Goal: Task Accomplishment & Management: Manage account settings

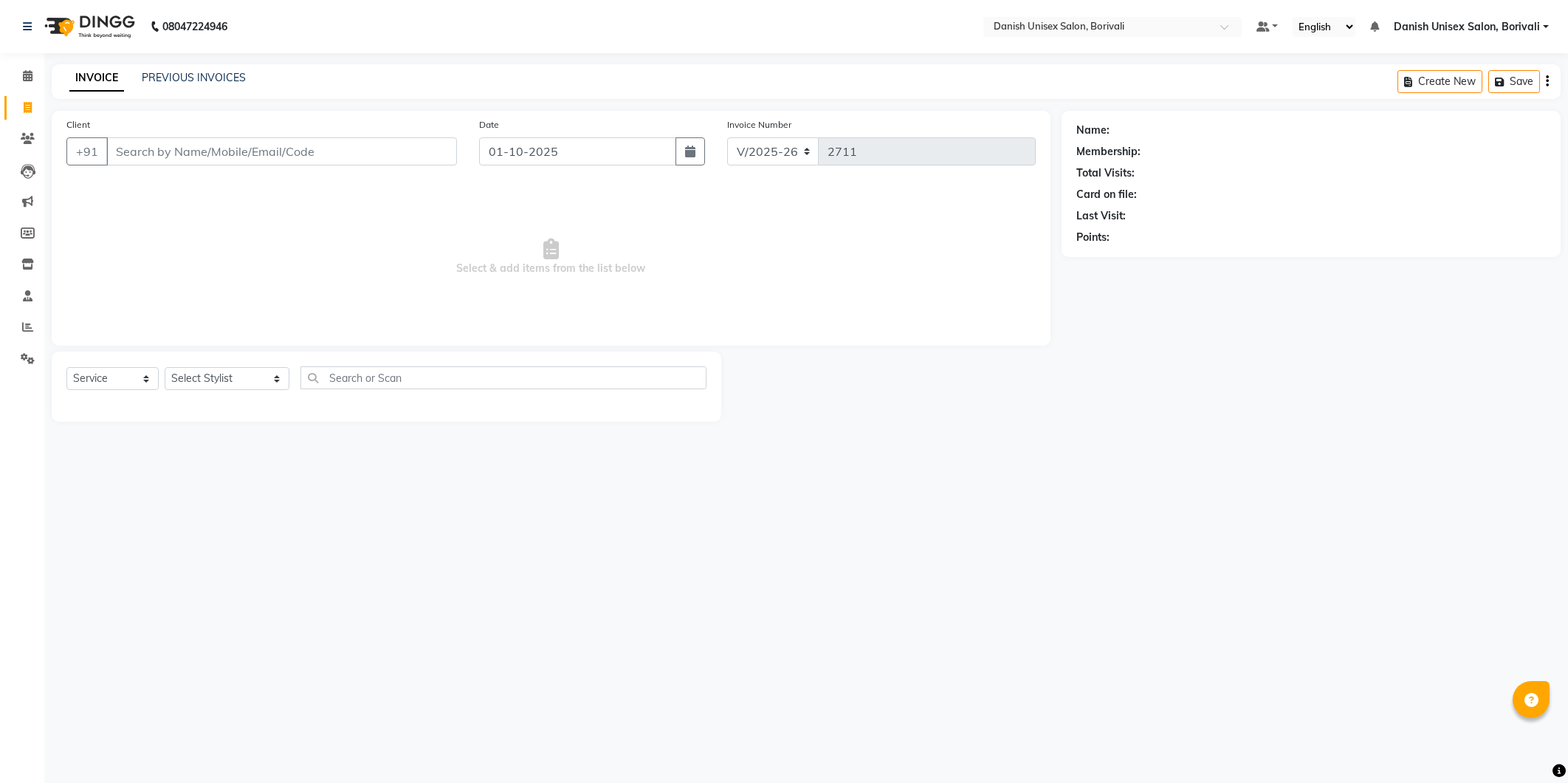
select select "7068"
select select "service"
click at [343, 159] on input "Client" at bounding box center [281, 151] width 351 height 28
click at [203, 190] on span "8879457" at bounding box center [187, 185] width 52 height 15
type input "8879457417"
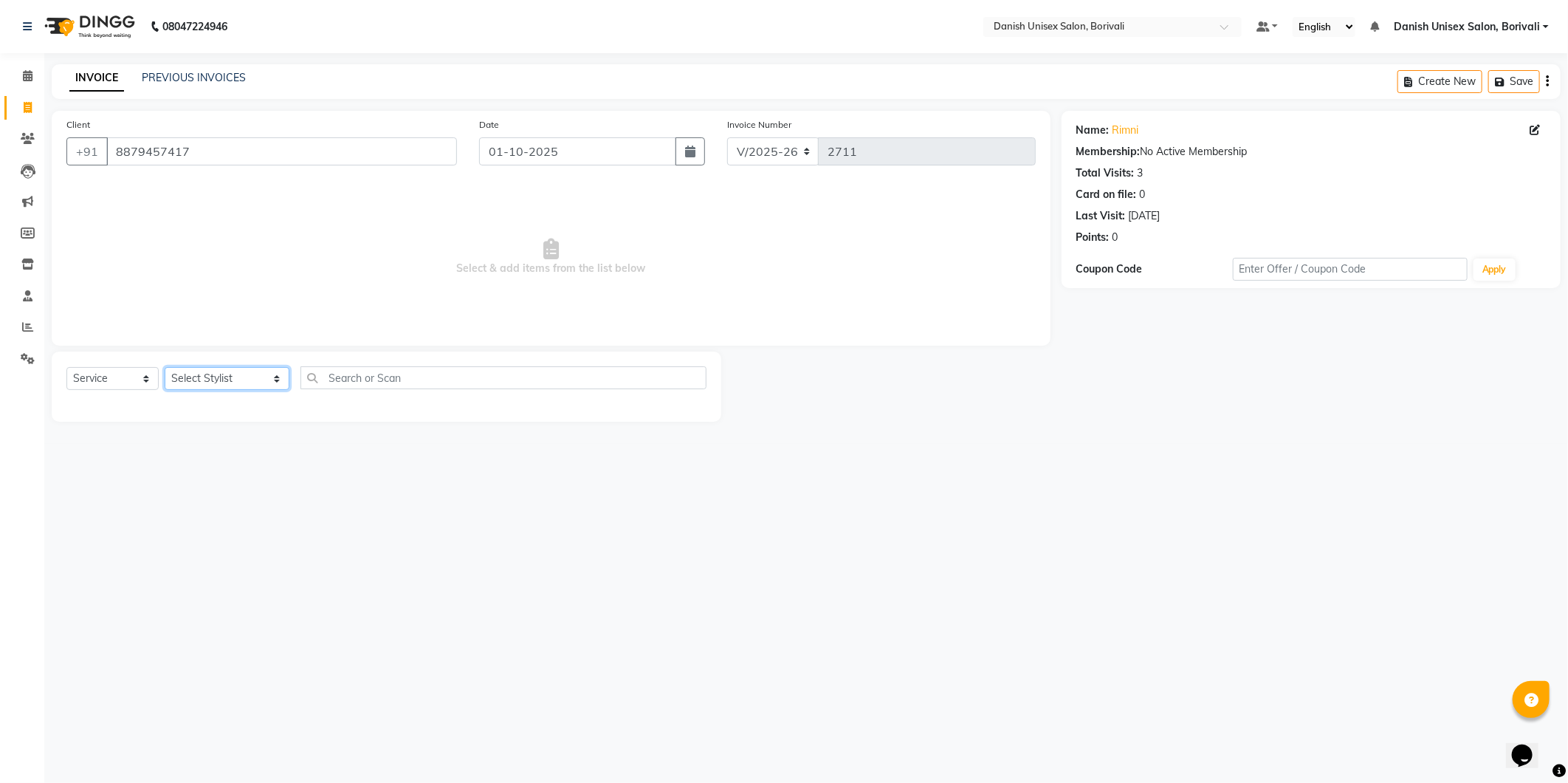
click at [235, 377] on select "Select Stylist [PERSON_NAME] Bheem [PERSON_NAME] Danish Unisex Salon, [PERSON_N…" at bounding box center [227, 378] width 125 height 23
select select "58926"
click at [165, 368] on select "Select Stylist [PERSON_NAME] Bheem [PERSON_NAME] Danish Unisex Salon, [PERSON_N…" at bounding box center [227, 378] width 125 height 23
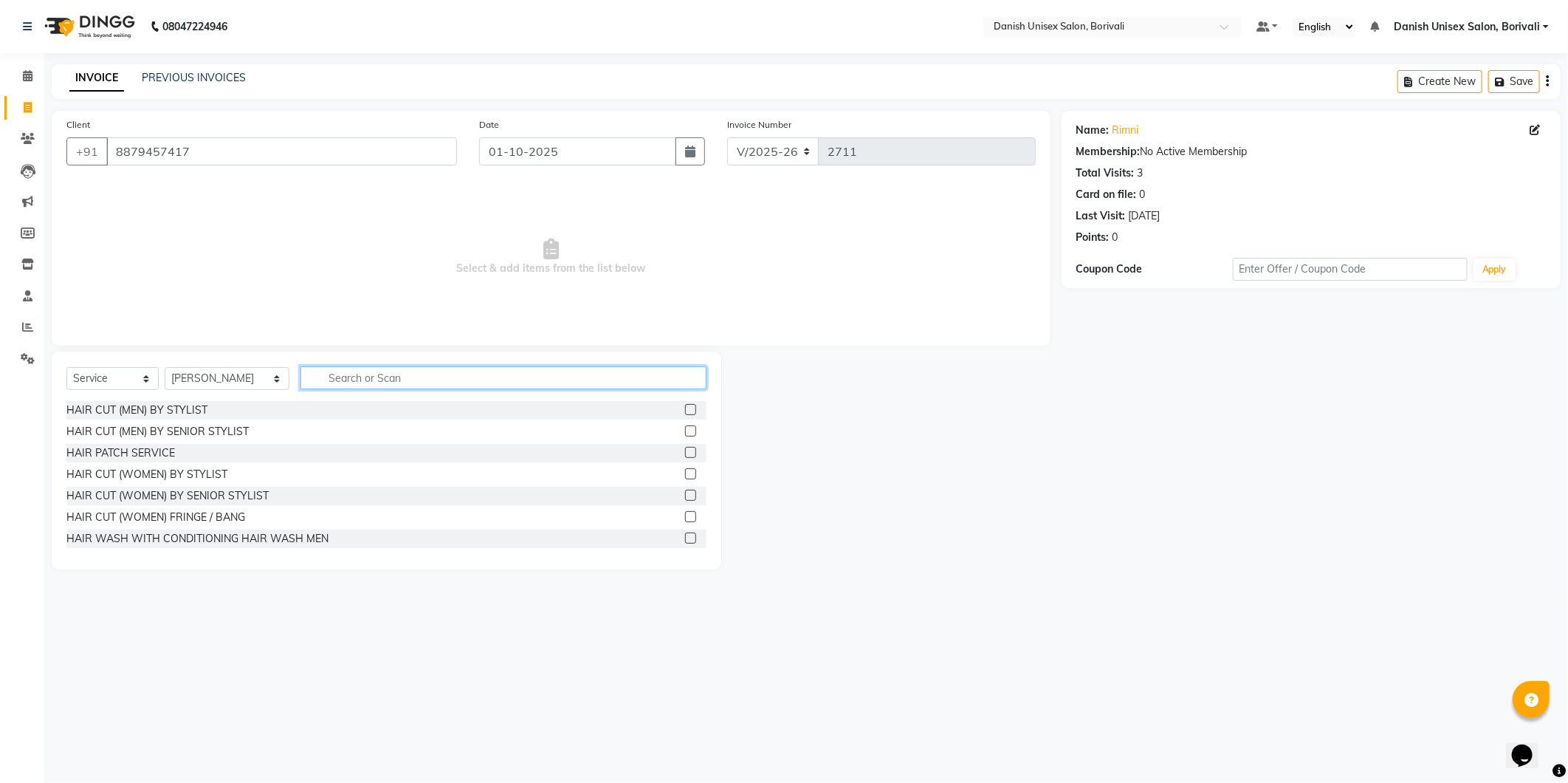
click at [545, 366] on input "text" at bounding box center [503, 377] width 406 height 23
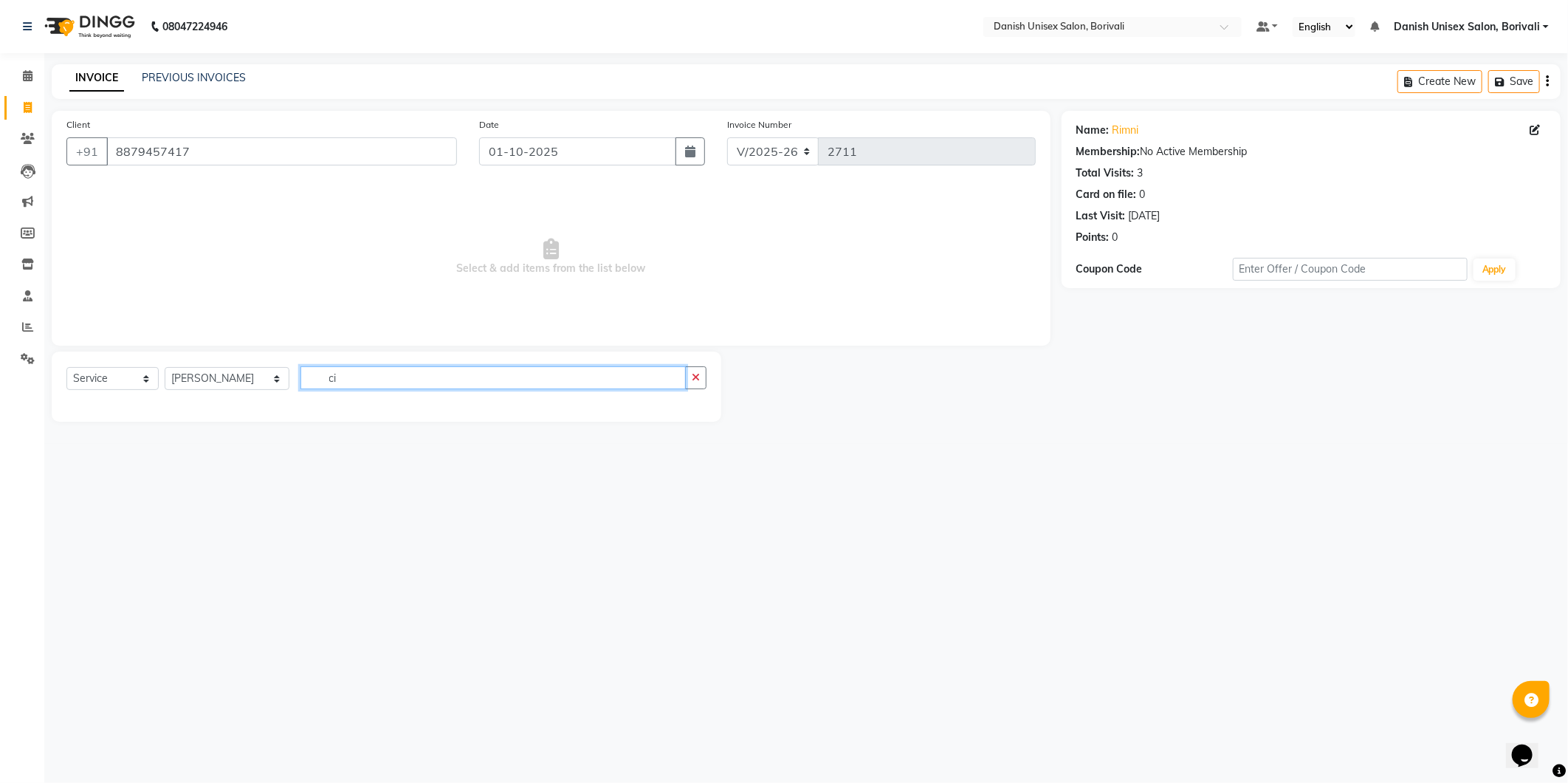
type input "c"
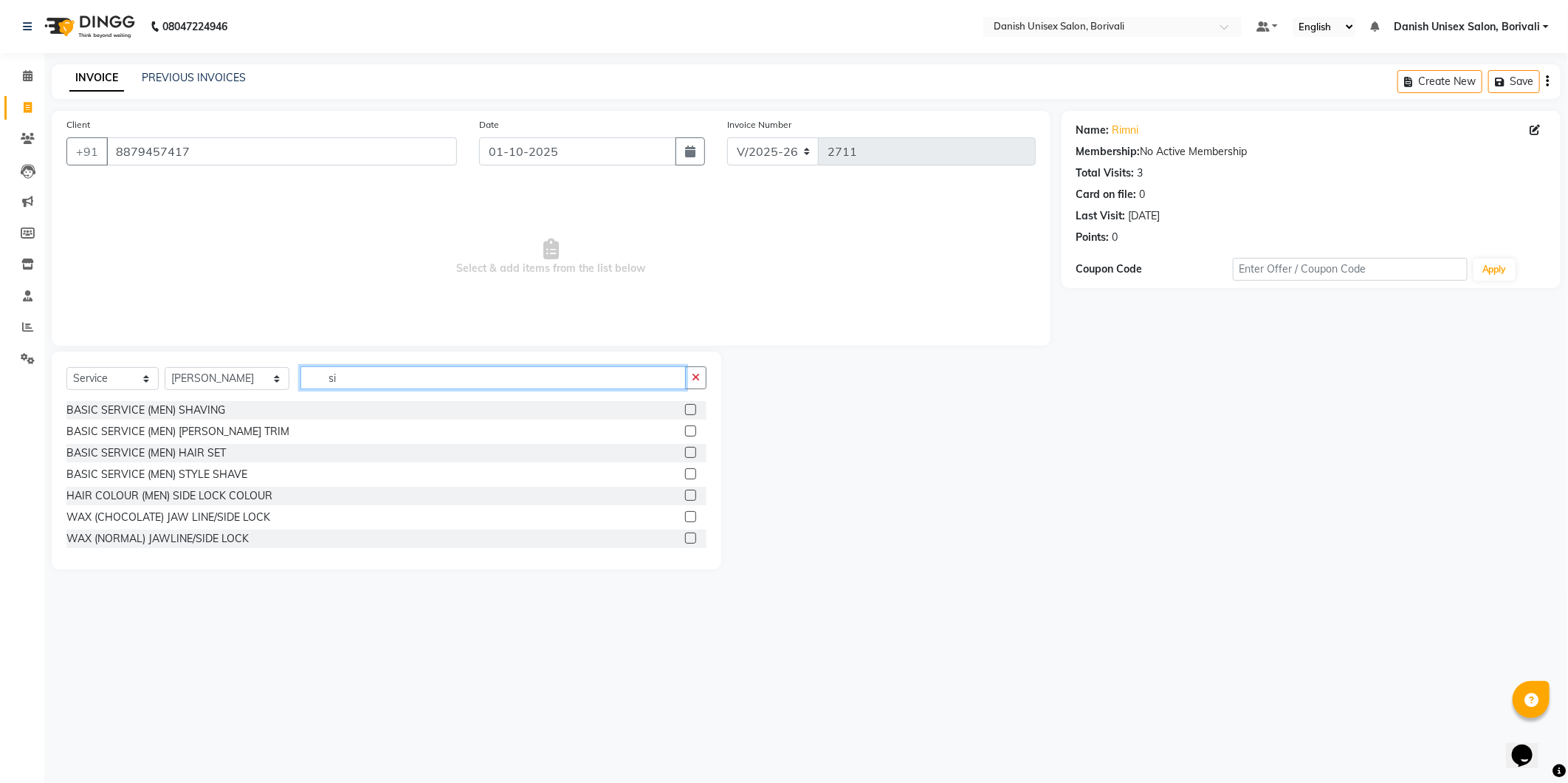
type input "s"
click at [580, 380] on input "text" at bounding box center [503, 377] width 406 height 23
type input "spa"
click at [685, 449] on label at bounding box center [690, 452] width 11 height 11
click at [685, 449] on input "checkbox" at bounding box center [689, 453] width 10 height 10
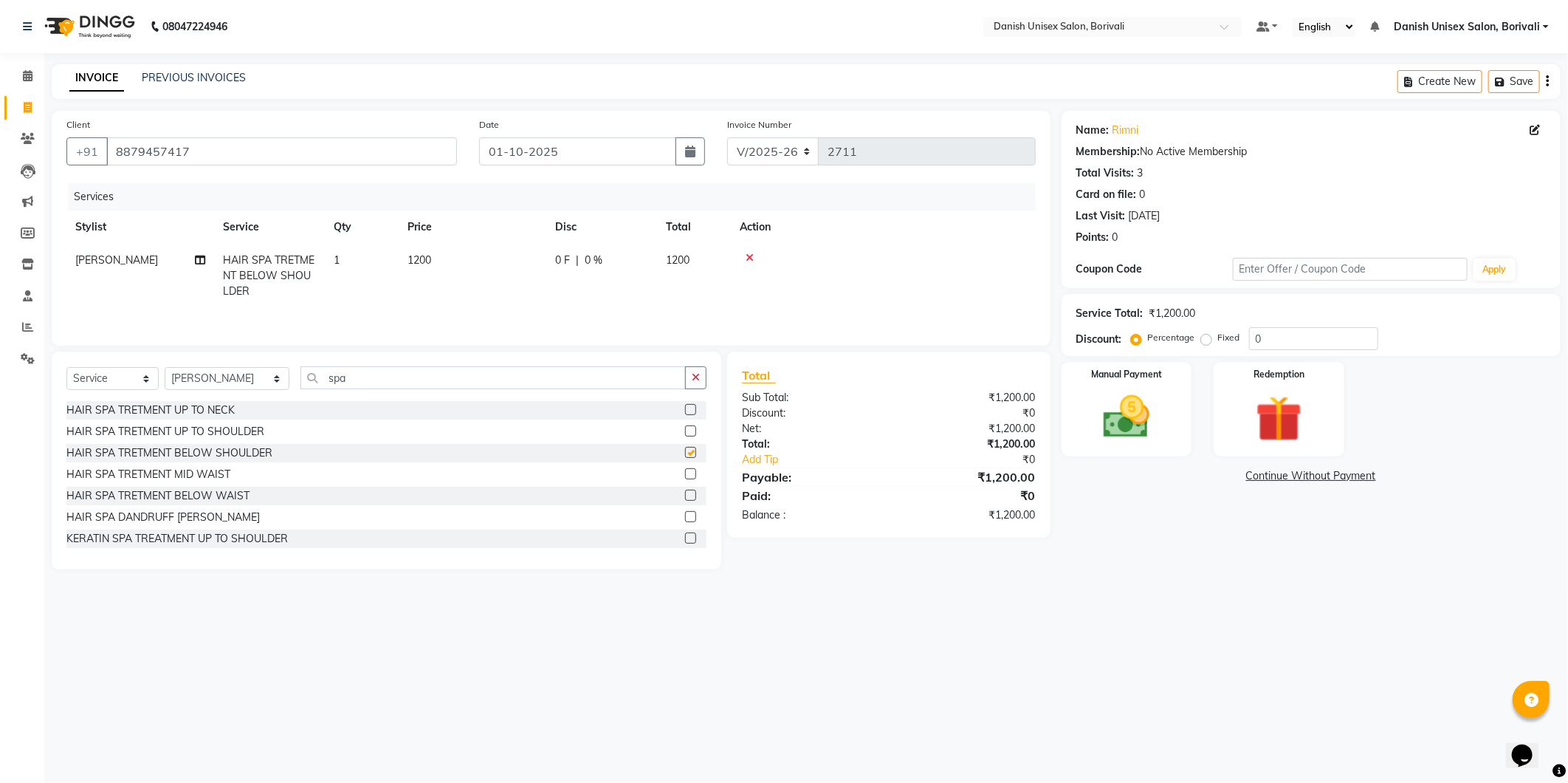
checkbox input "false"
click at [750, 257] on icon at bounding box center [750, 258] width 8 height 10
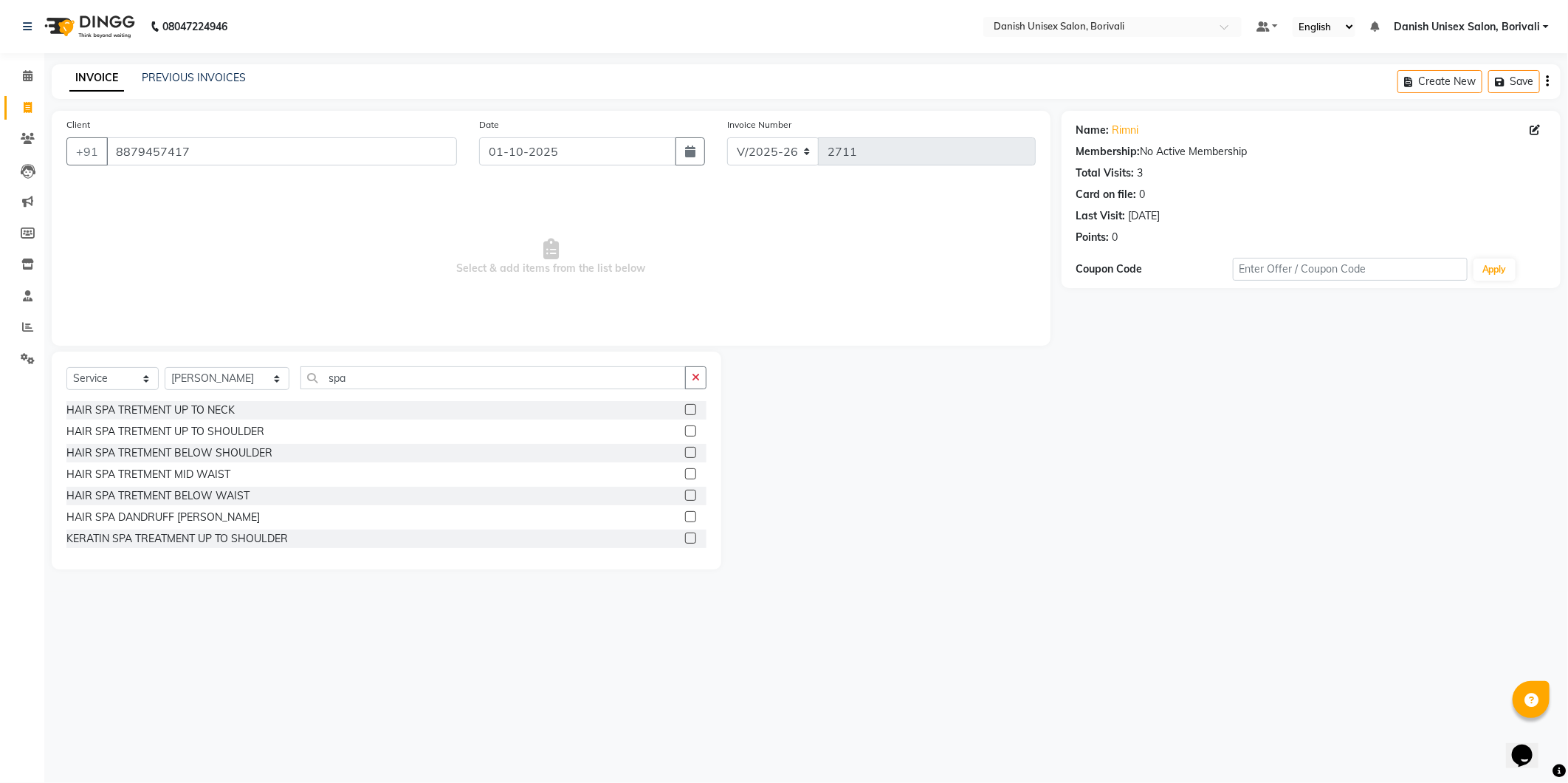
click at [685, 432] on label at bounding box center [690, 431] width 11 height 11
click at [685, 432] on input "checkbox" at bounding box center [689, 432] width 10 height 10
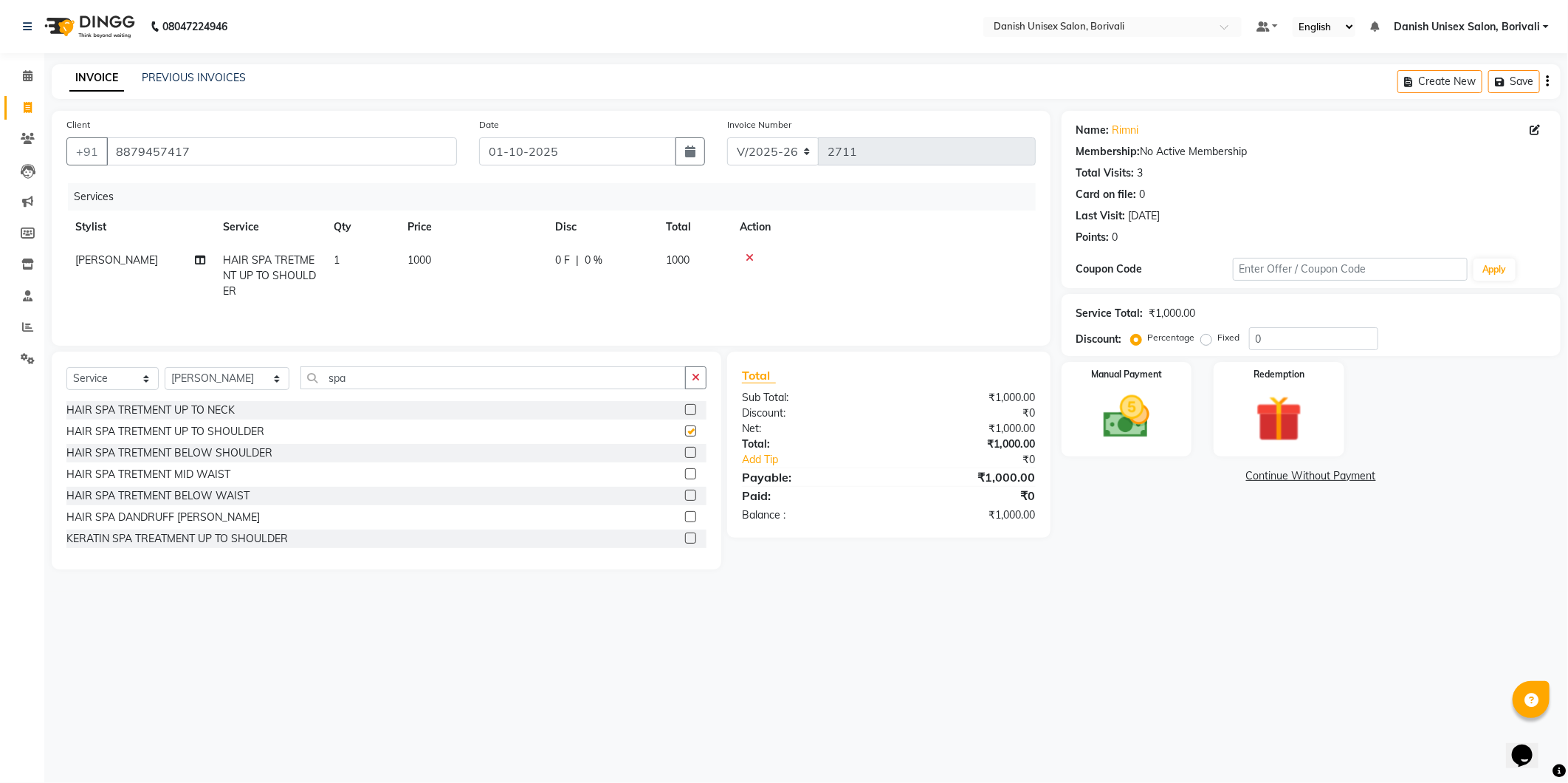
checkbox input "false"
click at [750, 254] on icon at bounding box center [750, 258] width 8 height 10
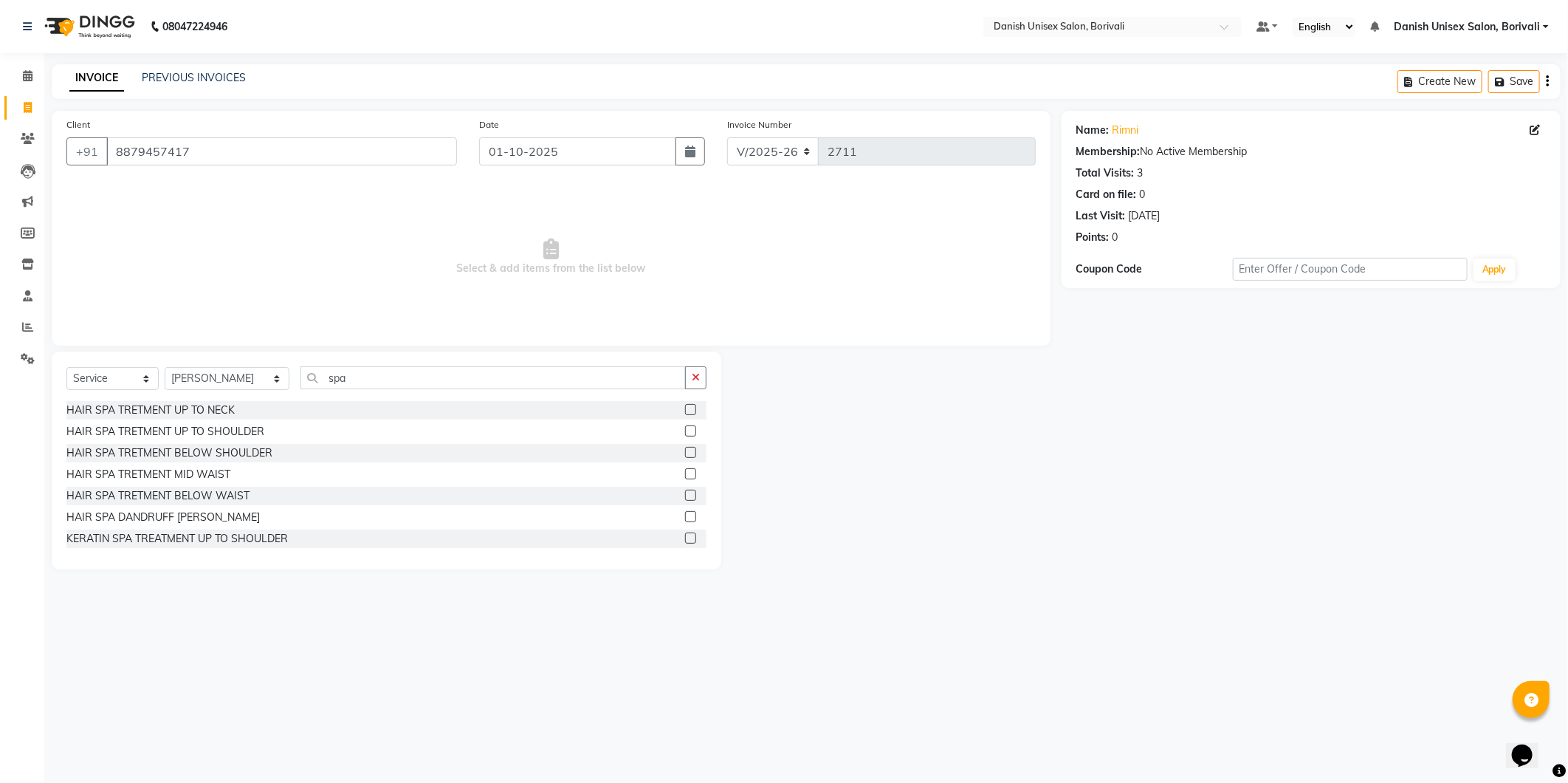
click at [685, 474] on label at bounding box center [690, 473] width 11 height 11
click at [685, 474] on input "checkbox" at bounding box center [689, 474] width 10 height 10
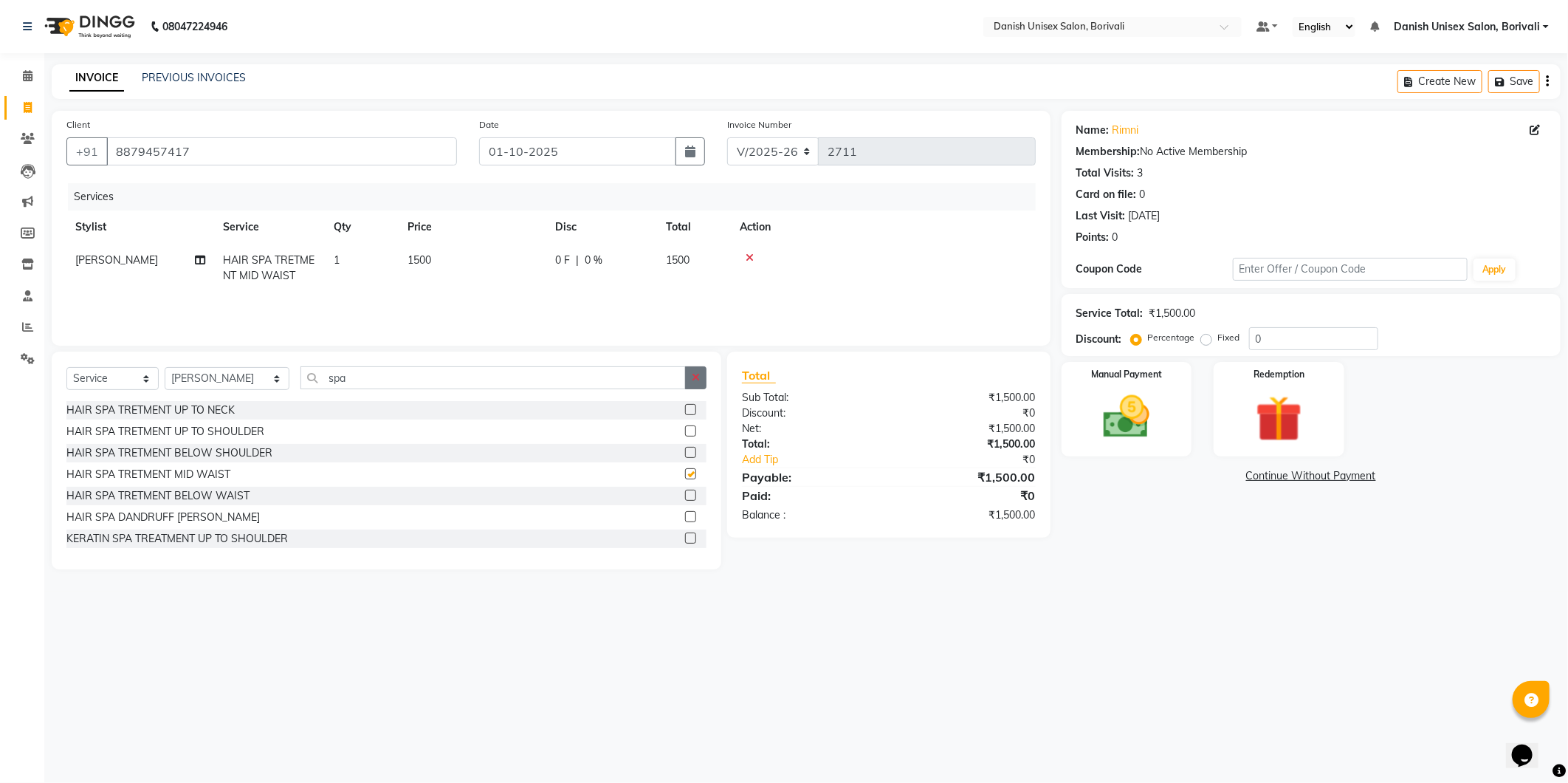
checkbox input "false"
click at [678, 257] on span "1500" at bounding box center [678, 260] width 24 height 13
select select "58926"
click at [641, 262] on input "0" at bounding box center [647, 264] width 44 height 23
type input "0100"
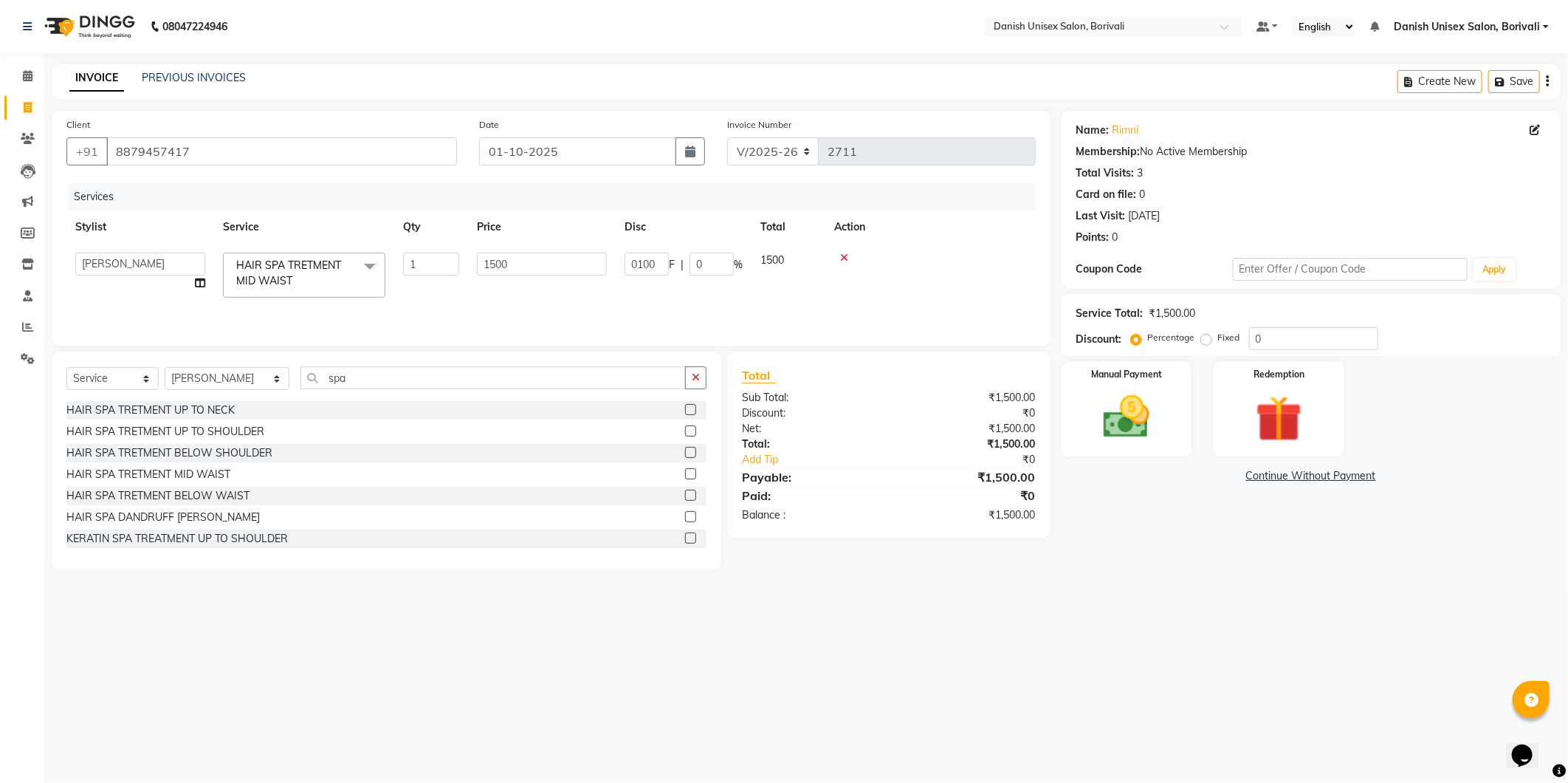
click at [717, 307] on div "Services Stylist Service Qty Price Disc Total Action [PERSON_NAME] Bheem [PERSO…" at bounding box center [552, 257] width 970 height 148
click at [681, 261] on span "1400" at bounding box center [678, 260] width 24 height 13
select select "58926"
click at [1158, 423] on img at bounding box center [1127, 417] width 79 height 56
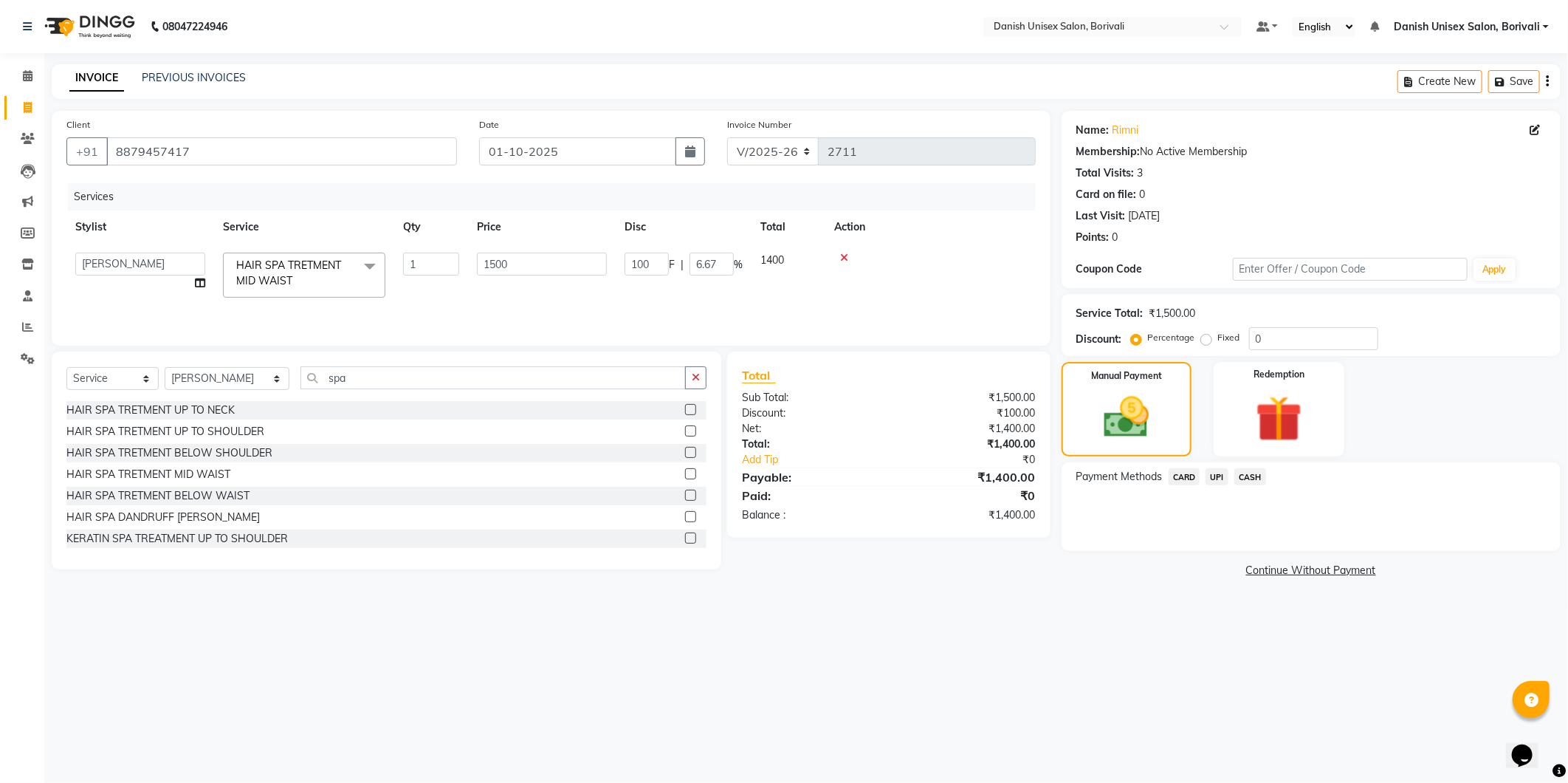
click at [1216, 483] on span "UPI" at bounding box center [1217, 476] width 23 height 17
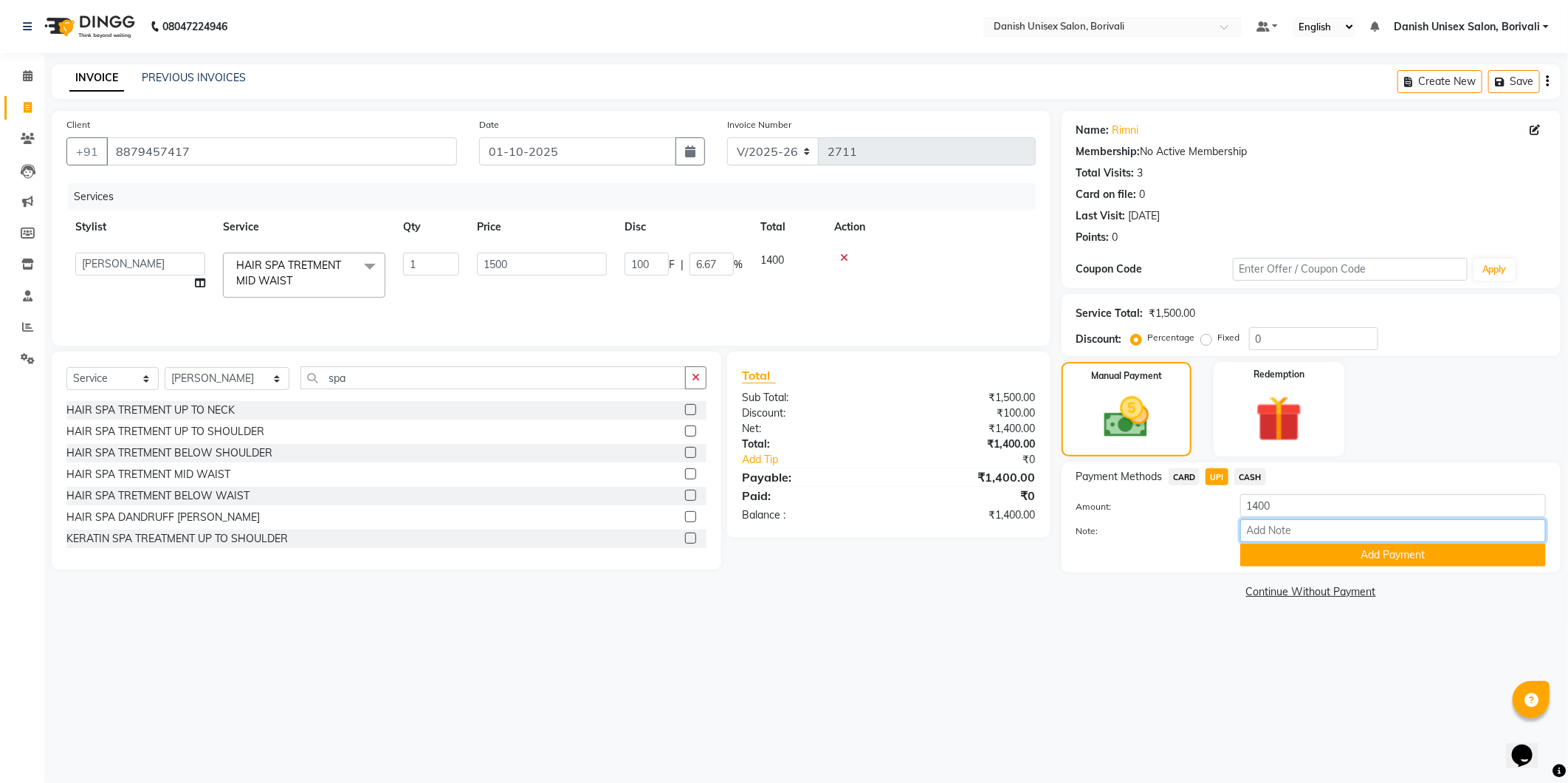
click at [1274, 532] on input "Note:" at bounding box center [1393, 530] width 305 height 23
click at [1221, 608] on main "INVOICE PREVIOUS INVOICES Create New Save Client [PHONE_NUMBER] Date [DATE] Inv…" at bounding box center [807, 345] width 1524 height 561
click at [1268, 552] on button "Add Payment" at bounding box center [1393, 555] width 305 height 23
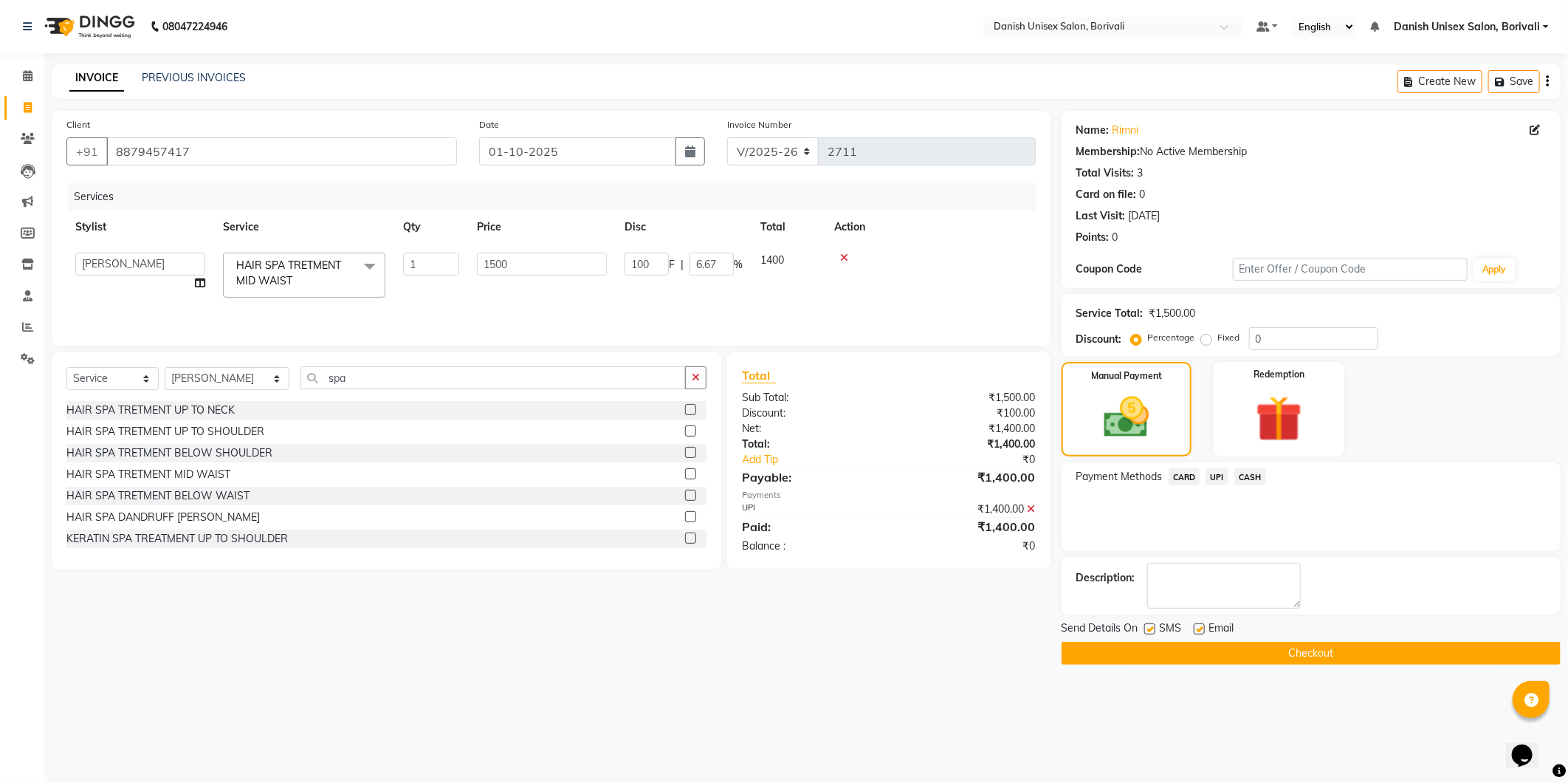
click at [1260, 478] on span "CASH" at bounding box center [1250, 476] width 32 height 17
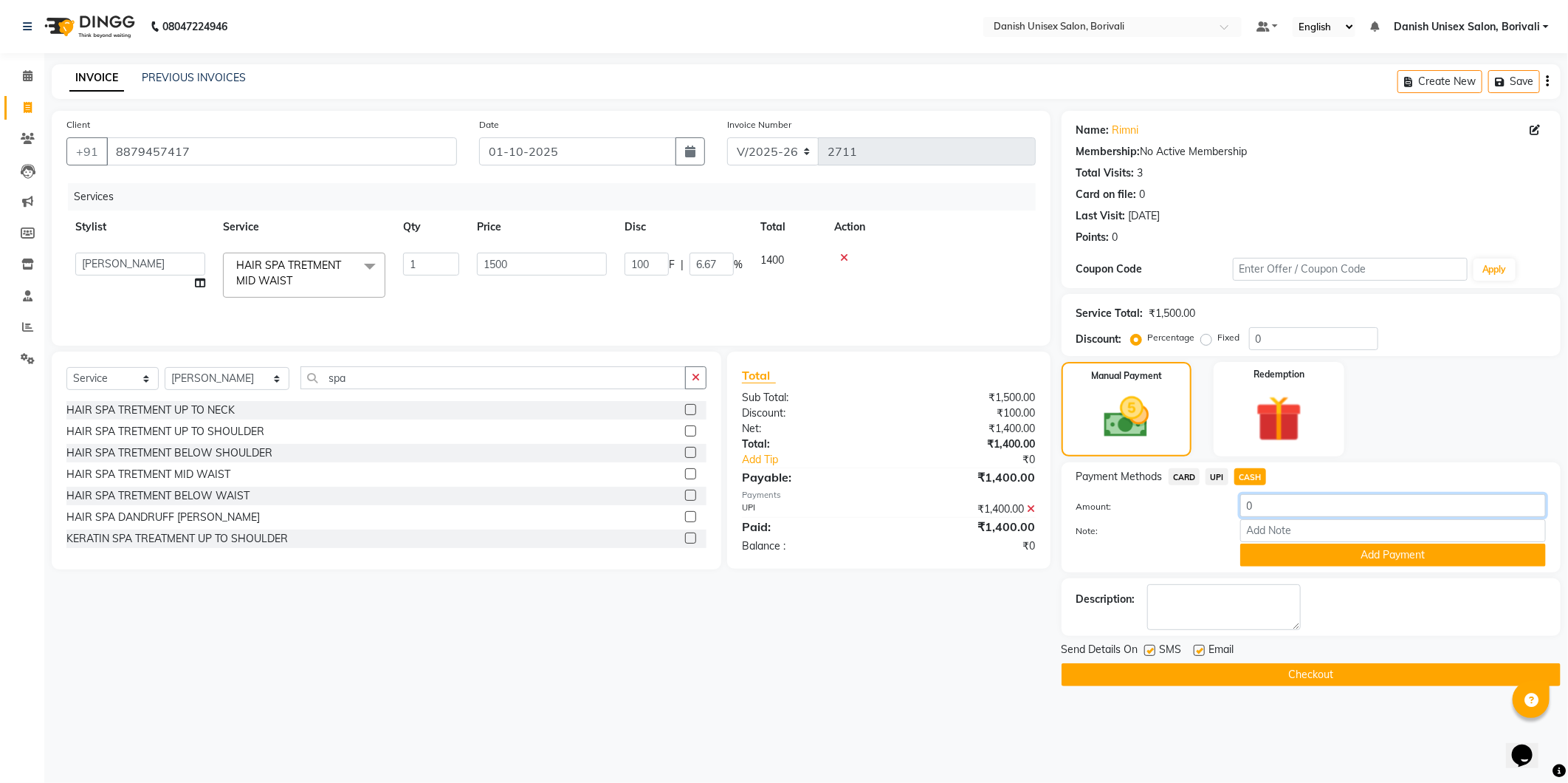
click at [1266, 504] on input "0" at bounding box center [1393, 505] width 305 height 23
type input "200"
click at [1294, 554] on button "Add Payment" at bounding box center [1393, 555] width 305 height 23
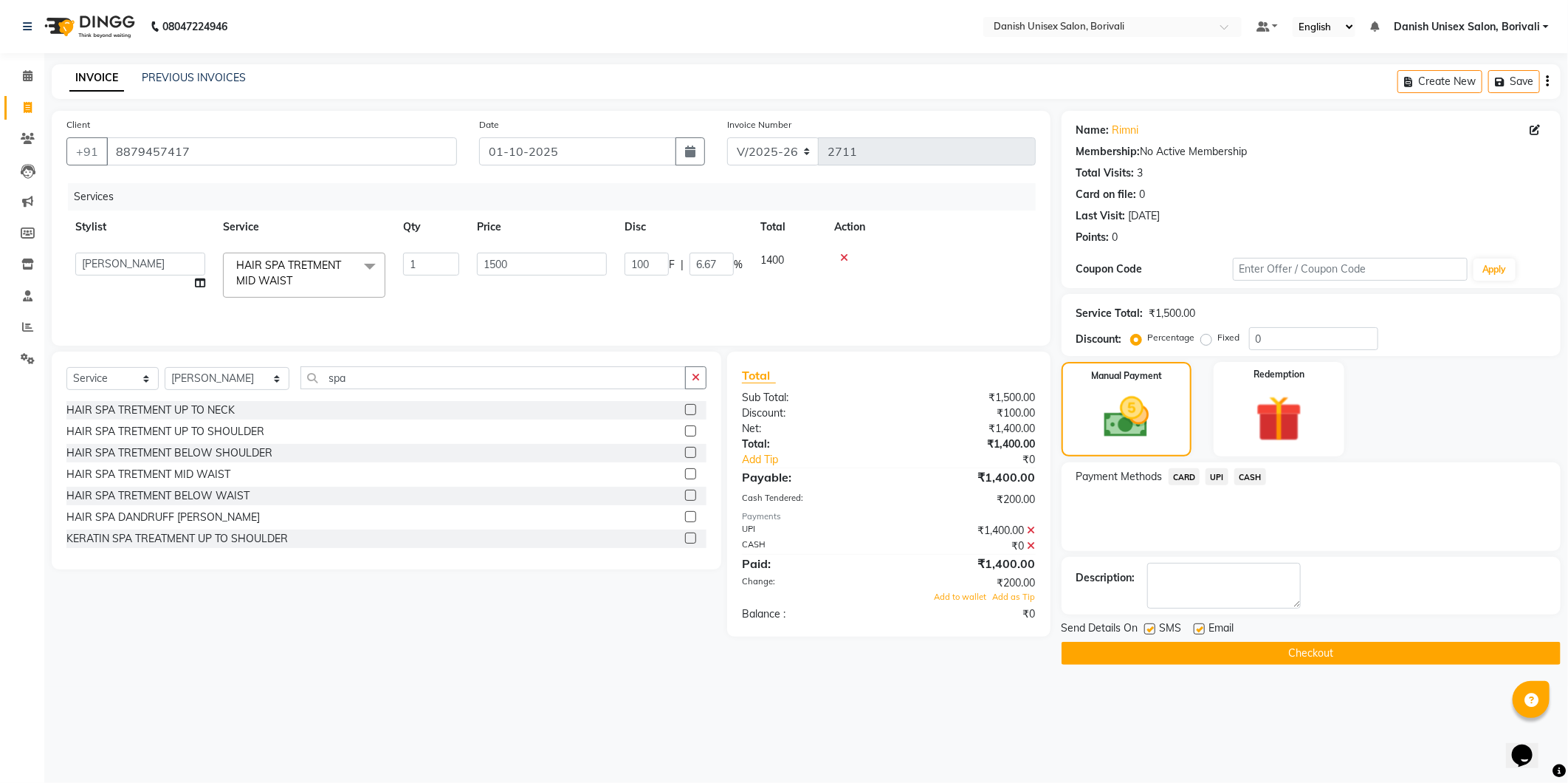
click at [1216, 476] on span "UPI" at bounding box center [1217, 476] width 23 height 17
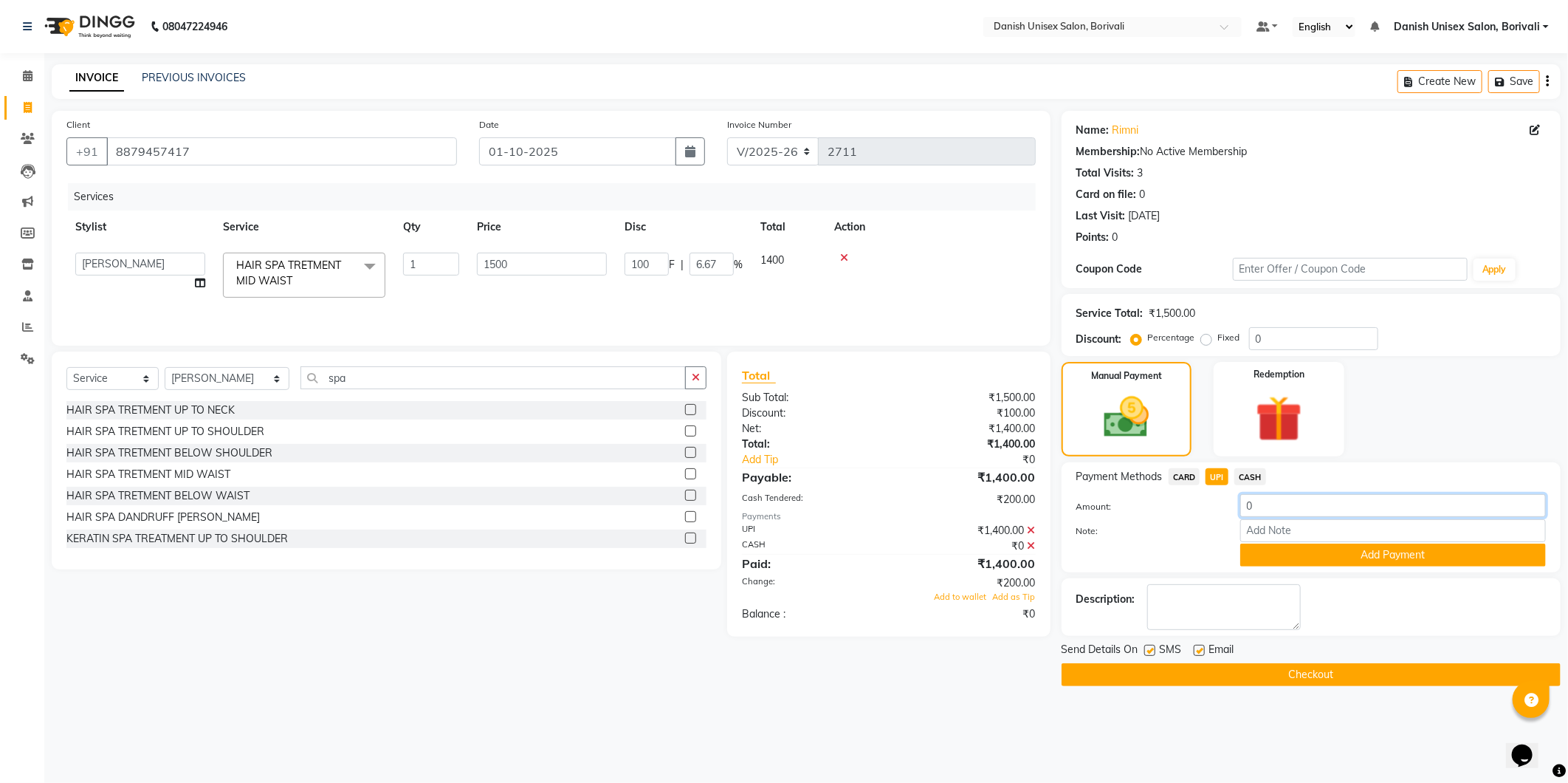
click at [1274, 511] on input "0" at bounding box center [1393, 505] width 305 height 23
type input "1200"
click at [1287, 551] on button "Add Payment" at bounding box center [1393, 555] width 305 height 23
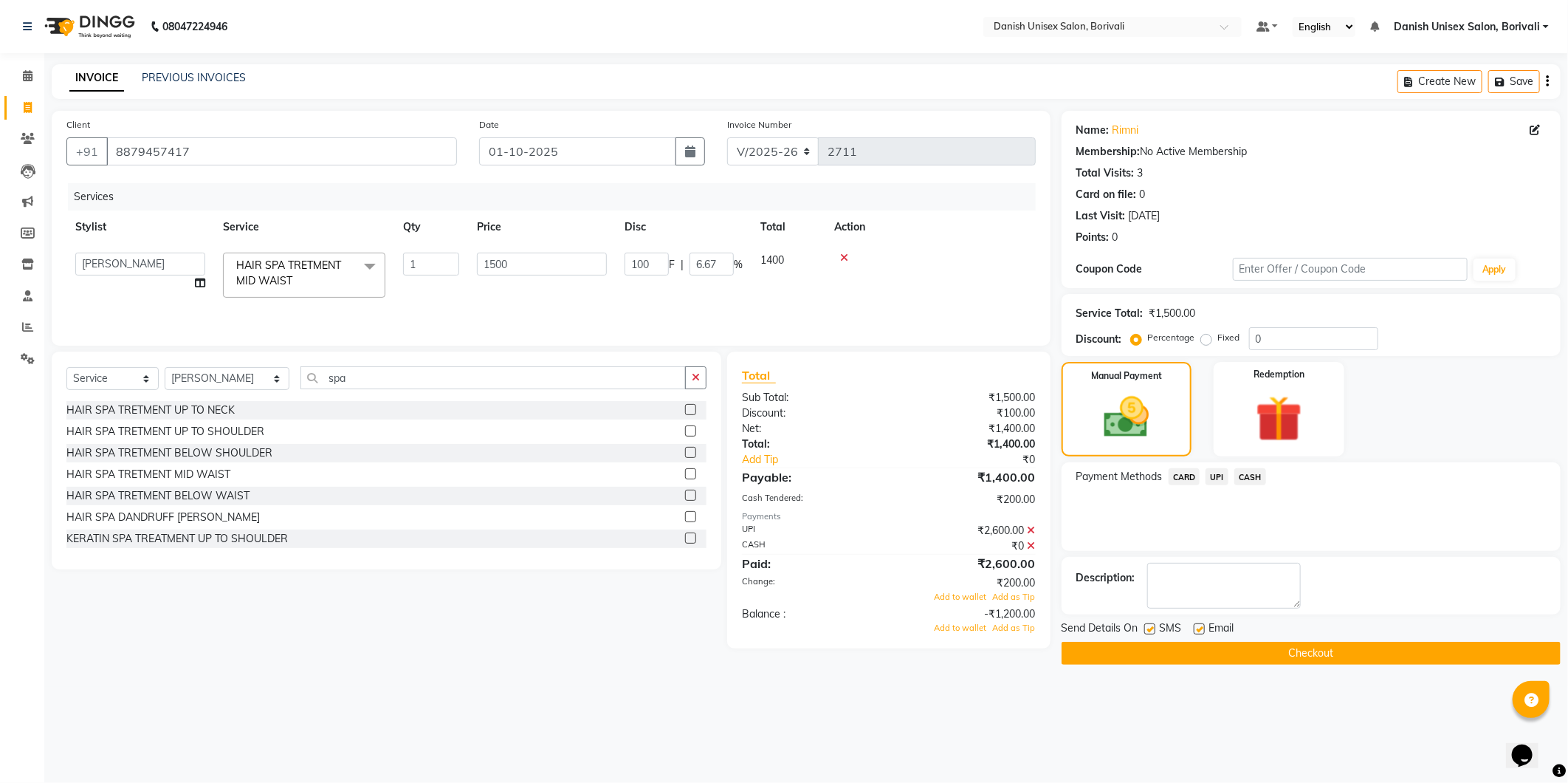
click at [1032, 532] on icon at bounding box center [1031, 530] width 8 height 10
click at [1030, 527] on icon at bounding box center [1031, 530] width 8 height 10
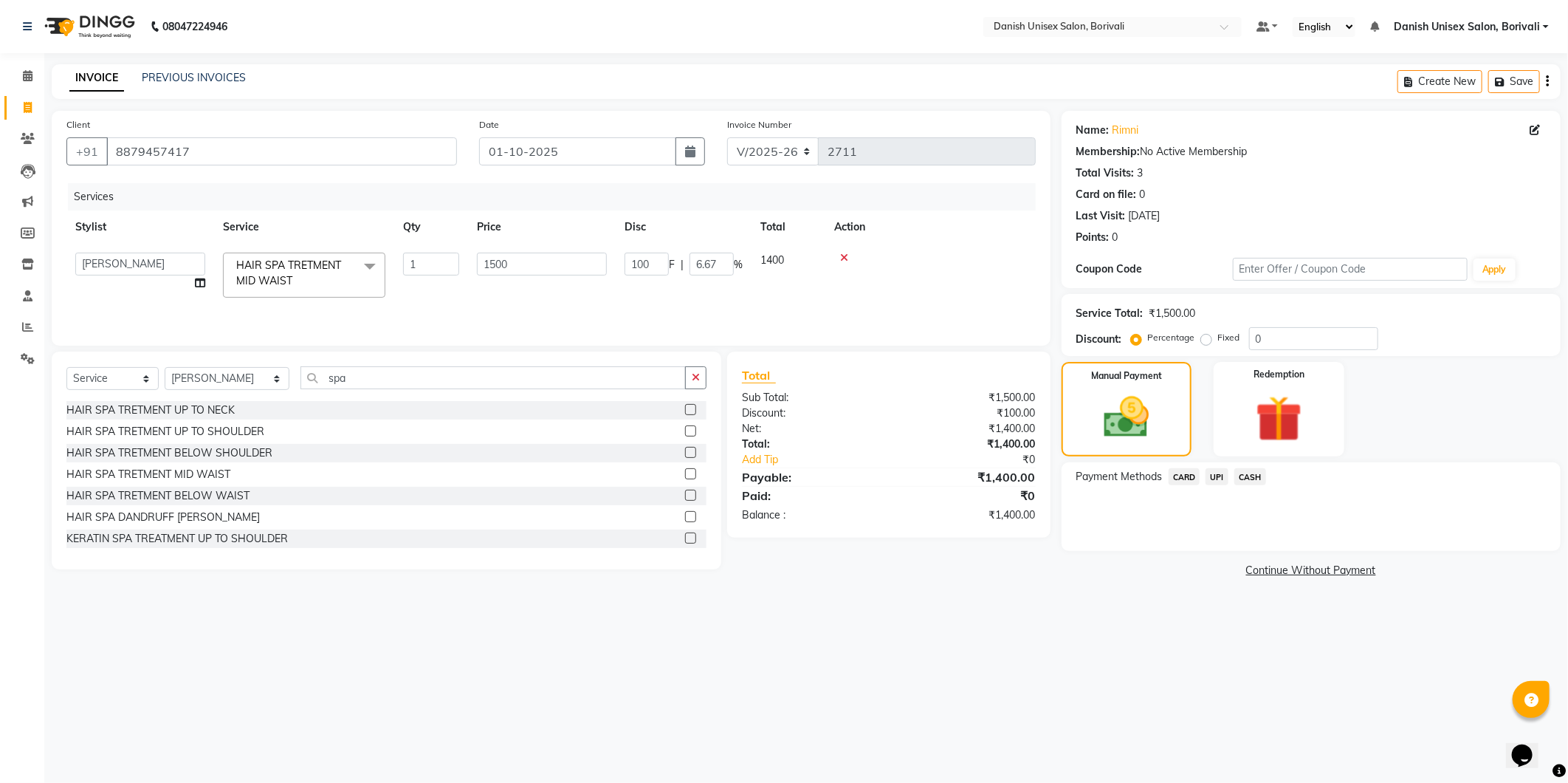
click at [758, 562] on div "Total Sub Total: ₹1,500.00 Discount: ₹100.00 Net: ₹1,400.00 Total: ₹1,400.00 Ad…" at bounding box center [891, 460] width 340 height 218
click at [1249, 478] on span "CASH" at bounding box center [1250, 476] width 32 height 17
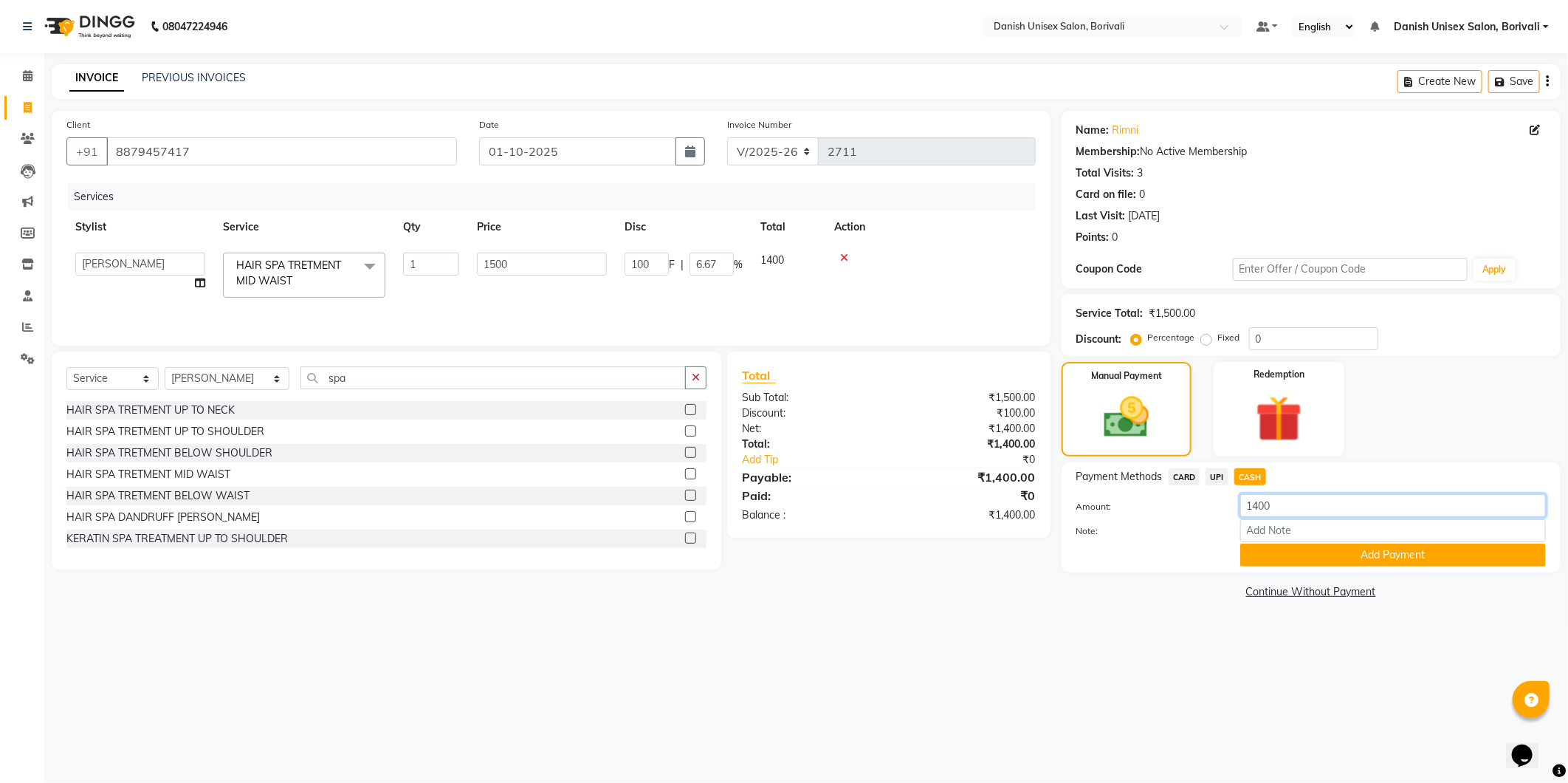
click at [1293, 513] on input "1400" at bounding box center [1393, 505] width 305 height 23
type input "1"
type input "200"
click at [1296, 562] on button "Add Payment" at bounding box center [1393, 555] width 305 height 23
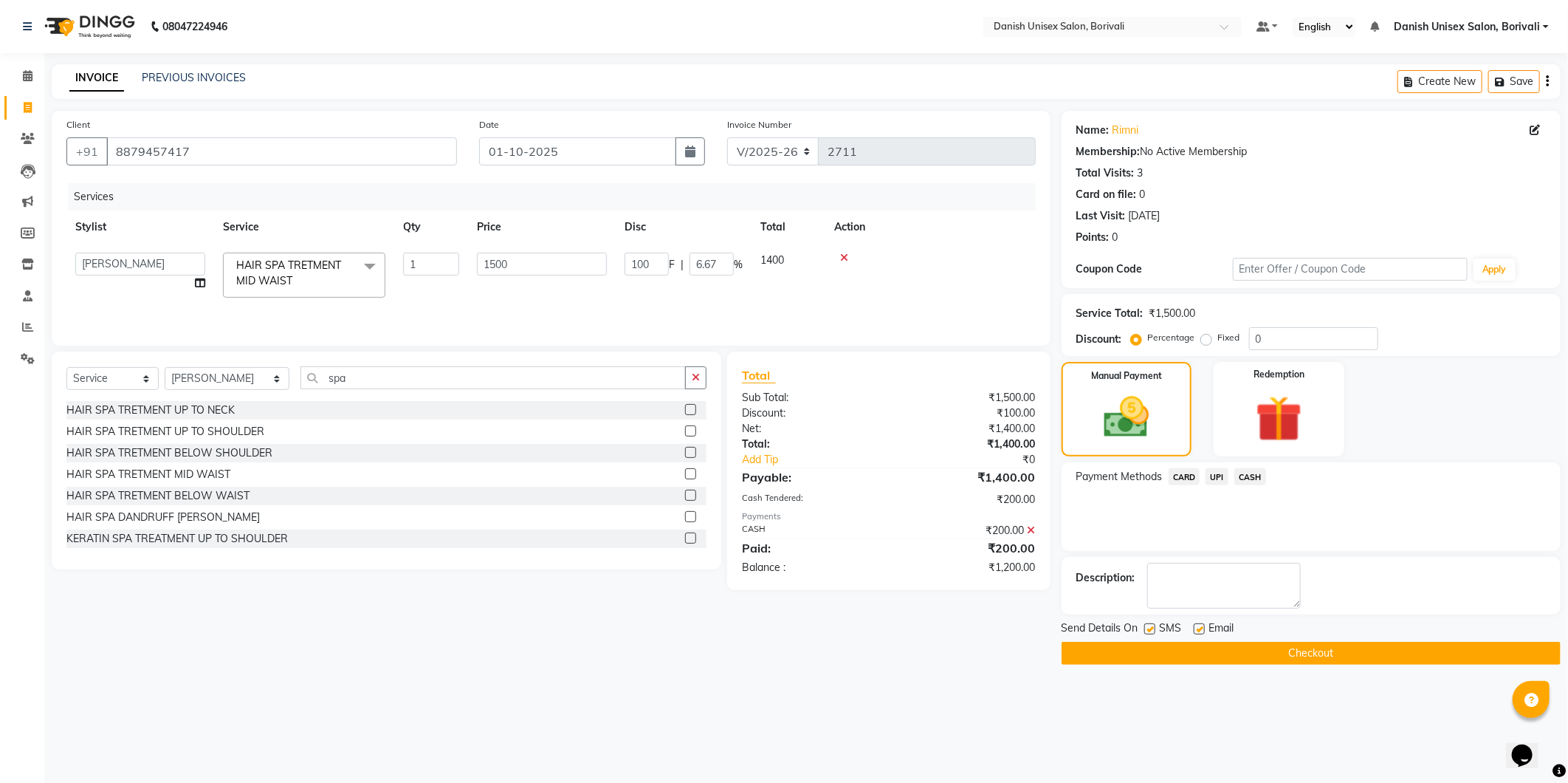
click at [1219, 480] on span "UPI" at bounding box center [1217, 476] width 23 height 17
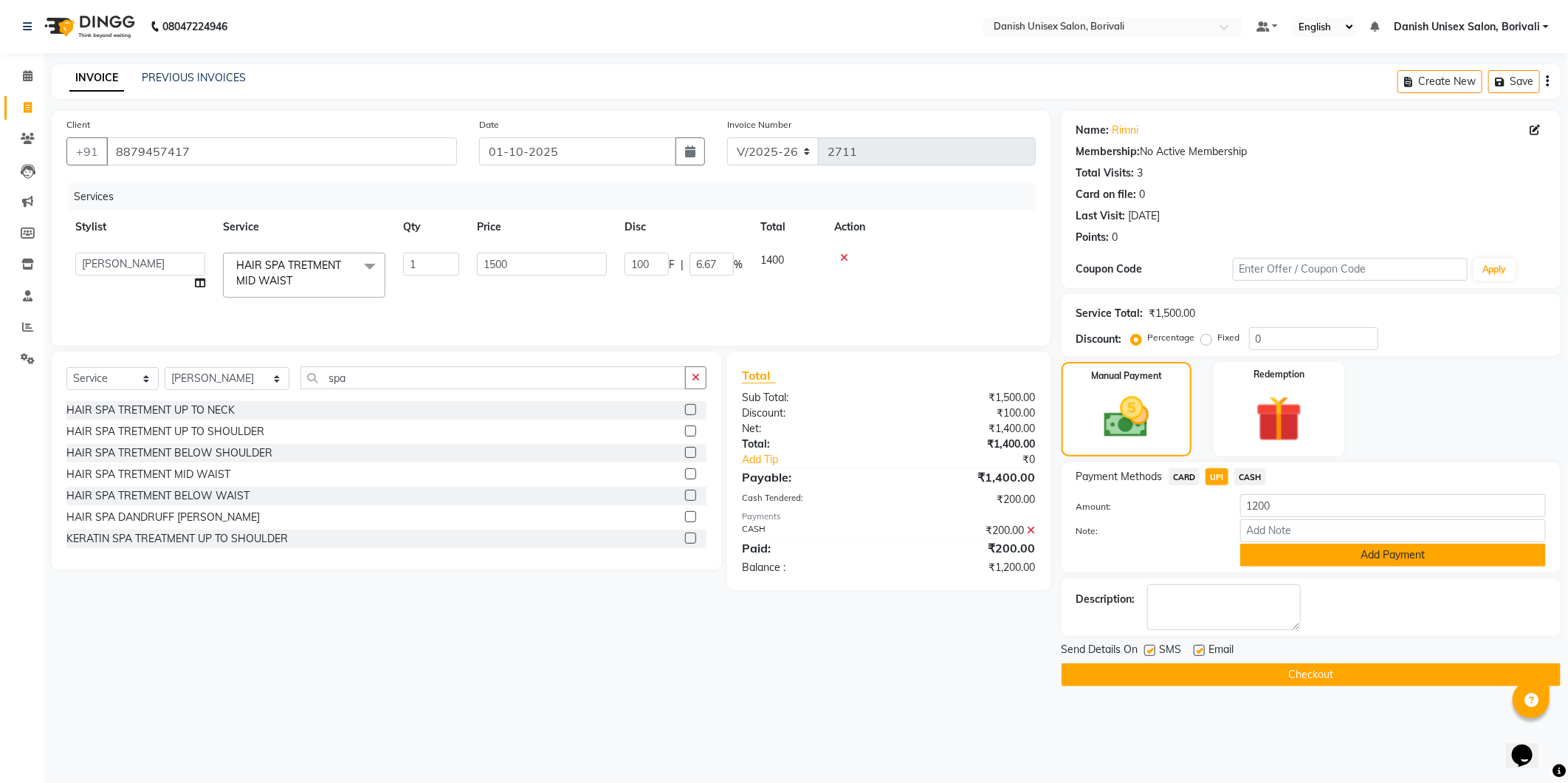
click at [1291, 559] on button "Add Payment" at bounding box center [1393, 555] width 305 height 23
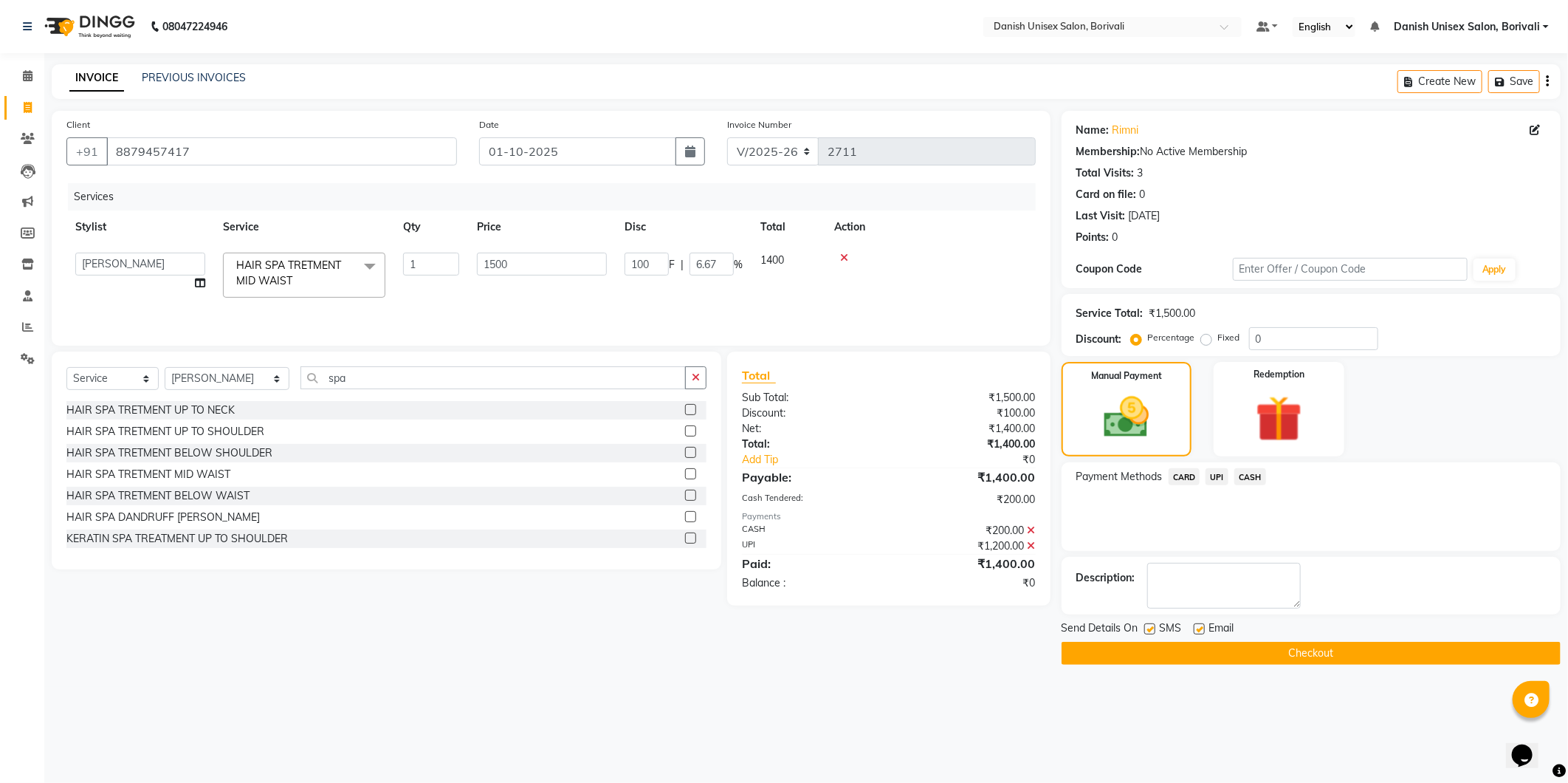
click at [1271, 655] on button "Checkout" at bounding box center [1311, 653] width 499 height 23
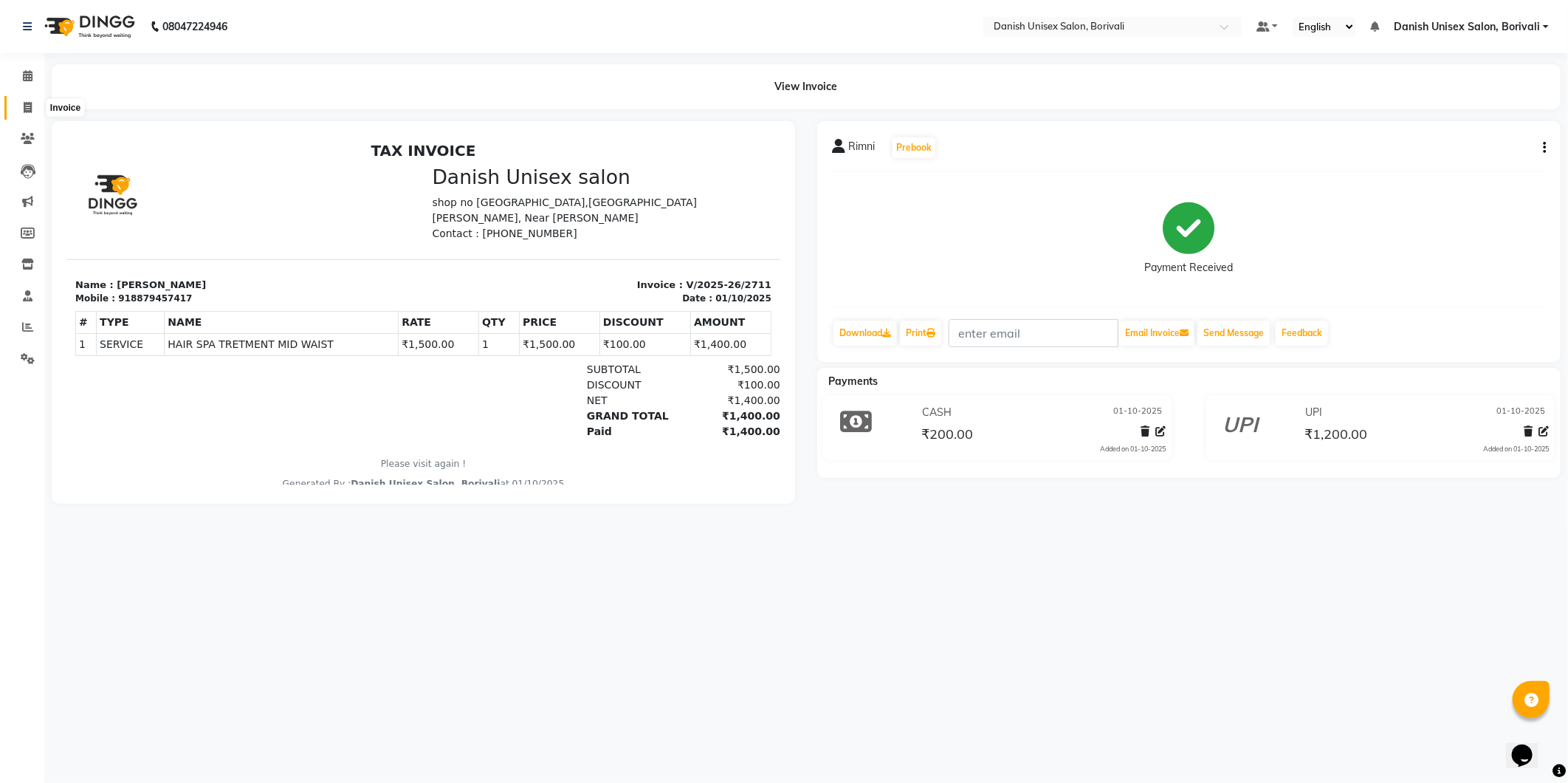
click at [27, 107] on icon at bounding box center [27, 107] width 8 height 11
select select "service"
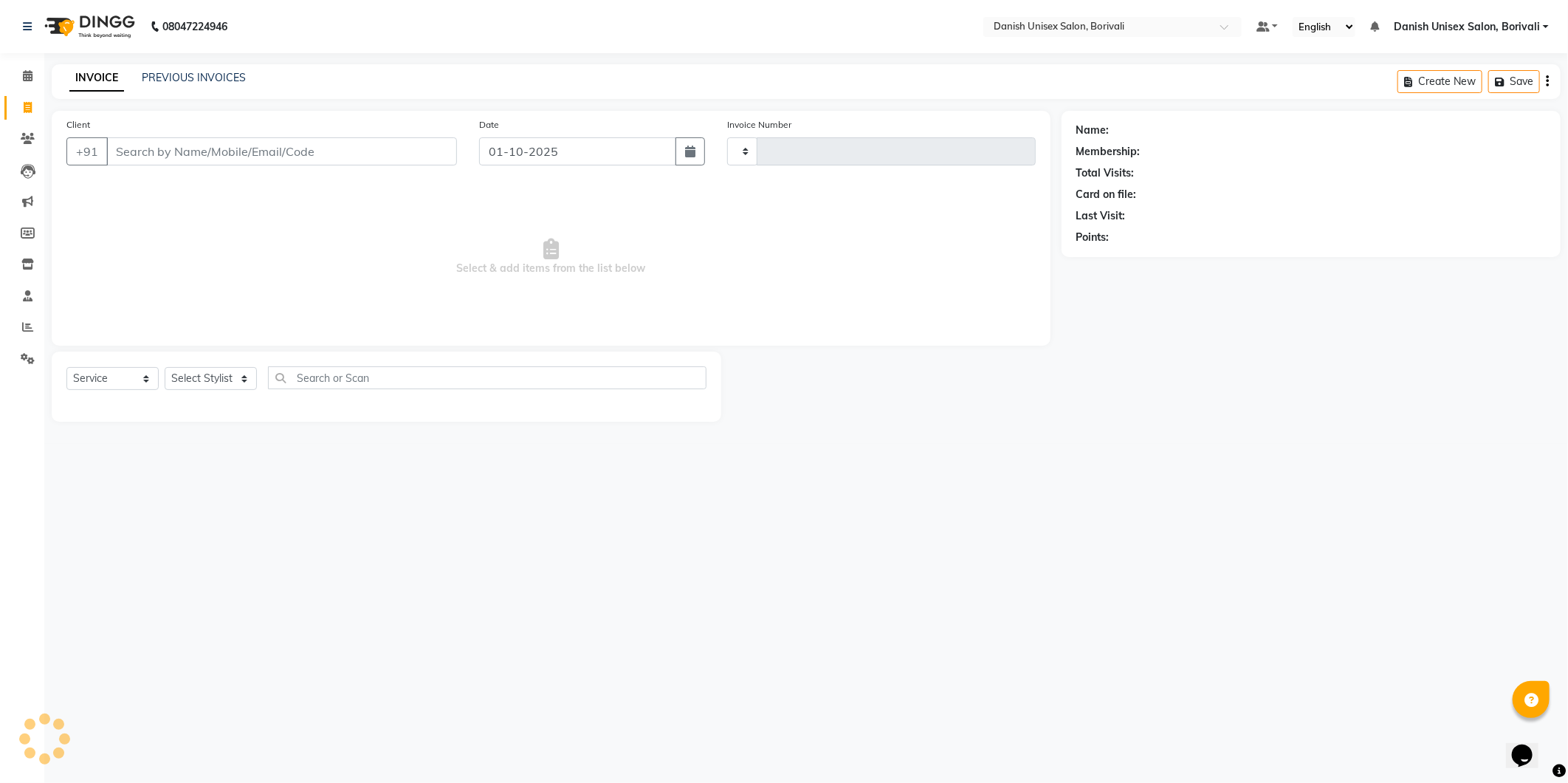
type input "2712"
select select "7068"
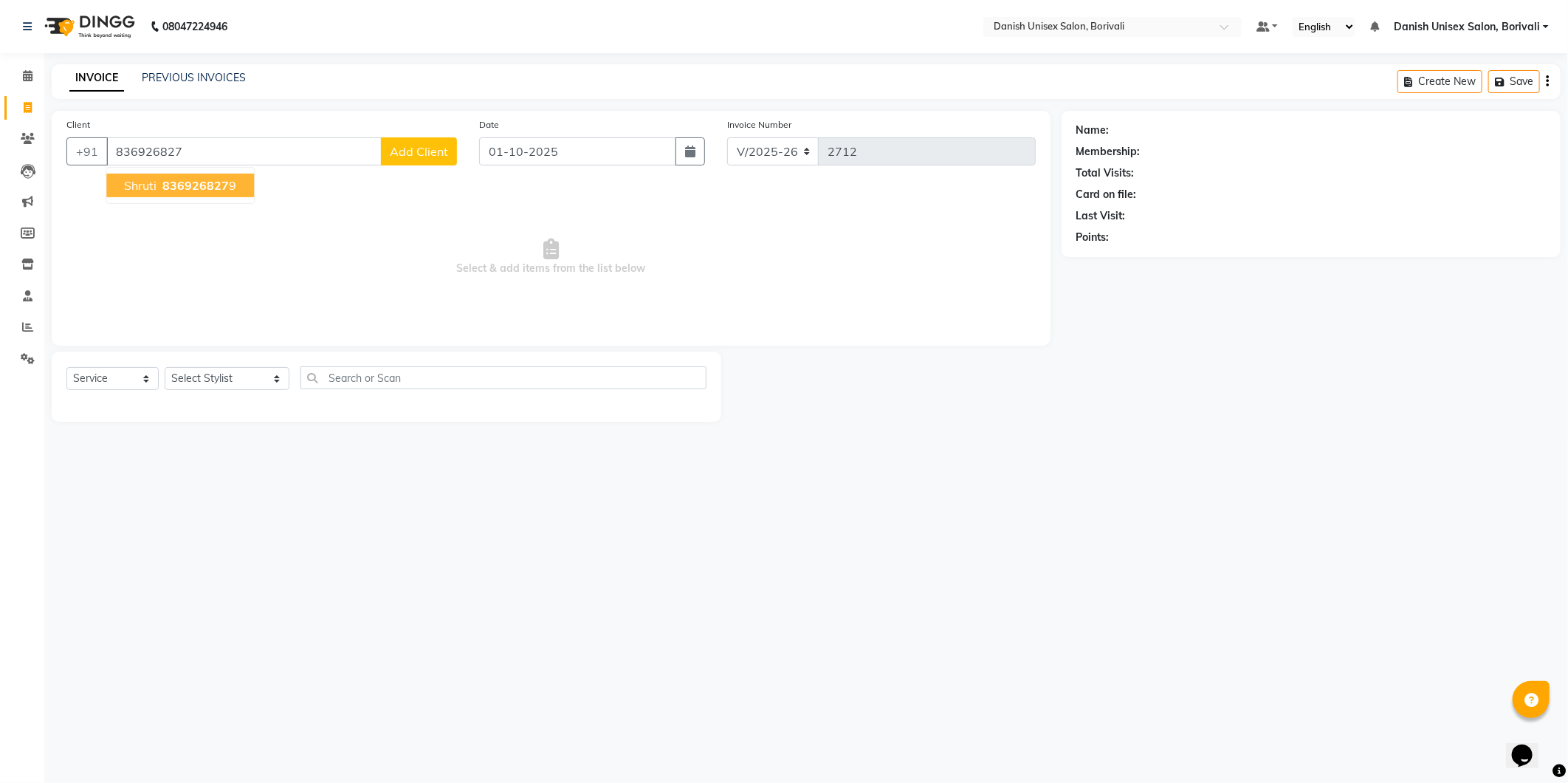
click at [168, 185] on span "836926827" at bounding box center [196, 185] width 67 height 15
type input "8369268279"
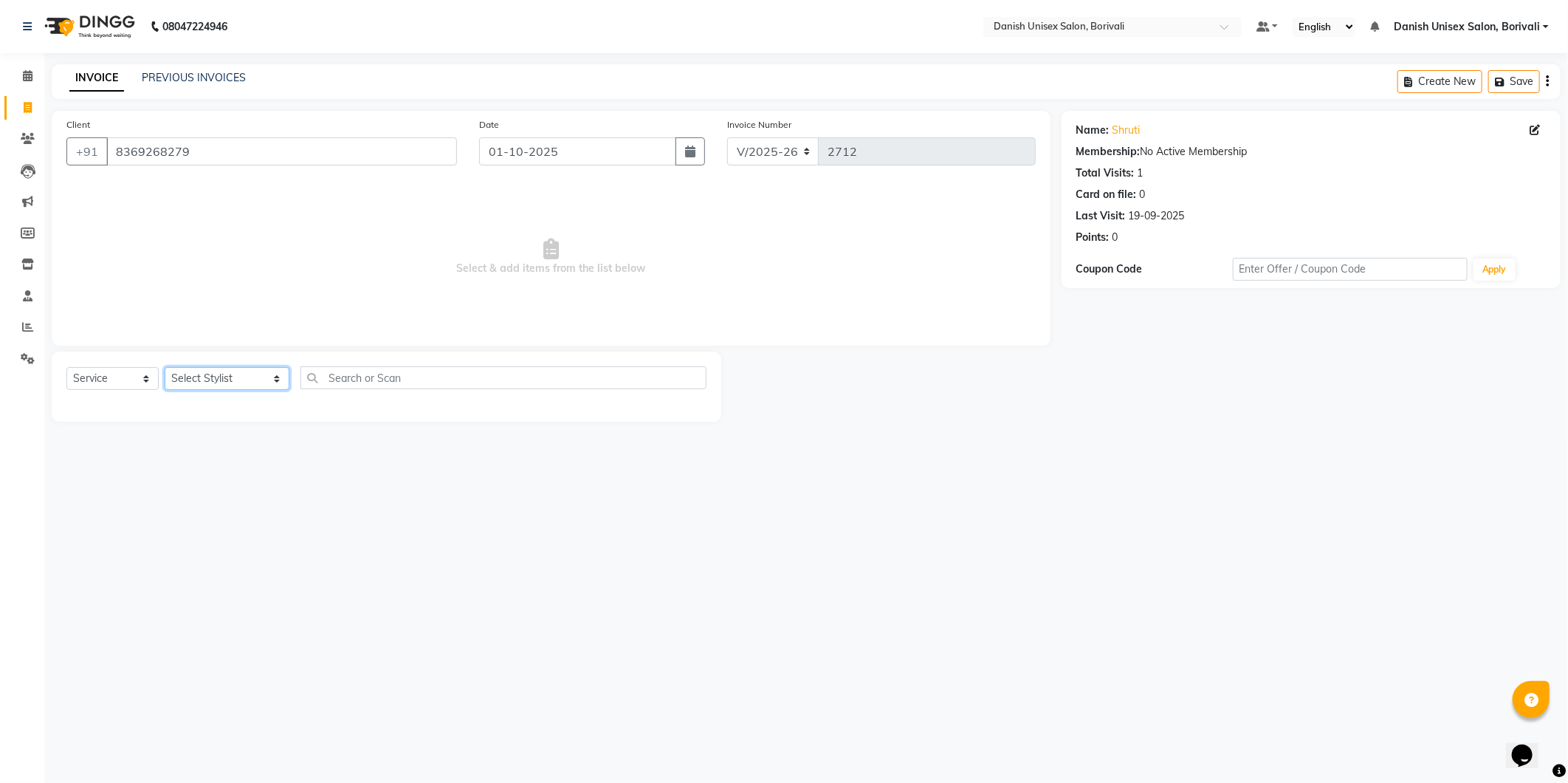
click at [207, 381] on select "Select Stylist [PERSON_NAME] Bheem [PERSON_NAME] Danish Unisex Salon, [PERSON_N…" at bounding box center [227, 378] width 125 height 23
select select "58927"
click at [165, 368] on select "Select Stylist [PERSON_NAME] Bheem [PERSON_NAME] Danish Unisex Salon, [PERSON_N…" at bounding box center [227, 378] width 125 height 23
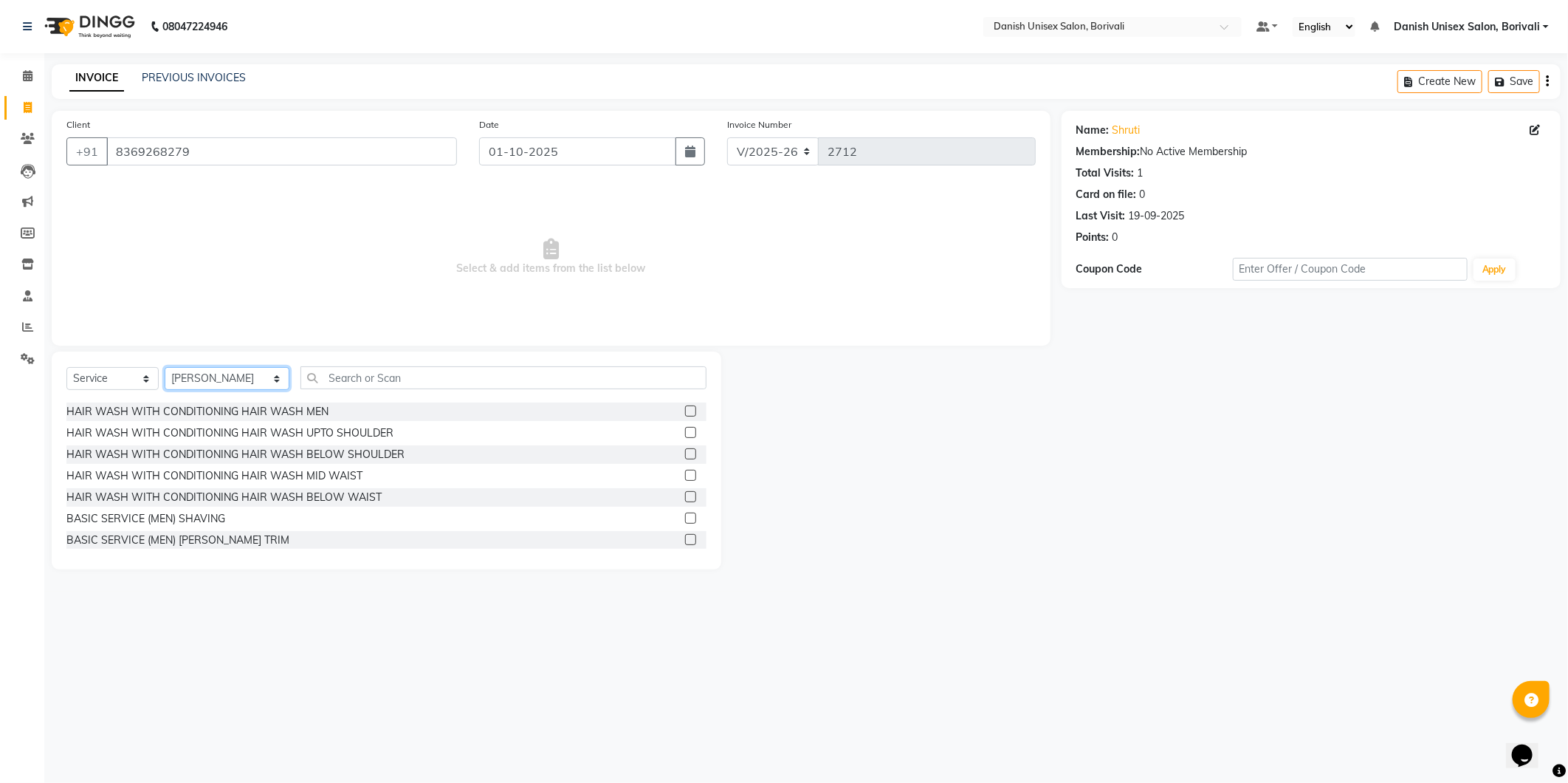
scroll to position [164, 0]
click at [685, 414] on label at bounding box center [690, 417] width 11 height 11
click at [685, 414] on input "checkbox" at bounding box center [689, 417] width 10 height 10
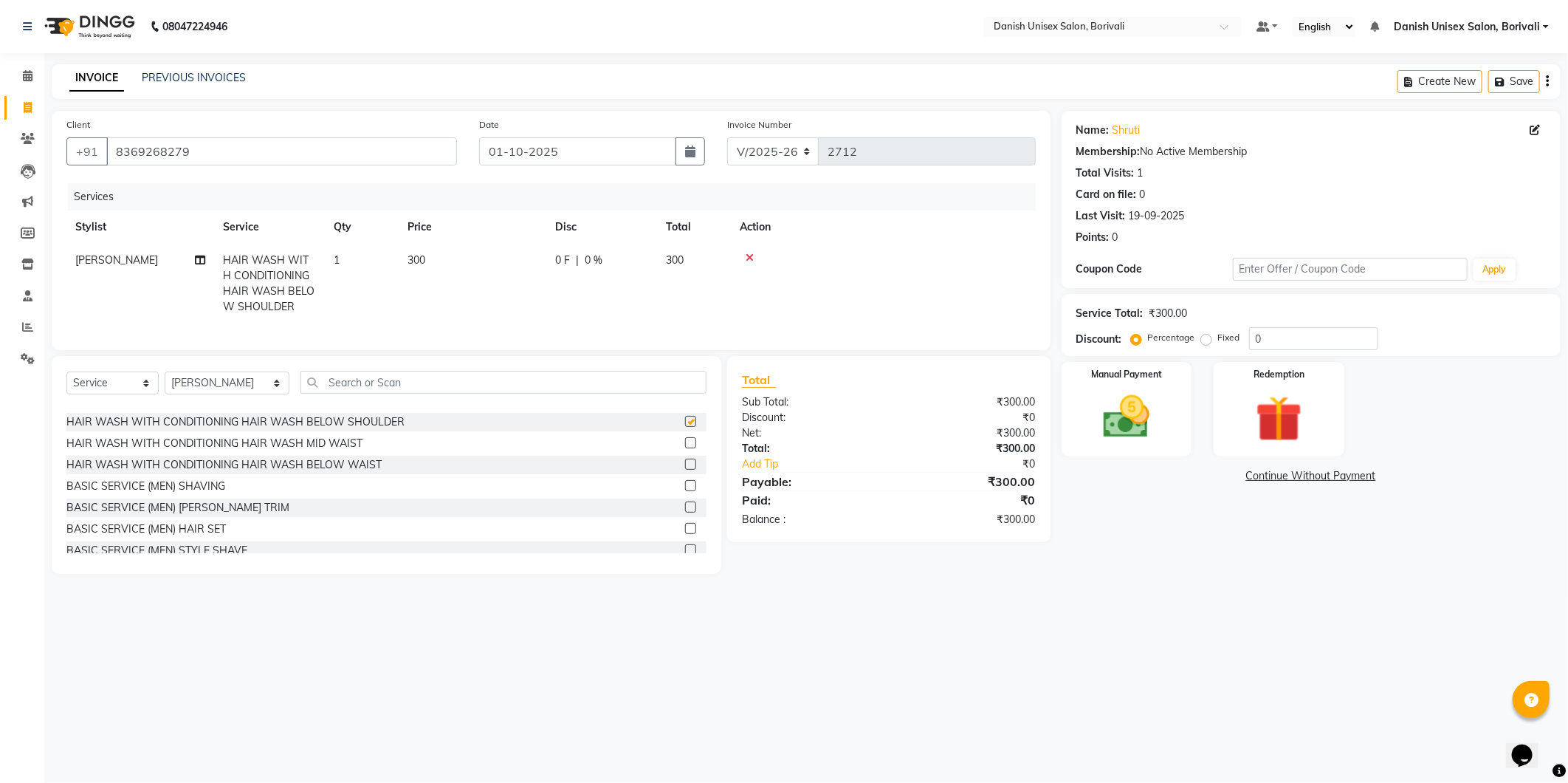
checkbox input "false"
click at [1182, 445] on div "Manual Payment" at bounding box center [1126, 409] width 136 height 98
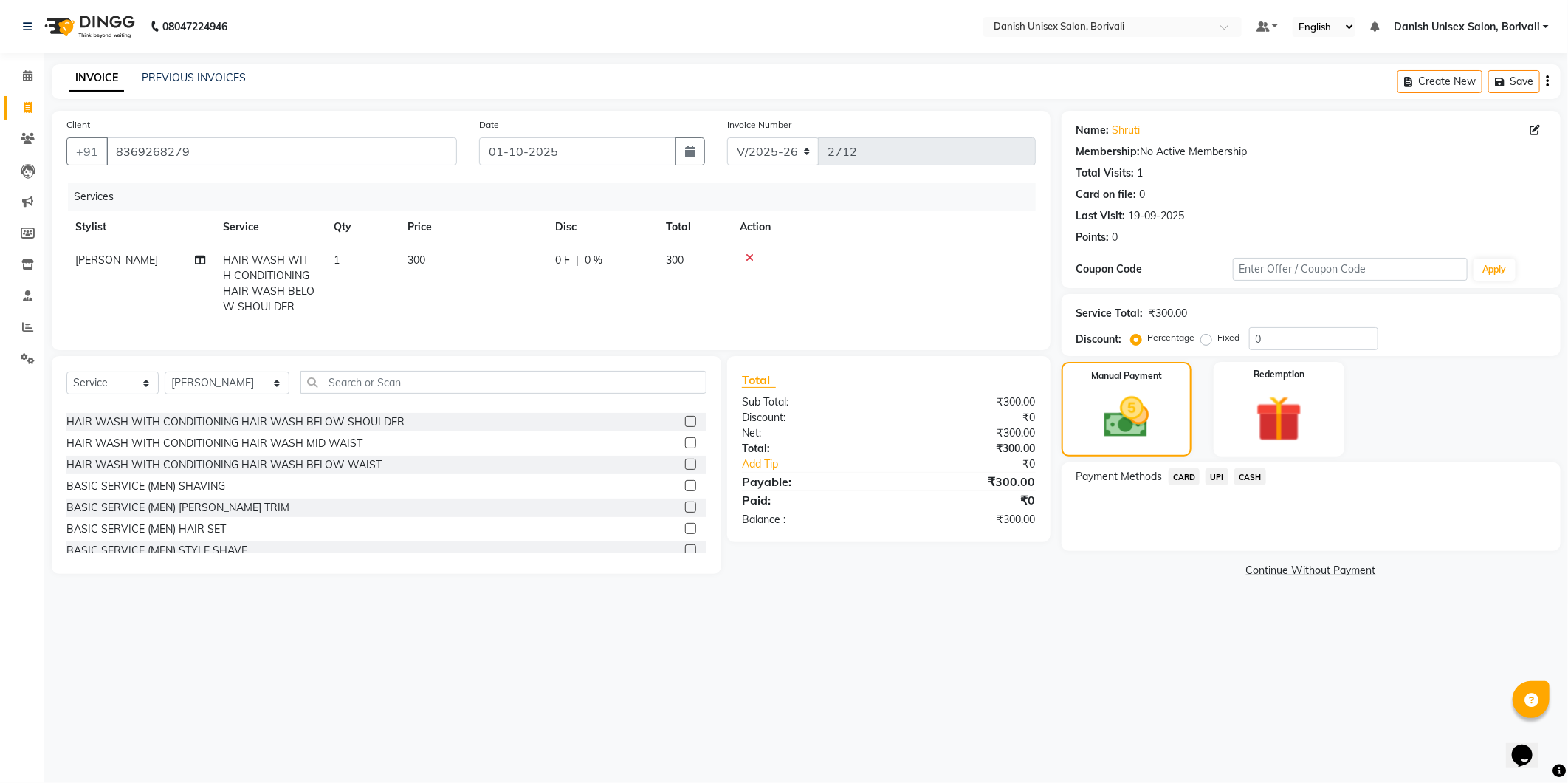
click at [1248, 473] on span "CASH" at bounding box center [1250, 476] width 32 height 17
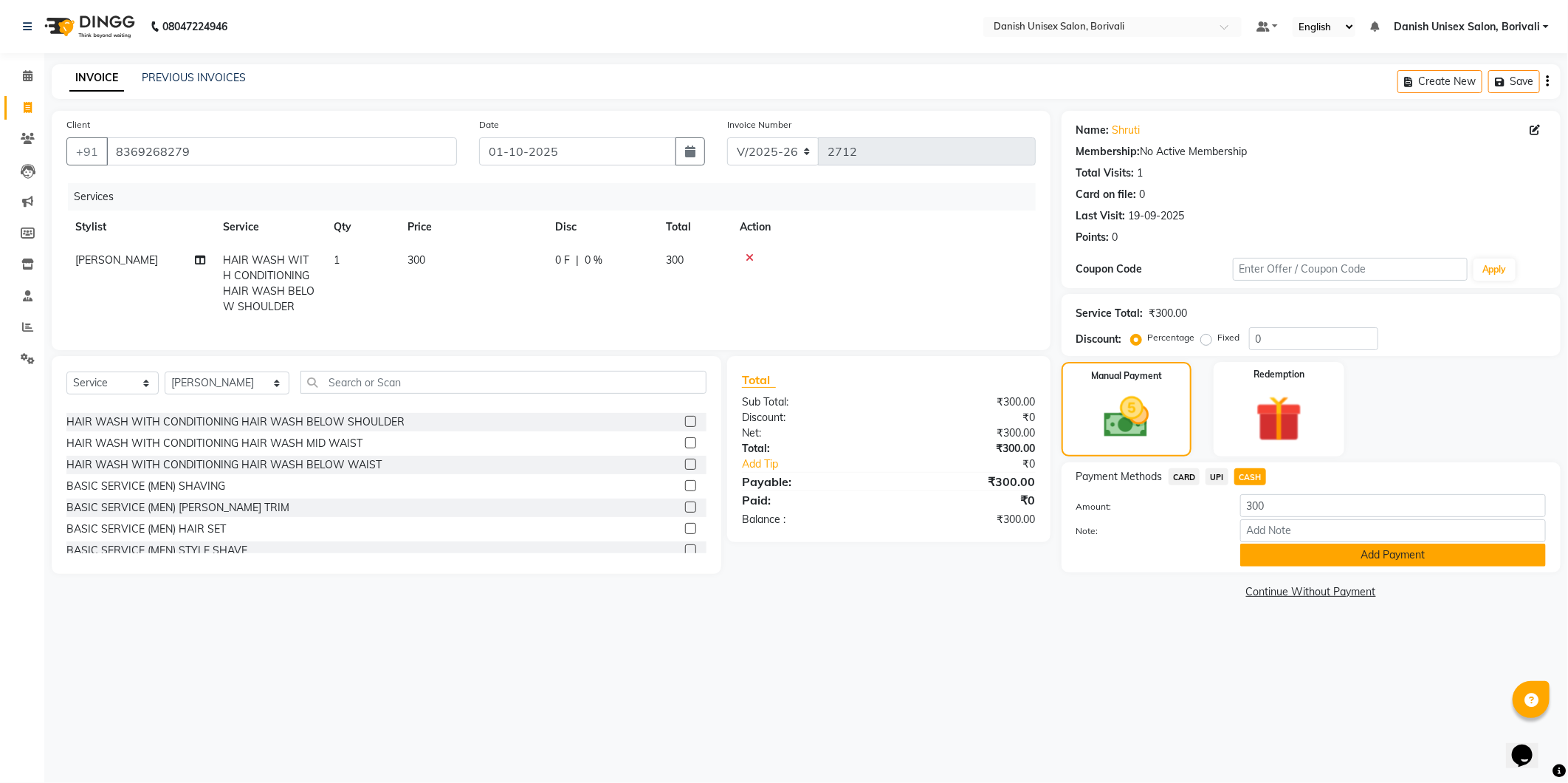
click at [1274, 557] on button "Add Payment" at bounding box center [1393, 555] width 305 height 23
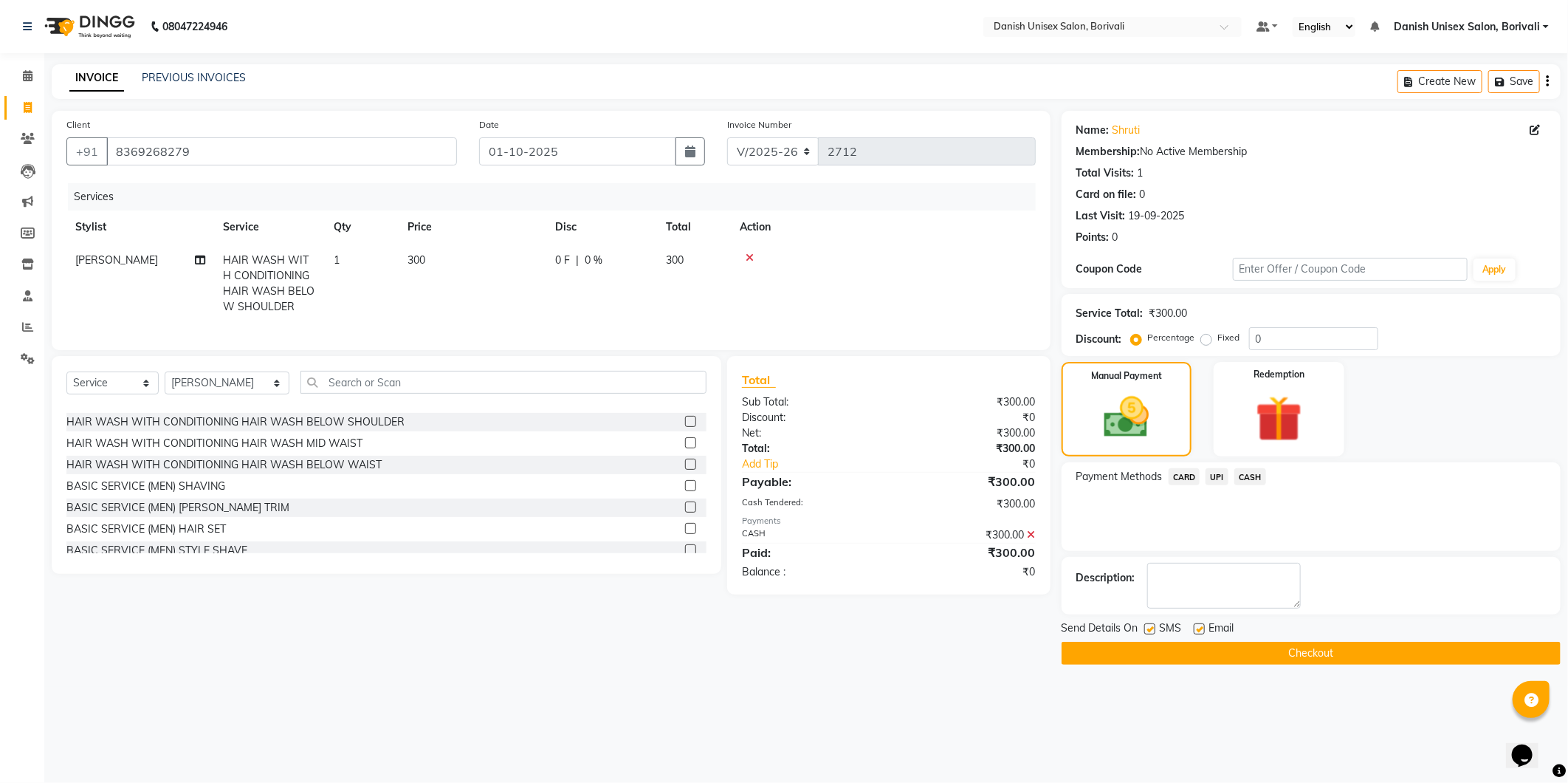
click at [1265, 652] on button "Checkout" at bounding box center [1311, 653] width 499 height 23
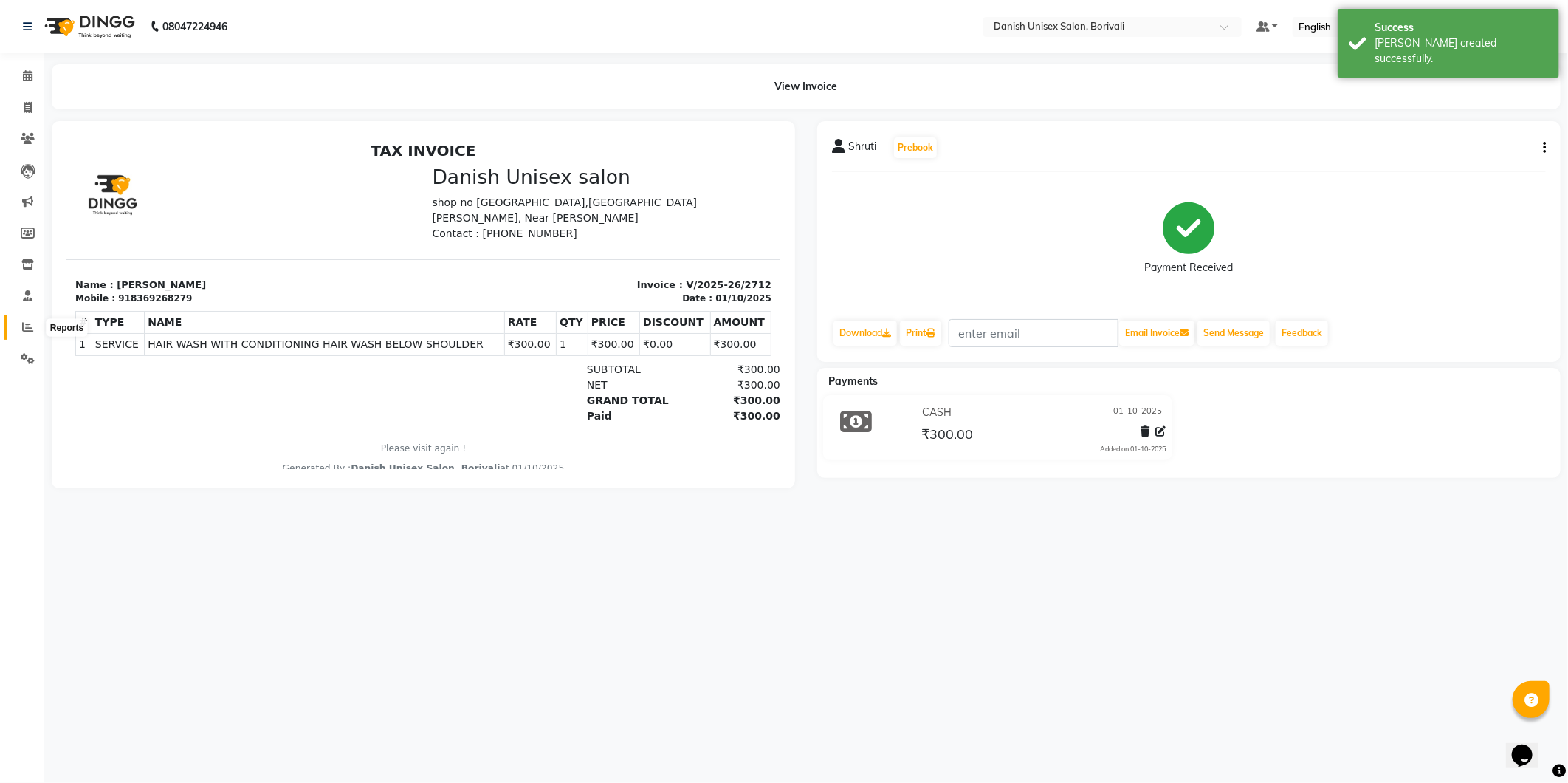
click at [33, 330] on span at bounding box center [27, 327] width 26 height 17
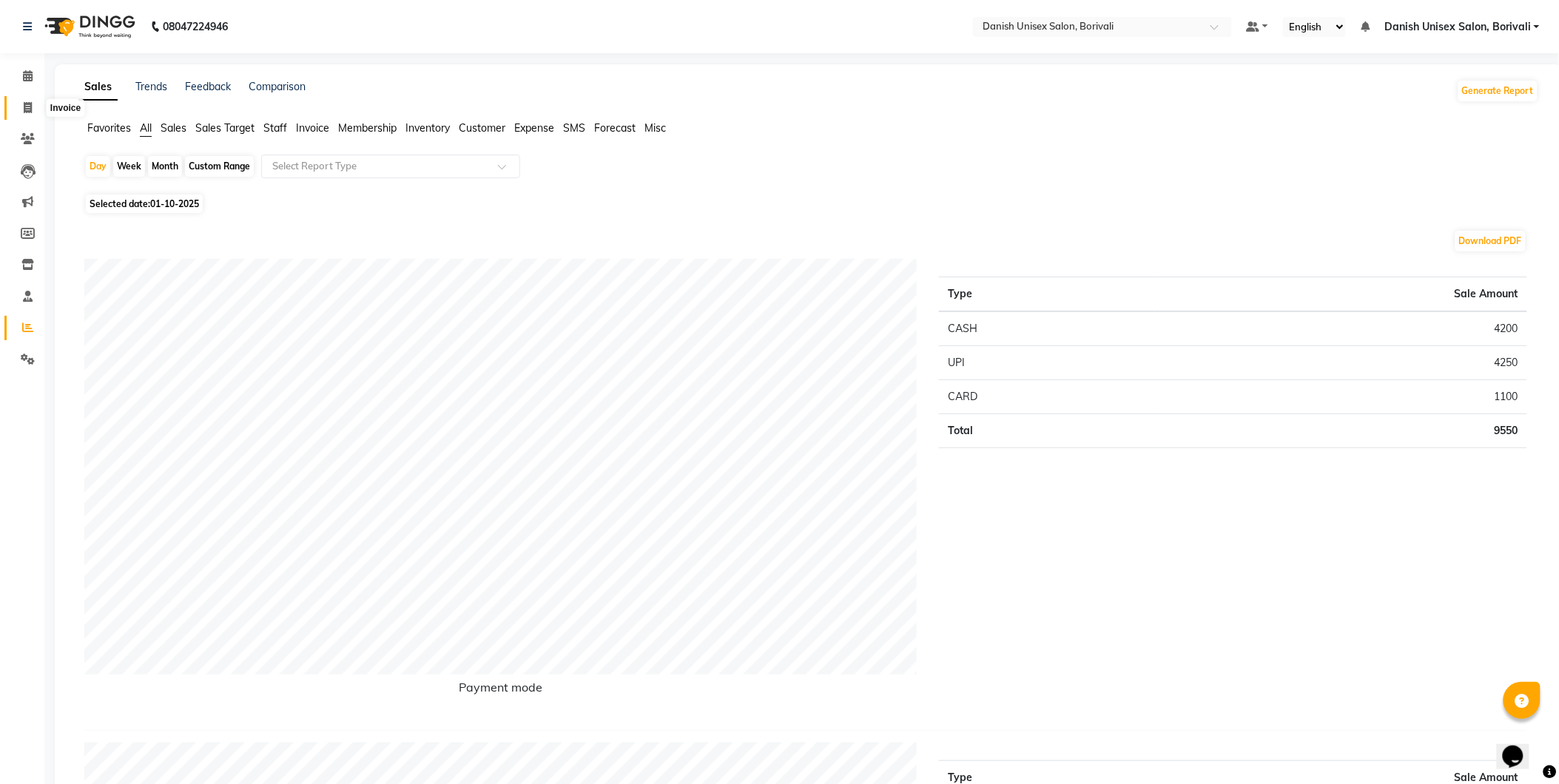
click at [31, 106] on icon at bounding box center [27, 107] width 8 height 11
select select "7068"
select select "service"
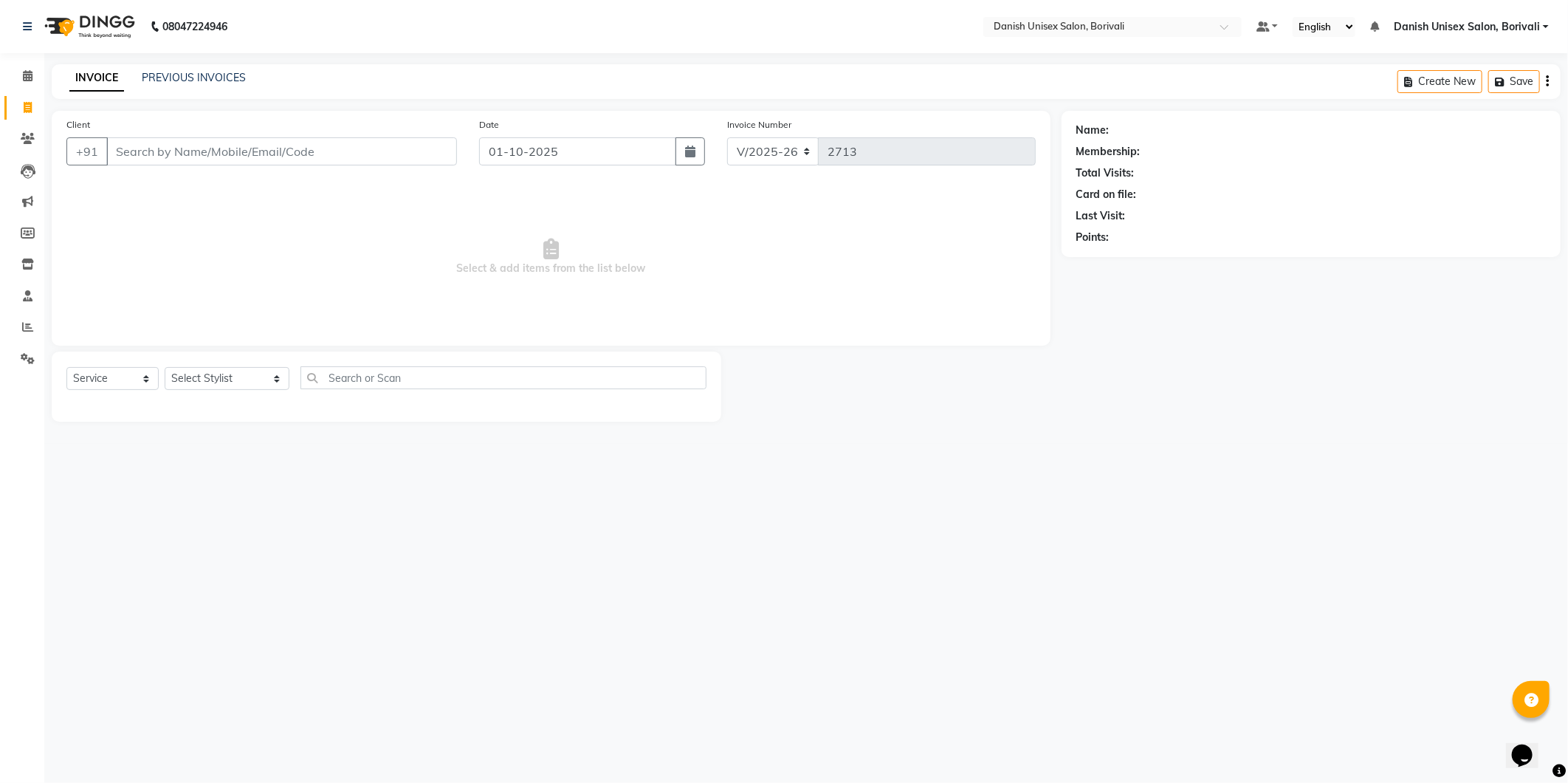
click at [1120, 108] on main "INVOICE PREVIOUS INVOICES Create New Save Client +91 Date [DATE] Invoice Number…" at bounding box center [807, 254] width 1524 height 380
click at [229, 151] on input "Client" at bounding box center [281, 151] width 351 height 28
type input "9167363956"
click at [437, 151] on span "Add Client" at bounding box center [419, 151] width 59 height 15
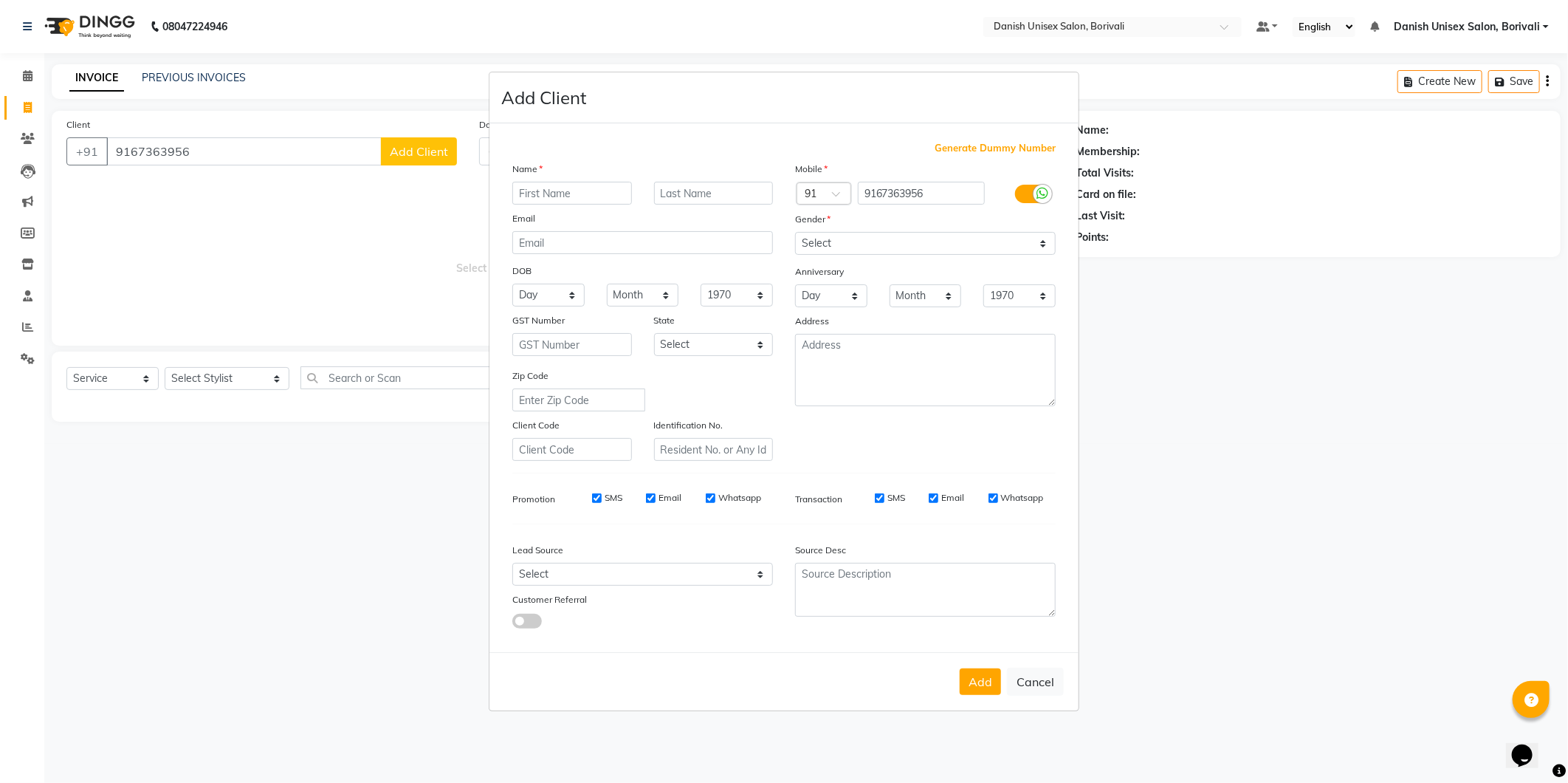
click at [578, 192] on input "text" at bounding box center [572, 193] width 119 height 23
type input "[PERSON_NAME]"
click at [1036, 248] on select "Select [DEMOGRAPHIC_DATA] [DEMOGRAPHIC_DATA] Other Prefer Not To Say" at bounding box center [926, 243] width 261 height 23
select select "[DEMOGRAPHIC_DATA]"
click at [795, 232] on select "Select [DEMOGRAPHIC_DATA] [DEMOGRAPHIC_DATA] Other Prefer Not To Say" at bounding box center [926, 243] width 261 height 23
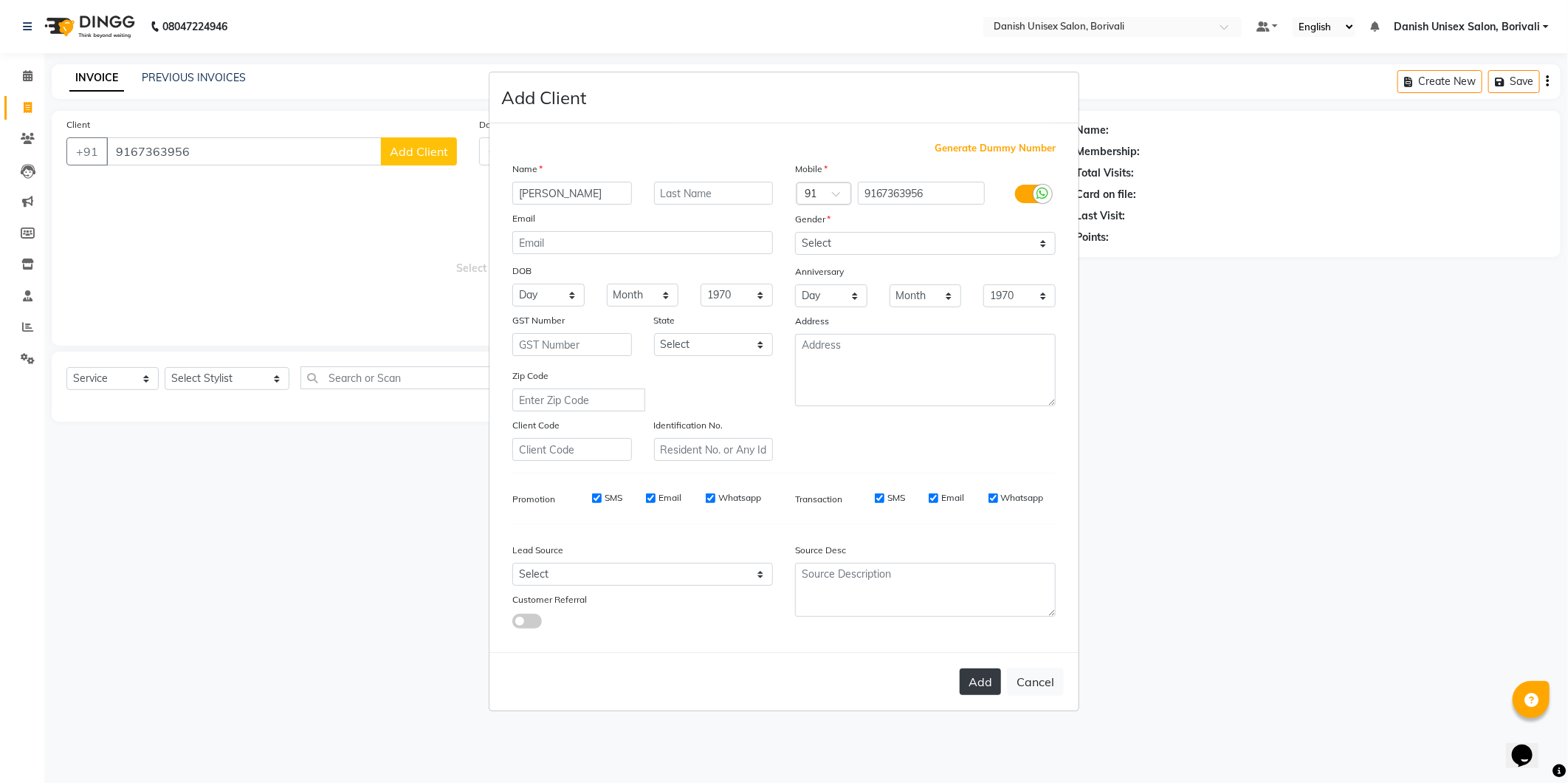
click at [970, 683] on button "Add" at bounding box center [981, 681] width 42 height 27
select select
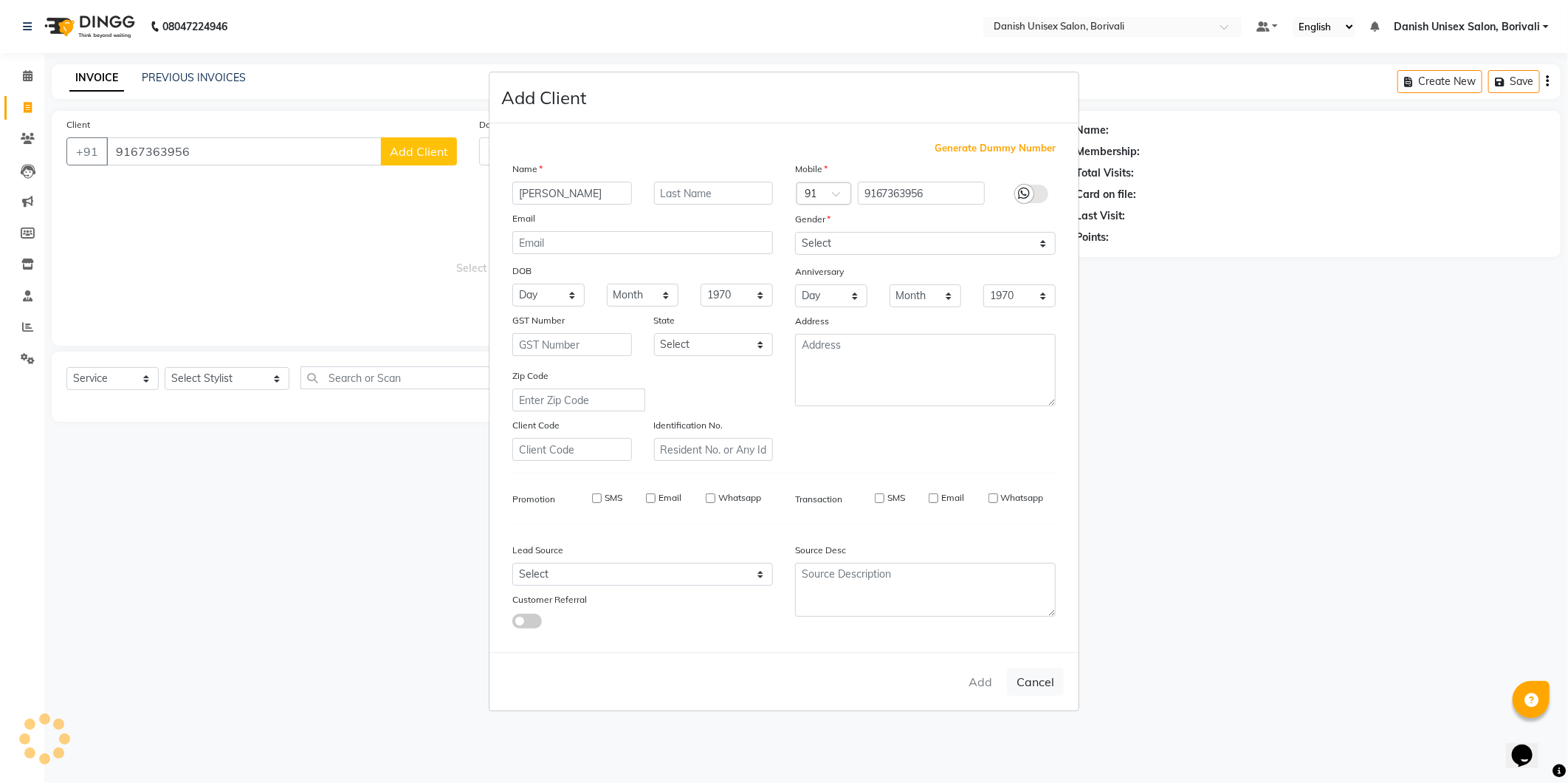
select select
checkbox input "false"
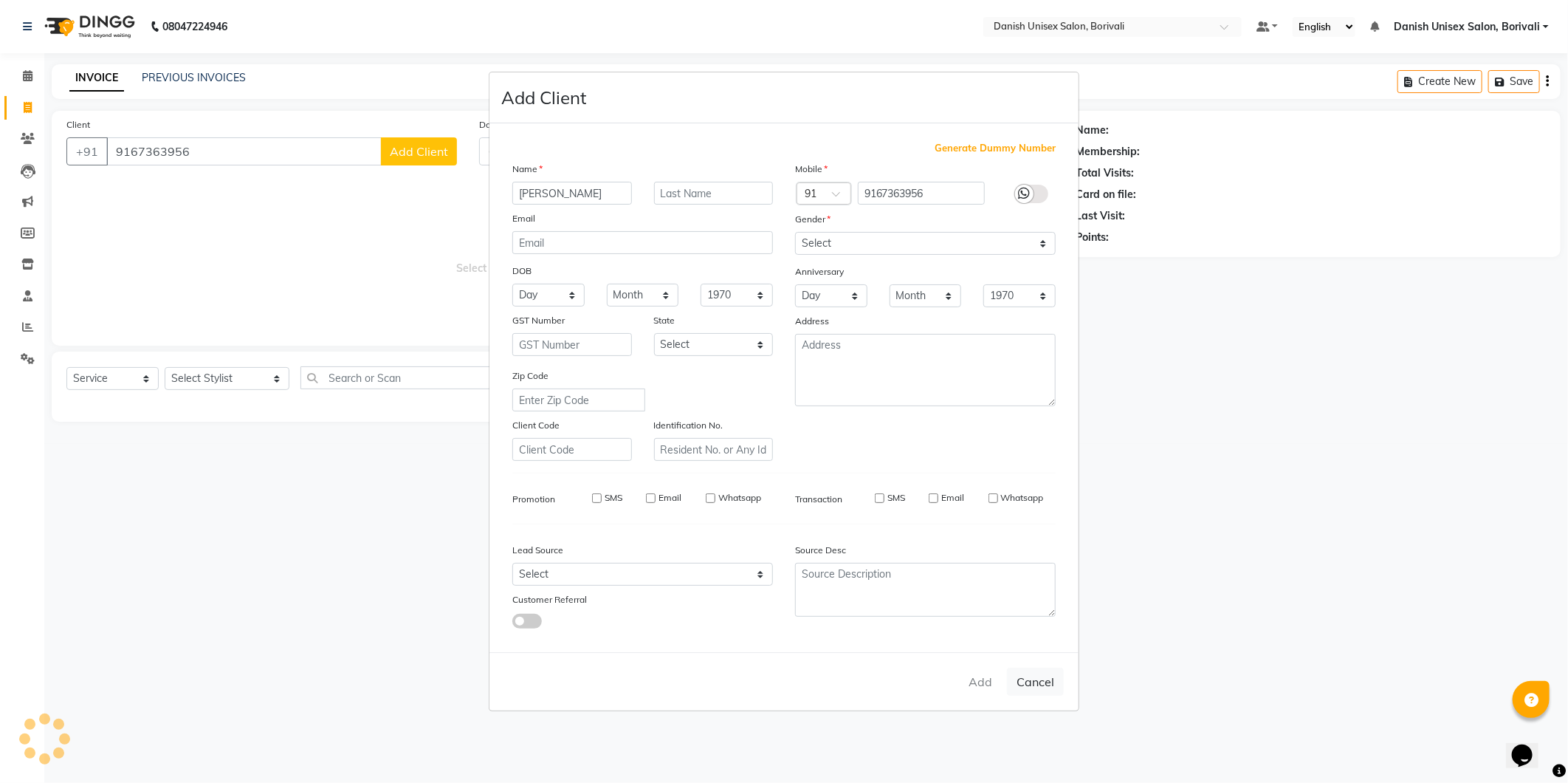
checkbox input "false"
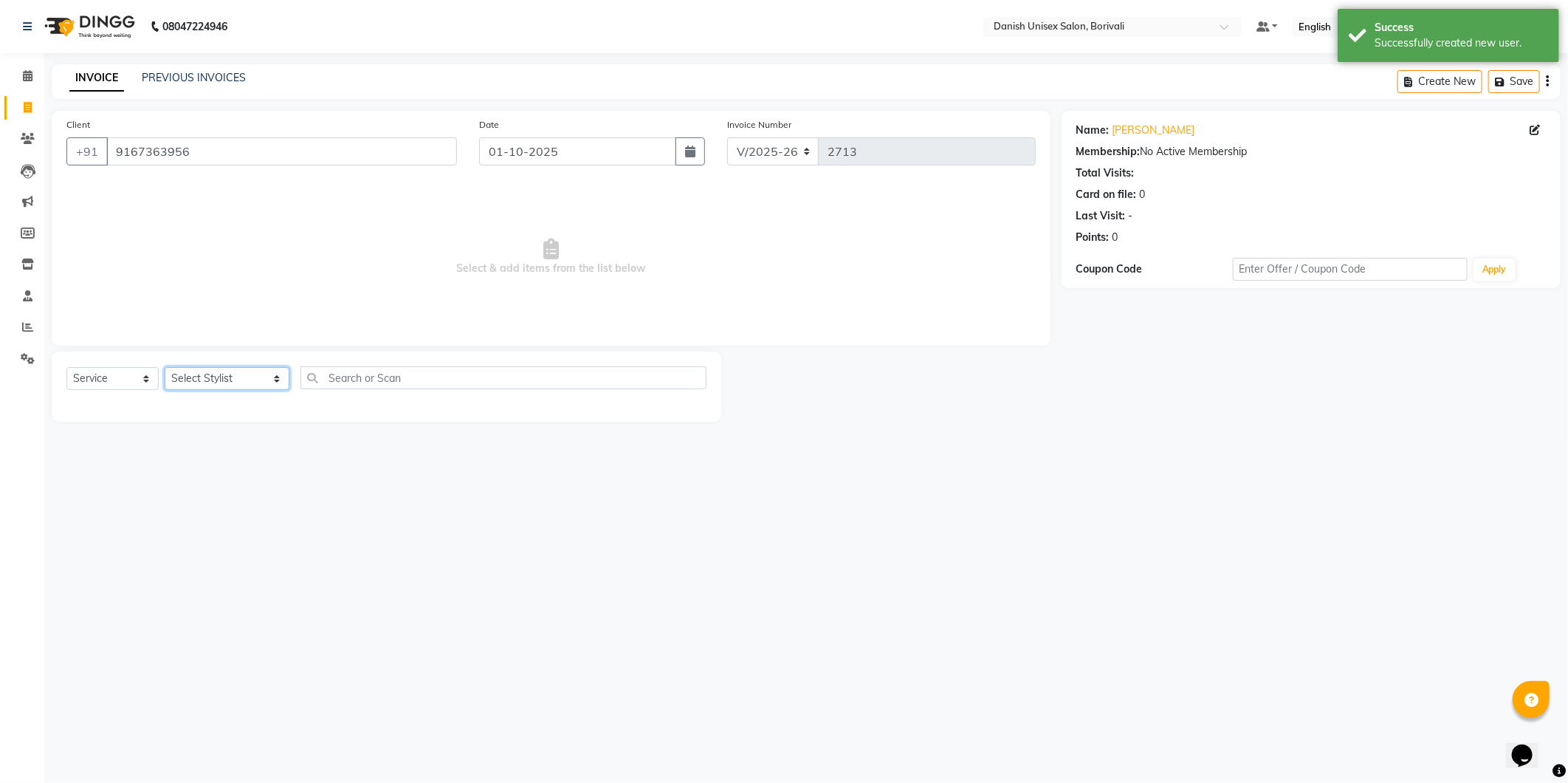
click at [260, 381] on select "Select Stylist [PERSON_NAME] Bheem [PERSON_NAME] Danish Unisex Salon, [PERSON_N…" at bounding box center [227, 378] width 125 height 23
select select "84988"
click at [165, 368] on select "Select Stylist [PERSON_NAME] Bheem [PERSON_NAME] Danish Unisex Salon, [PERSON_N…" at bounding box center [227, 378] width 125 height 23
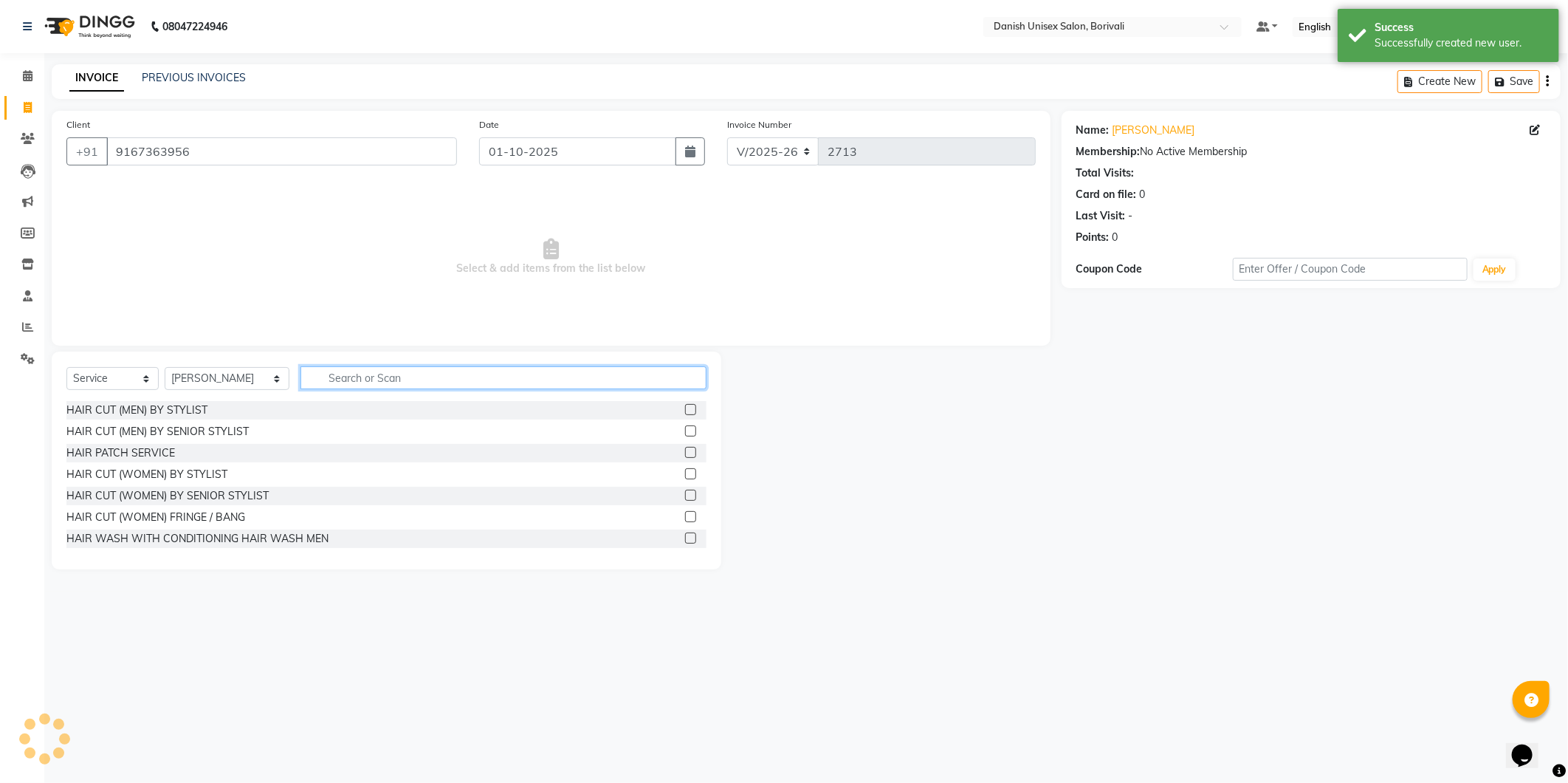
click at [400, 380] on input "text" at bounding box center [503, 377] width 406 height 23
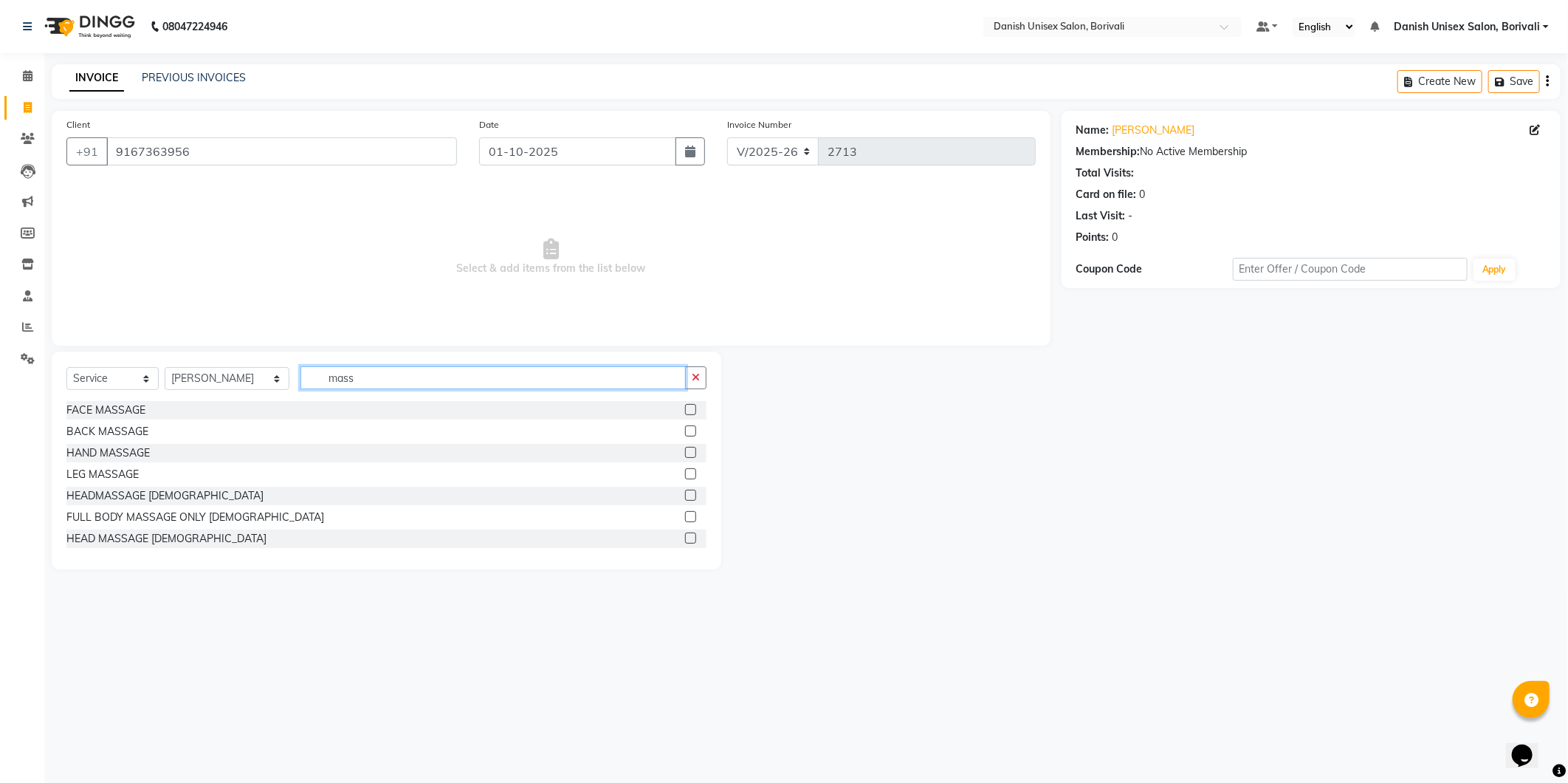
type input "mass"
click at [685, 541] on label at bounding box center [690, 538] width 11 height 11
click at [685, 541] on input "checkbox" at bounding box center [689, 538] width 10 height 10
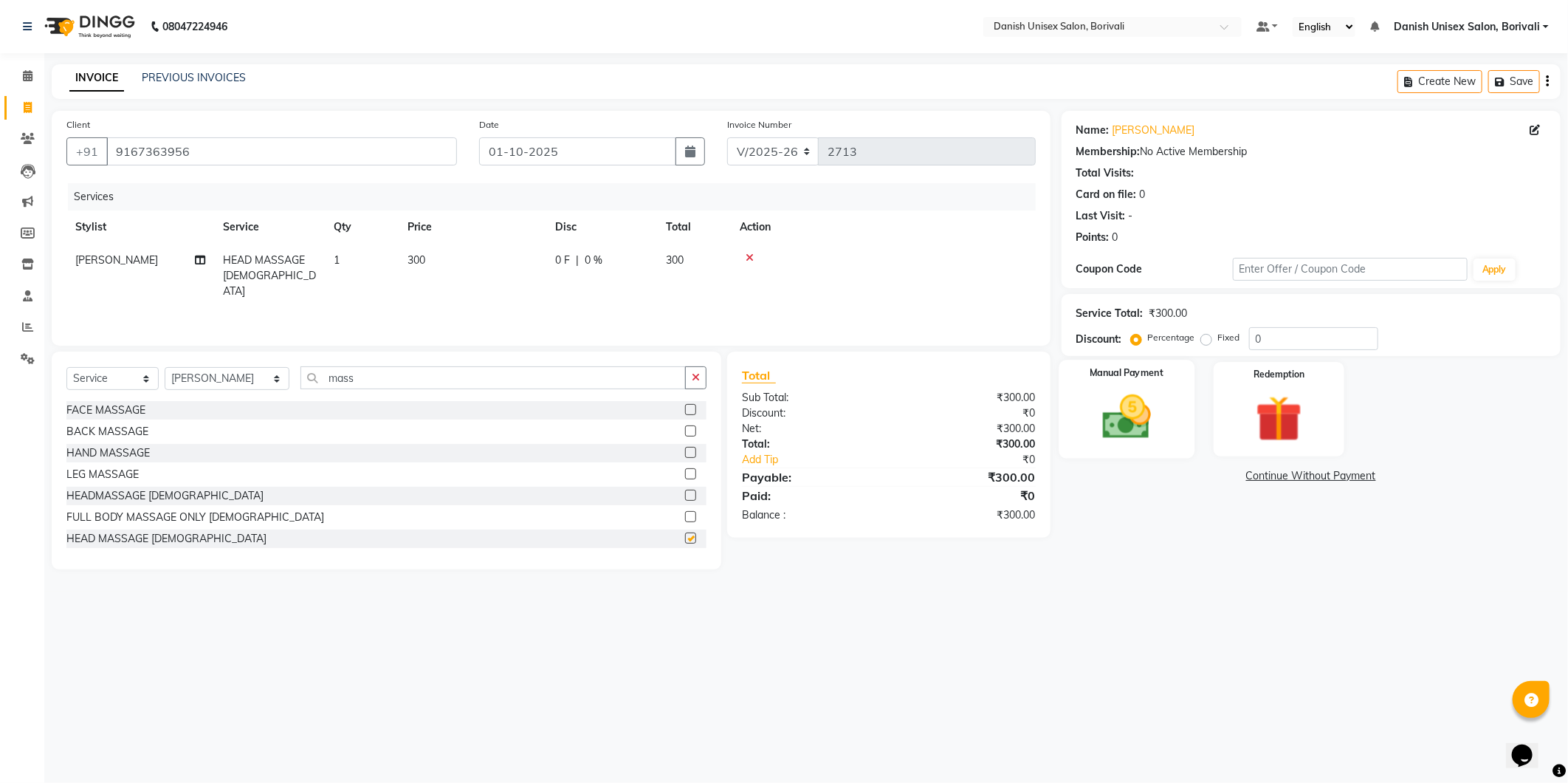
checkbox input "false"
click at [1114, 402] on img at bounding box center [1127, 417] width 79 height 56
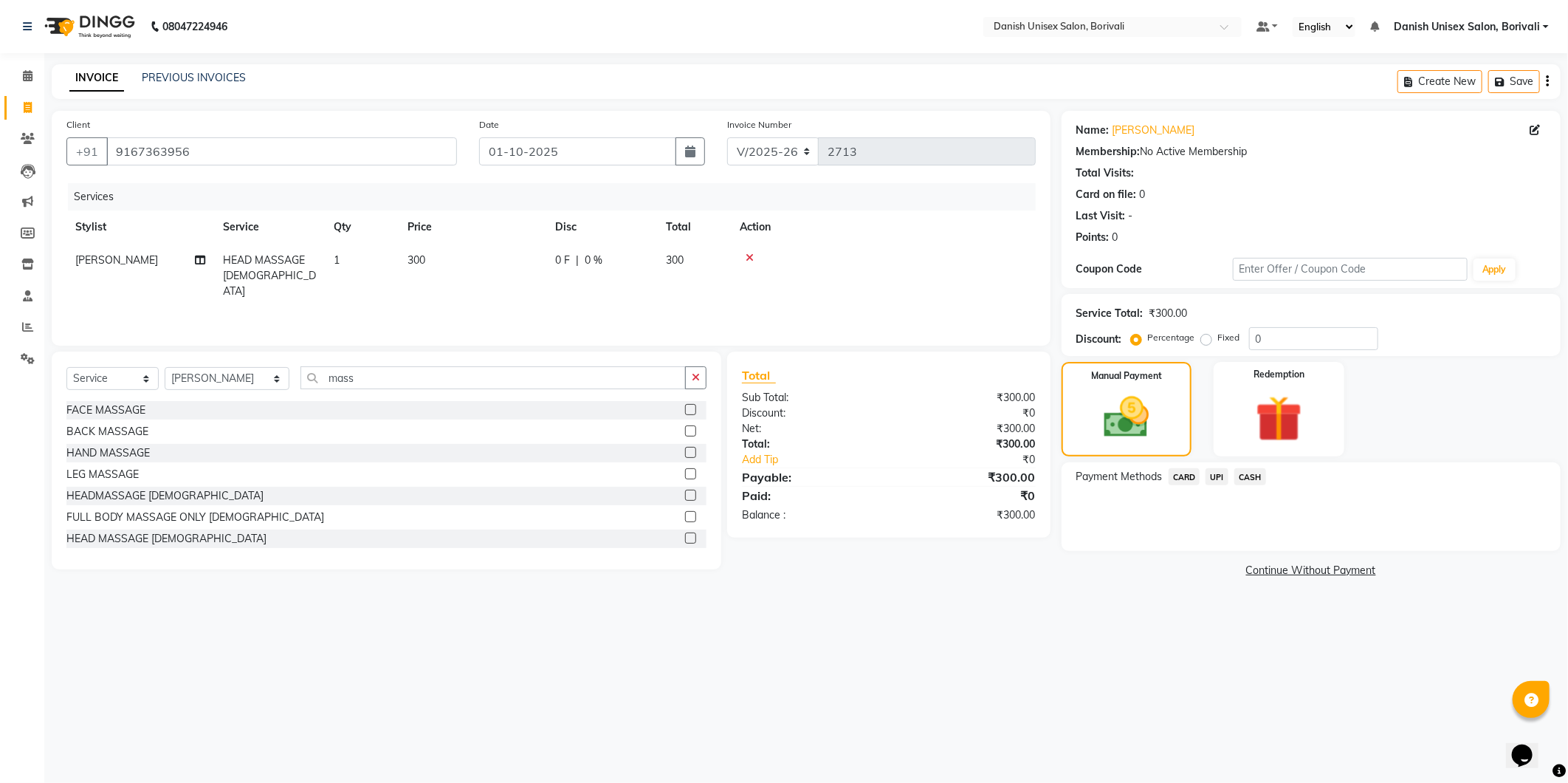
click at [1220, 478] on span "UPI" at bounding box center [1217, 476] width 23 height 17
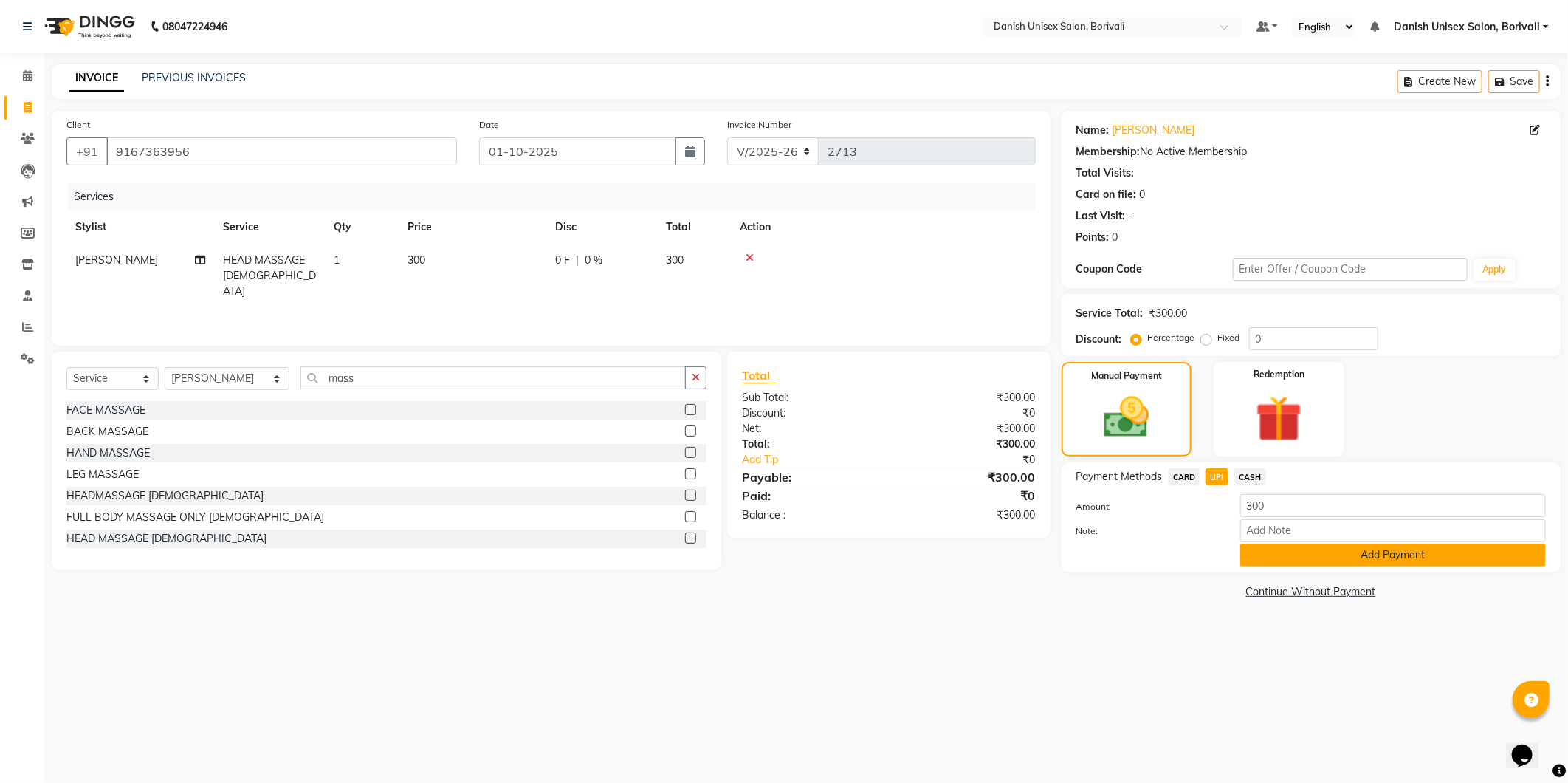
click at [1286, 549] on button "Add Payment" at bounding box center [1393, 555] width 305 height 23
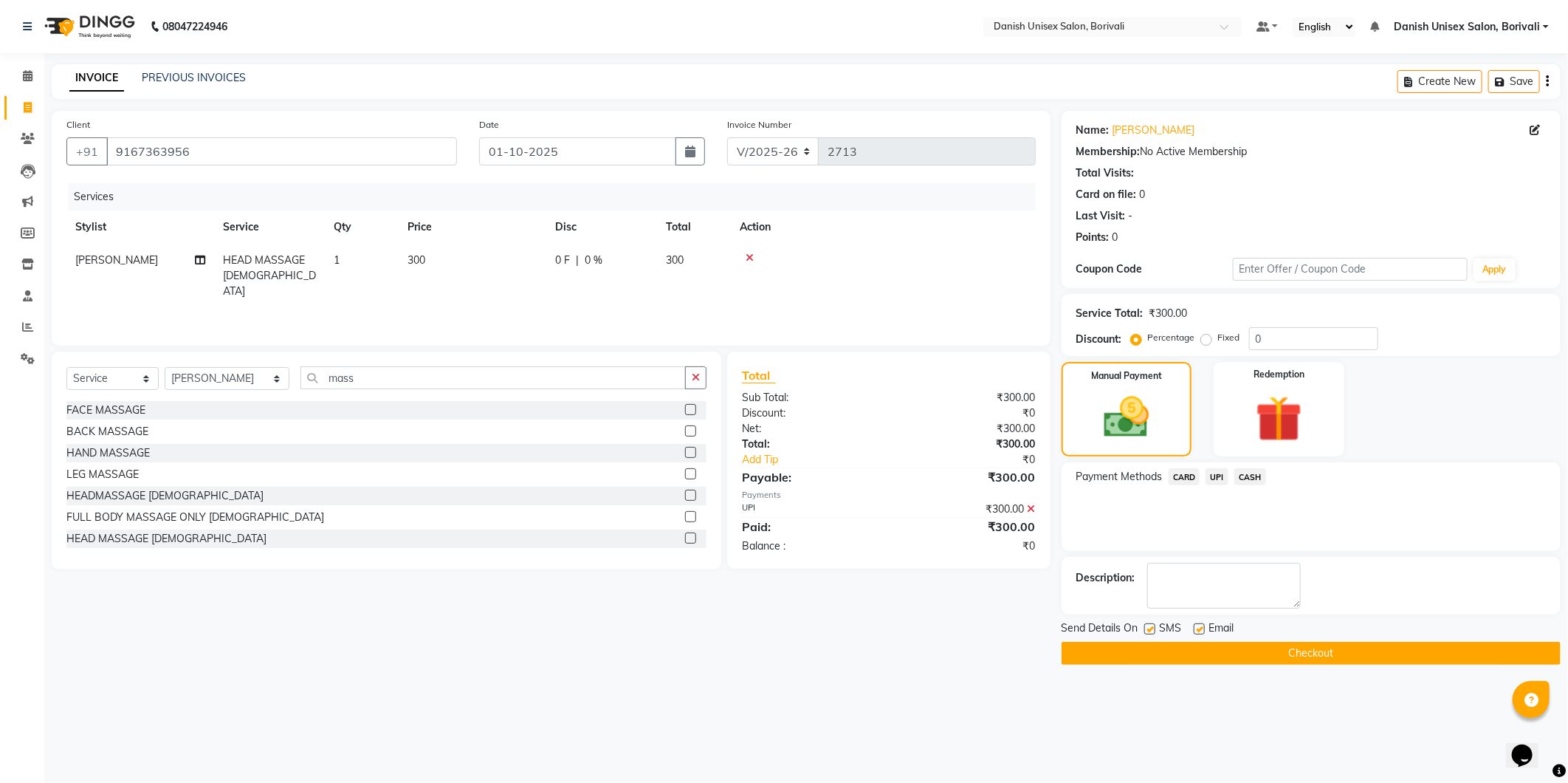
click at [1303, 655] on button "Checkout" at bounding box center [1311, 653] width 499 height 23
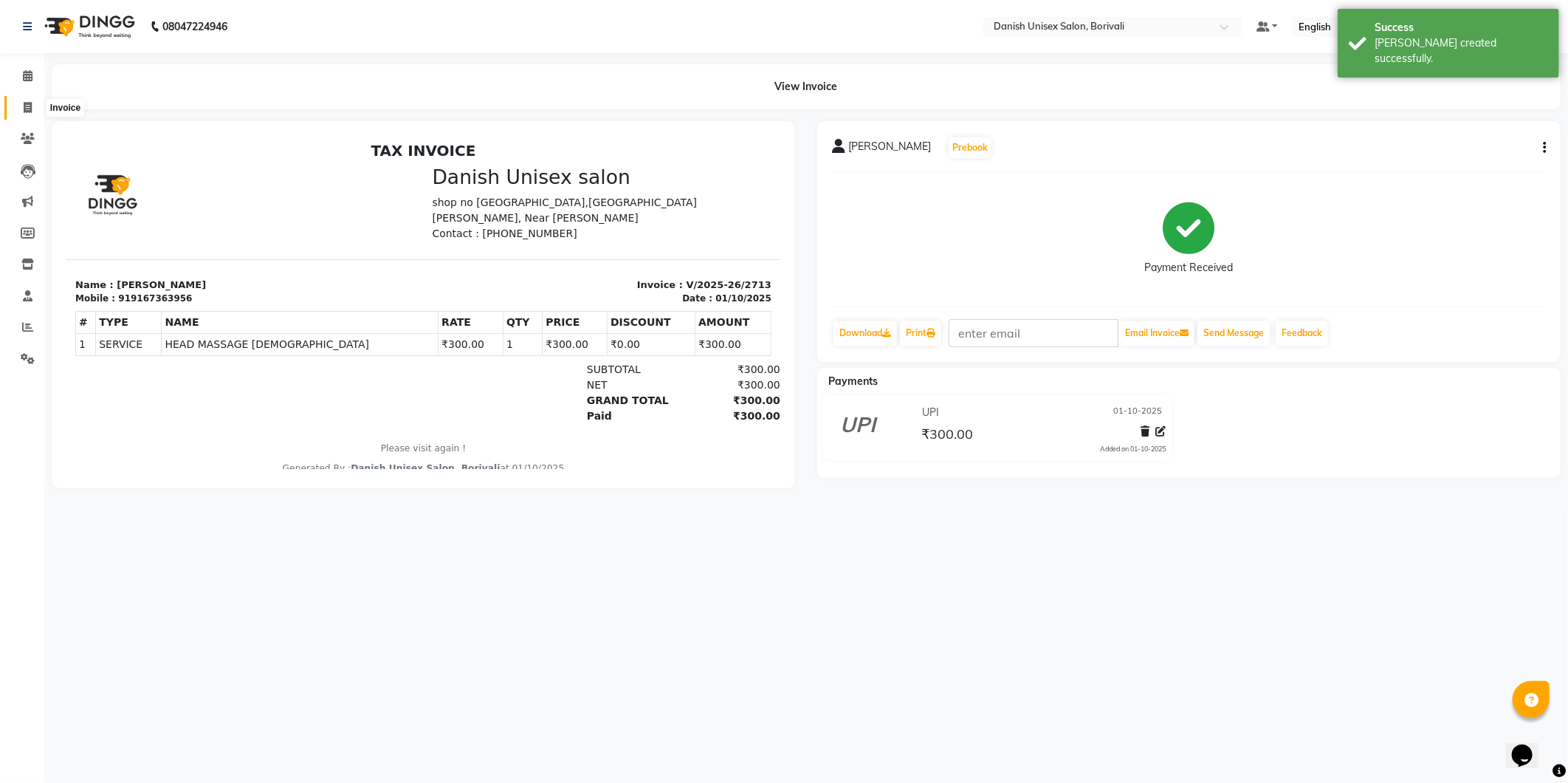
click at [17, 107] on span at bounding box center [27, 108] width 26 height 17
select select "7068"
select select "service"
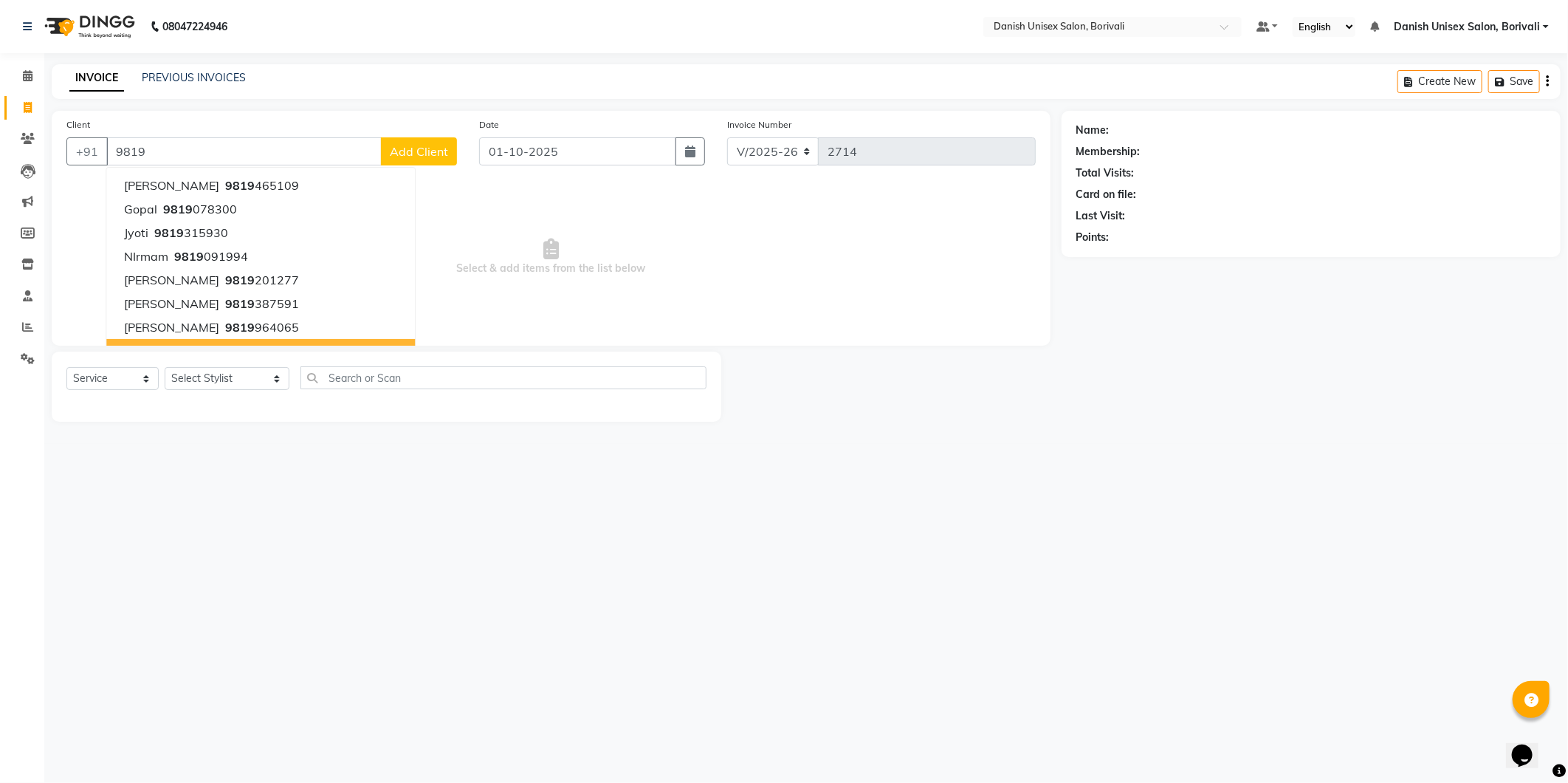
type input "9819"
click at [226, 375] on select "Select Stylist [PERSON_NAME] Bheem [PERSON_NAME] Danish Unisex Salon, [PERSON_N…" at bounding box center [227, 378] width 125 height 23
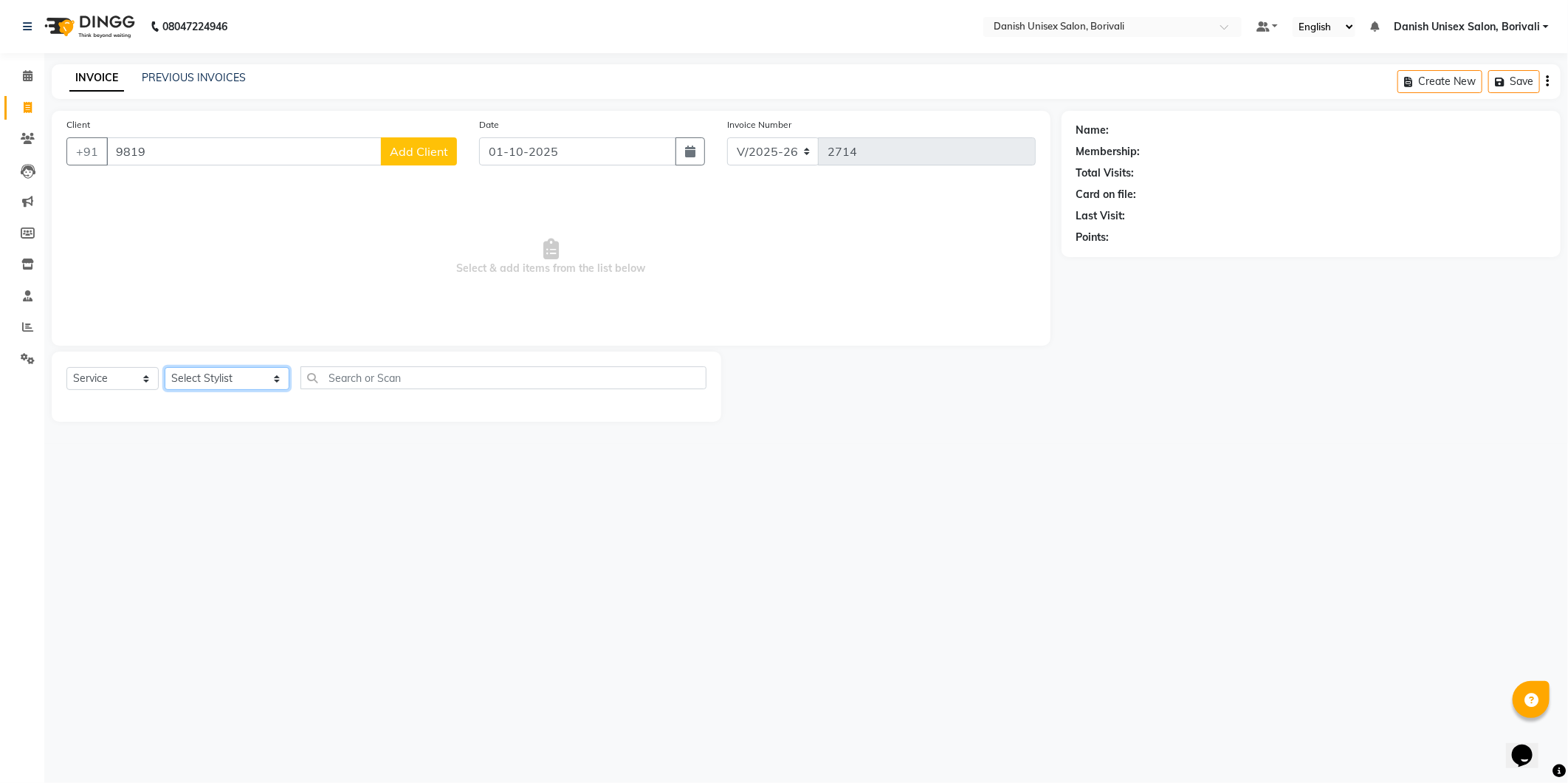
select select "59066"
click at [165, 368] on select "Select Stylist [PERSON_NAME] Bheem [PERSON_NAME] Danish Unisex Salon, [PERSON_N…" at bounding box center [227, 378] width 125 height 23
click at [402, 377] on input "text" at bounding box center [503, 377] width 406 height 23
type input "ino"
click at [276, 160] on input "9819" at bounding box center [244, 151] width 276 height 28
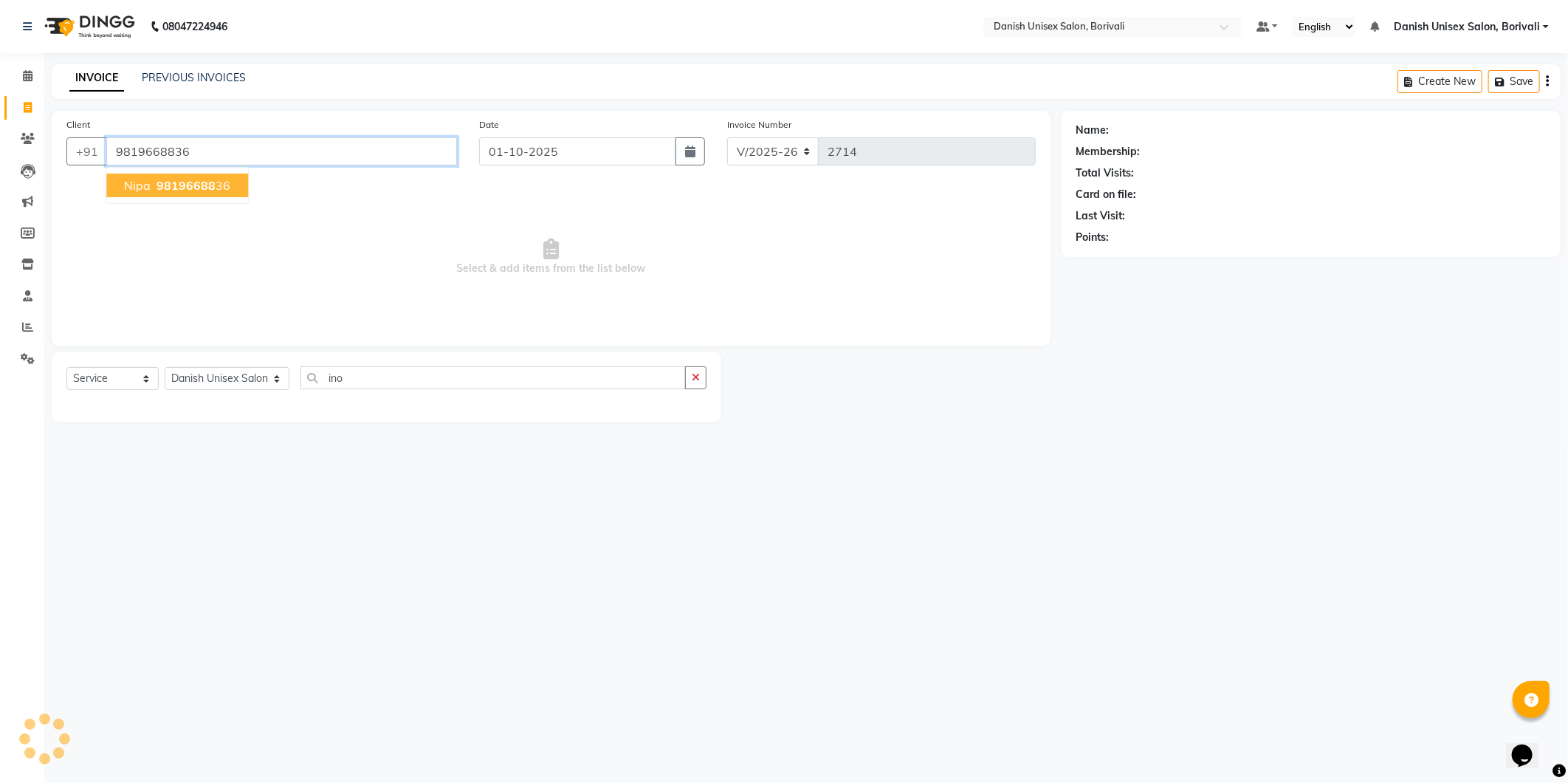
type input "9819668836"
click at [201, 186] on span "98196688" at bounding box center [186, 185] width 59 height 15
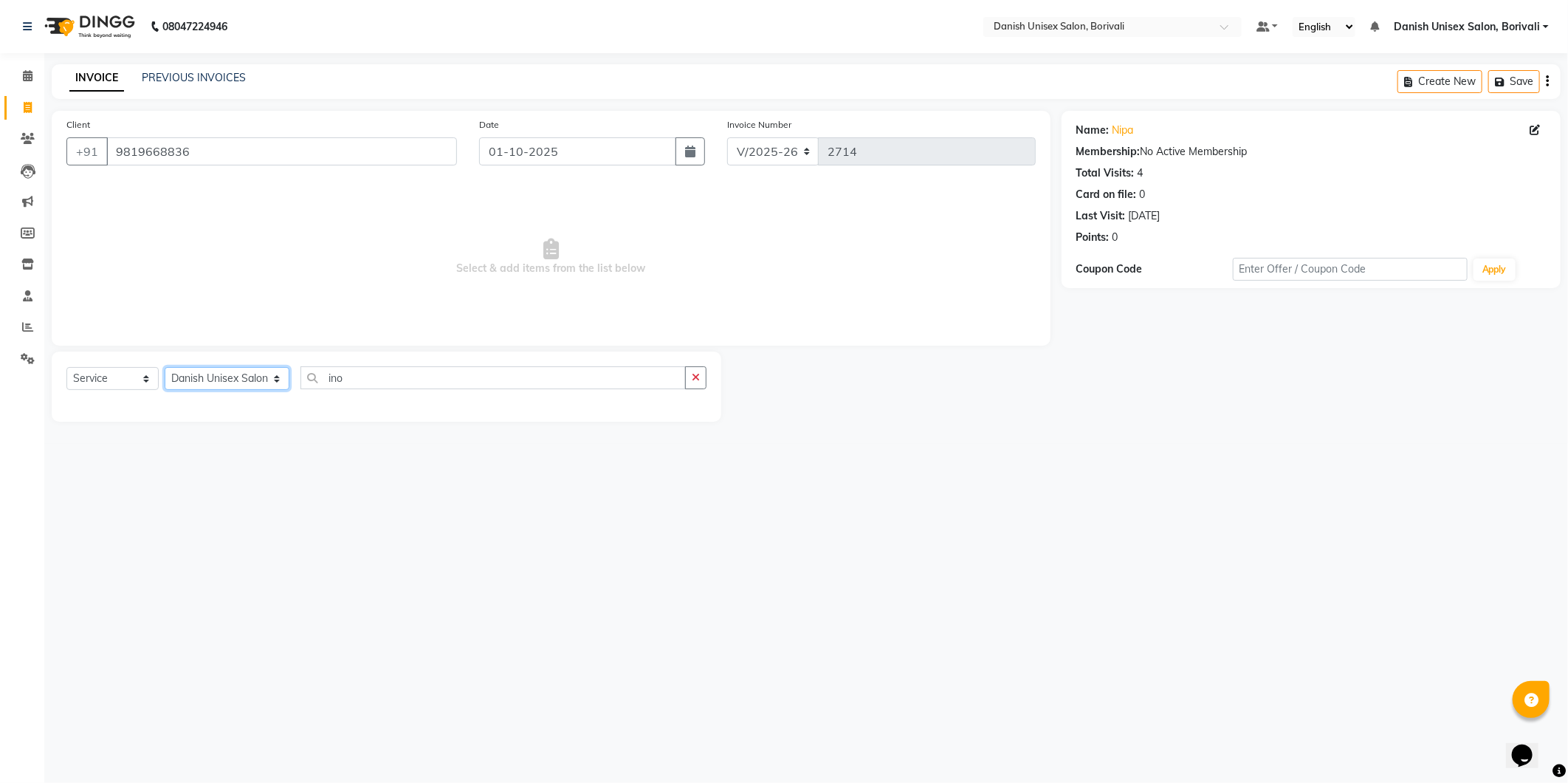
click at [245, 381] on select "Select Stylist [PERSON_NAME] Bheem [PERSON_NAME] Danish Unisex Salon, [PERSON_N…" at bounding box center [227, 378] width 125 height 23
select select "59611"
click at [165, 368] on select "Select Stylist [PERSON_NAME] Bheem [PERSON_NAME] Danish Unisex Salon, [PERSON_N…" at bounding box center [227, 378] width 125 height 23
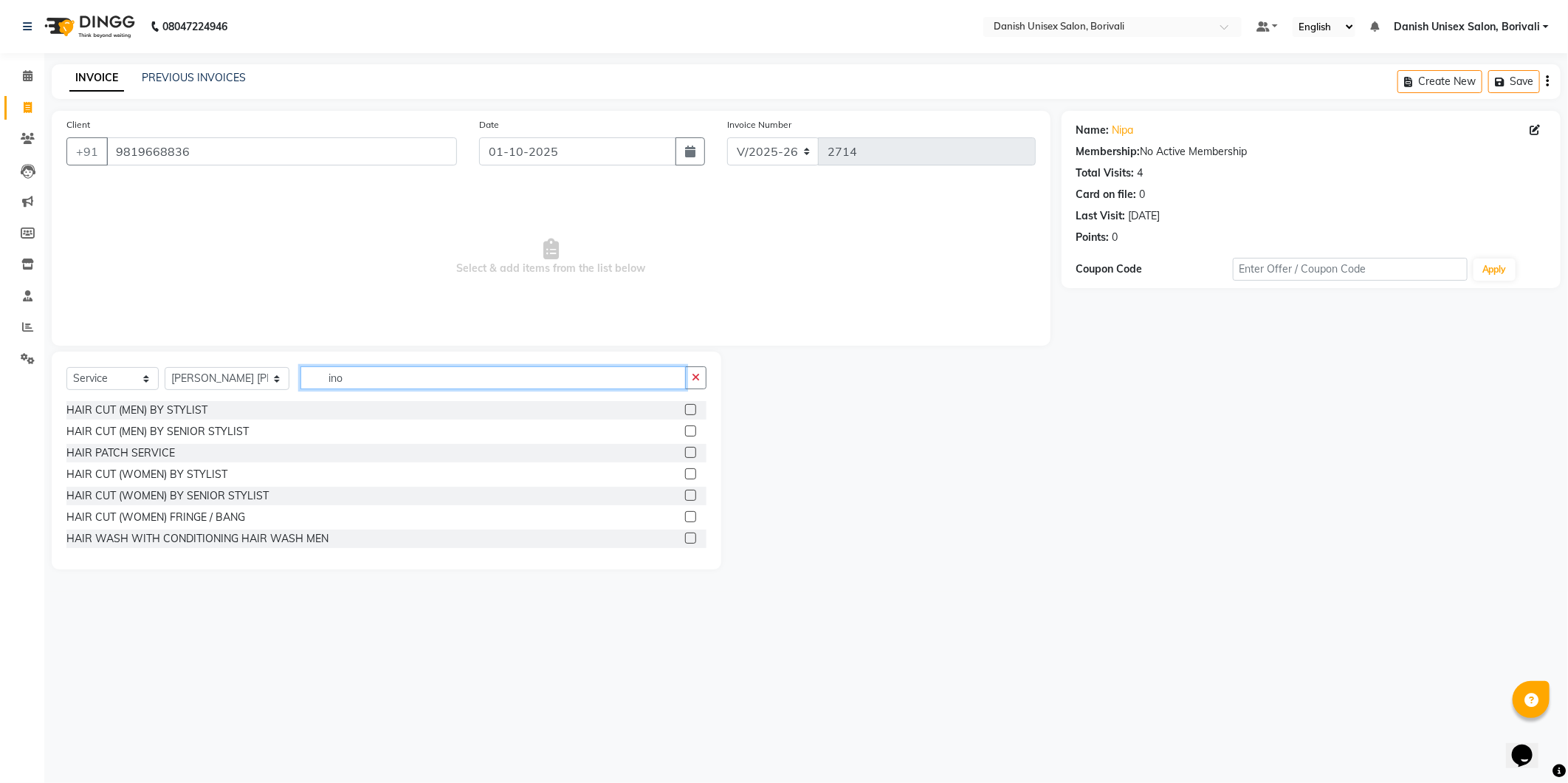
click at [389, 374] on input "ino" at bounding box center [493, 377] width 386 height 23
type input "inoa"
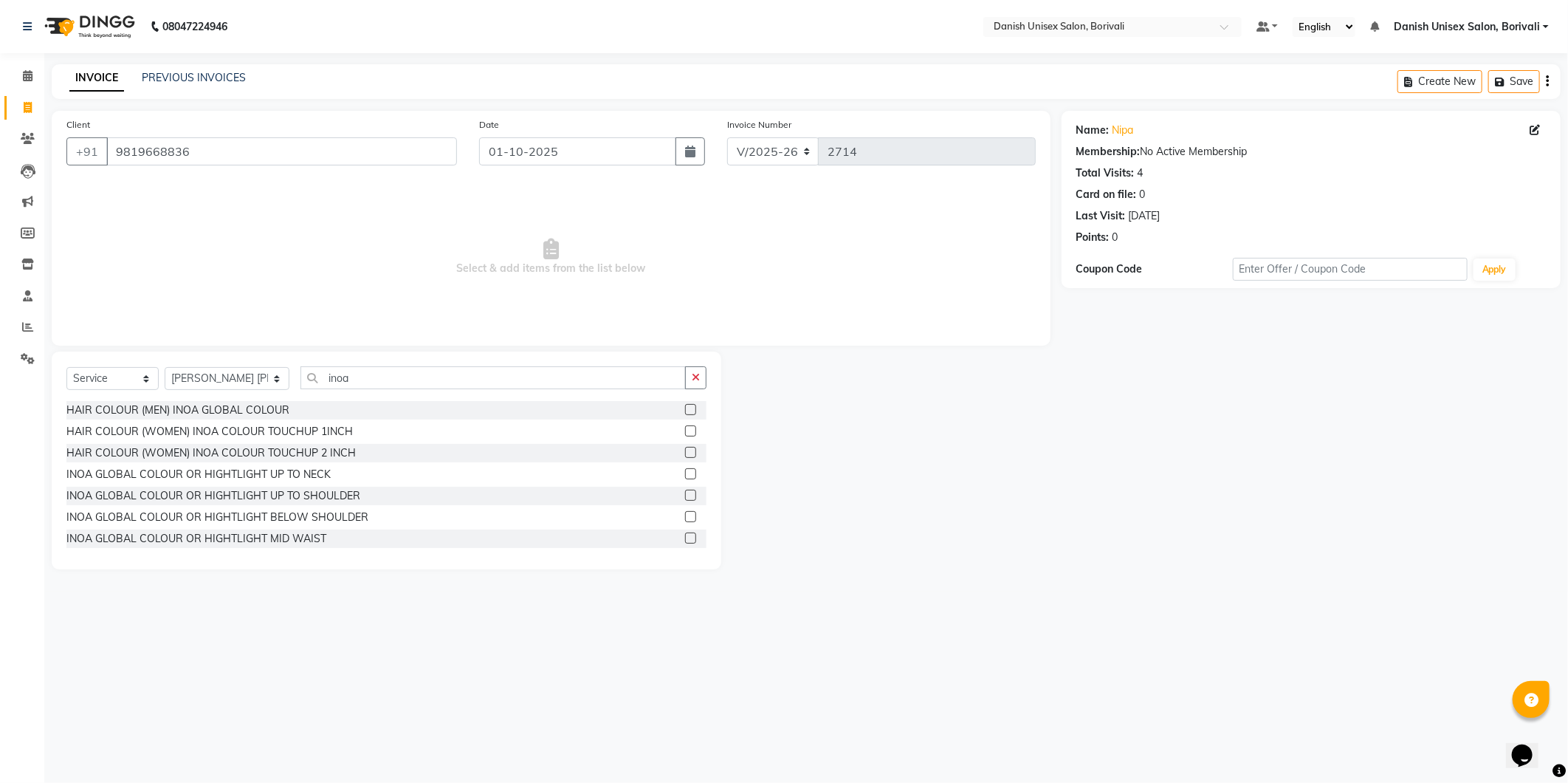
click at [685, 432] on label at bounding box center [690, 431] width 11 height 11
click at [685, 432] on input "checkbox" at bounding box center [689, 432] width 10 height 10
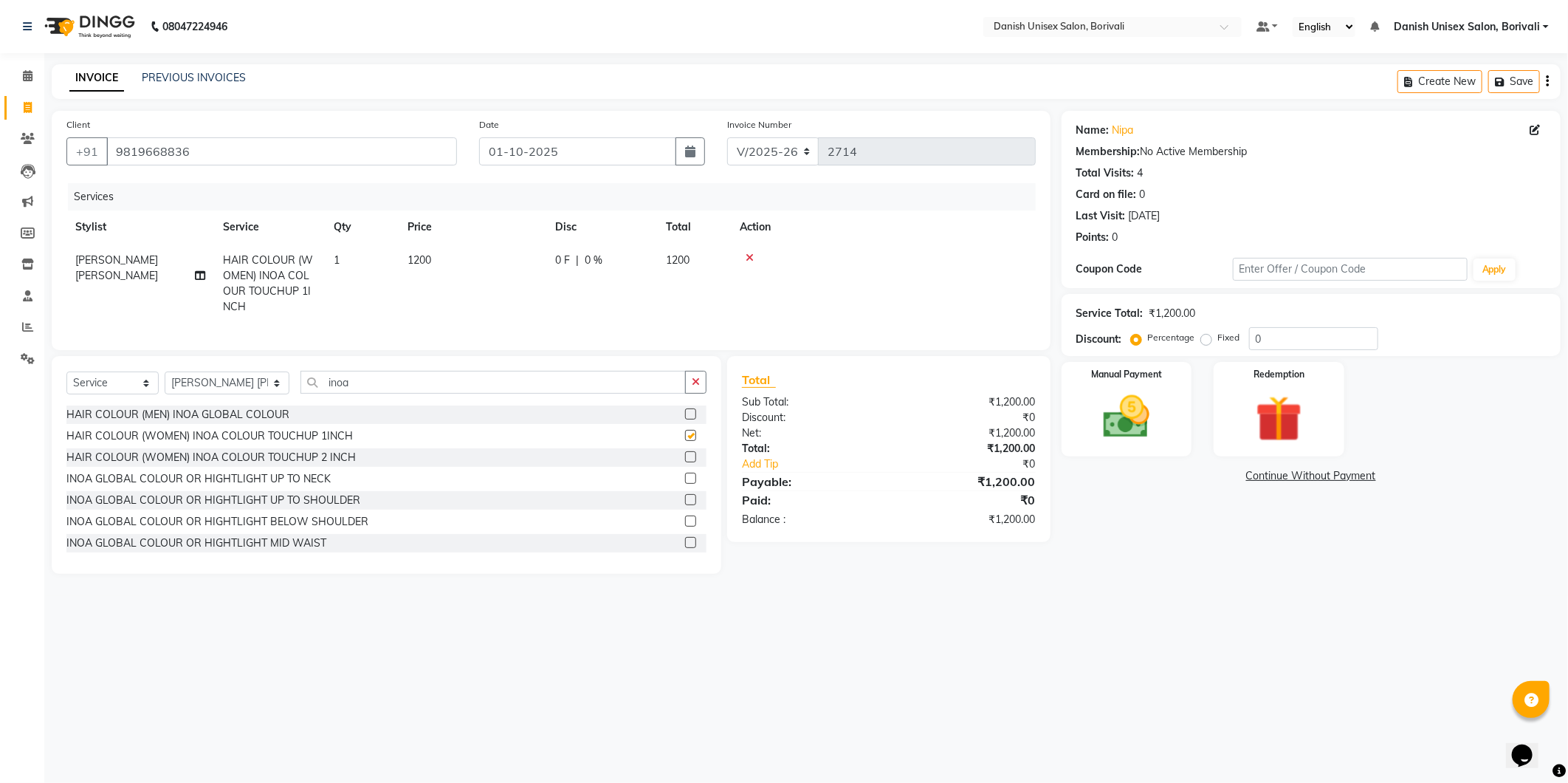
checkbox input "false"
click at [127, 393] on select "Select Service Product Membership Package Voucher Prepaid Gift Card" at bounding box center [113, 383] width 92 height 23
select select "product"
click at [67, 384] on select "Select Service Product Membership Package Voucher Prepaid Gift Card" at bounding box center [113, 383] width 92 height 23
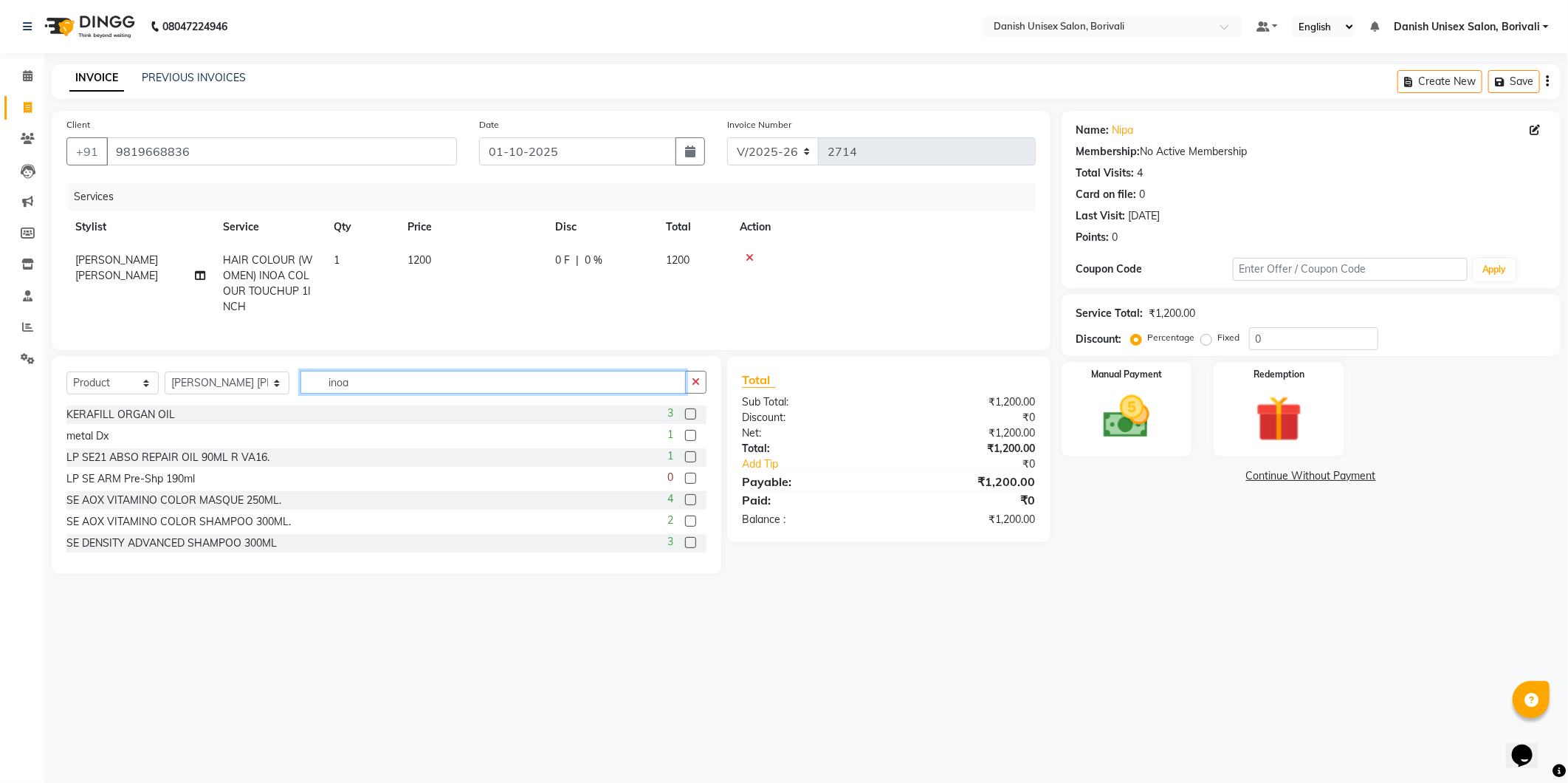
click at [393, 394] on input "inoa" at bounding box center [493, 382] width 386 height 23
type input "i"
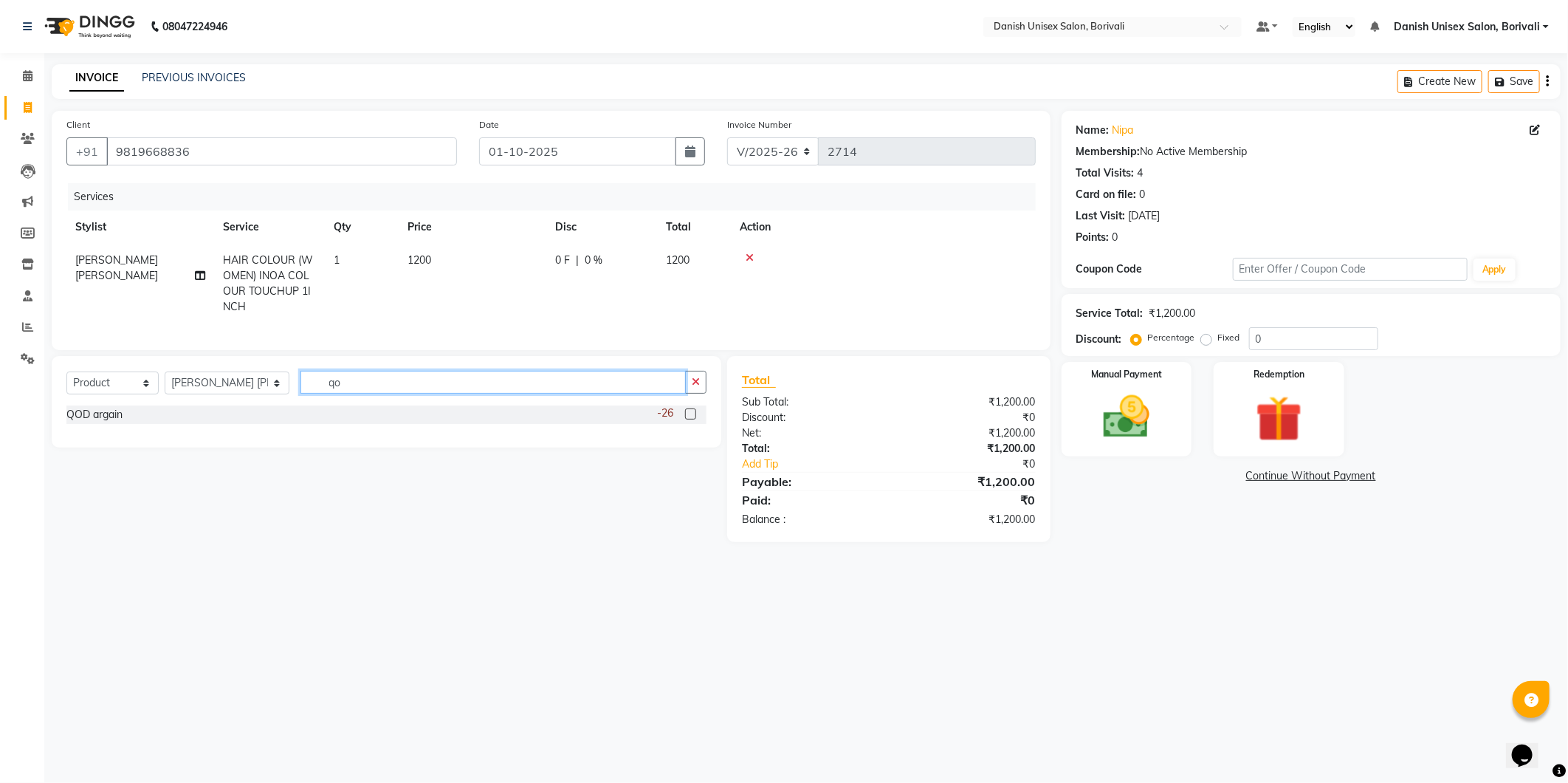
type input "qo"
click at [695, 420] on label at bounding box center [690, 414] width 11 height 11
click at [695, 420] on input "checkbox" at bounding box center [689, 414] width 10 height 10
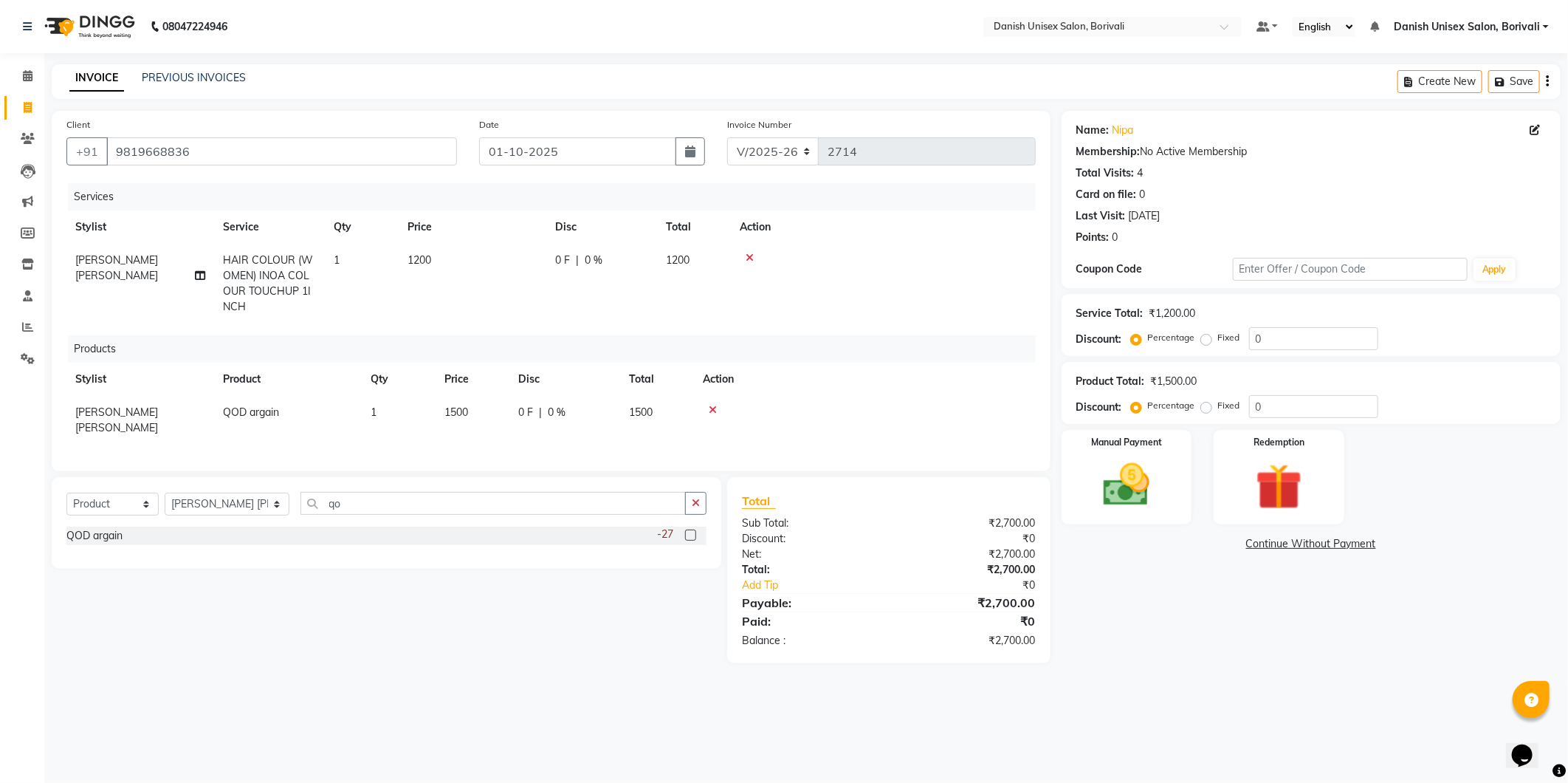
click at [688, 530] on label at bounding box center [690, 535] width 11 height 11
click at [688, 531] on input "checkbox" at bounding box center [689, 535] width 10 height 10
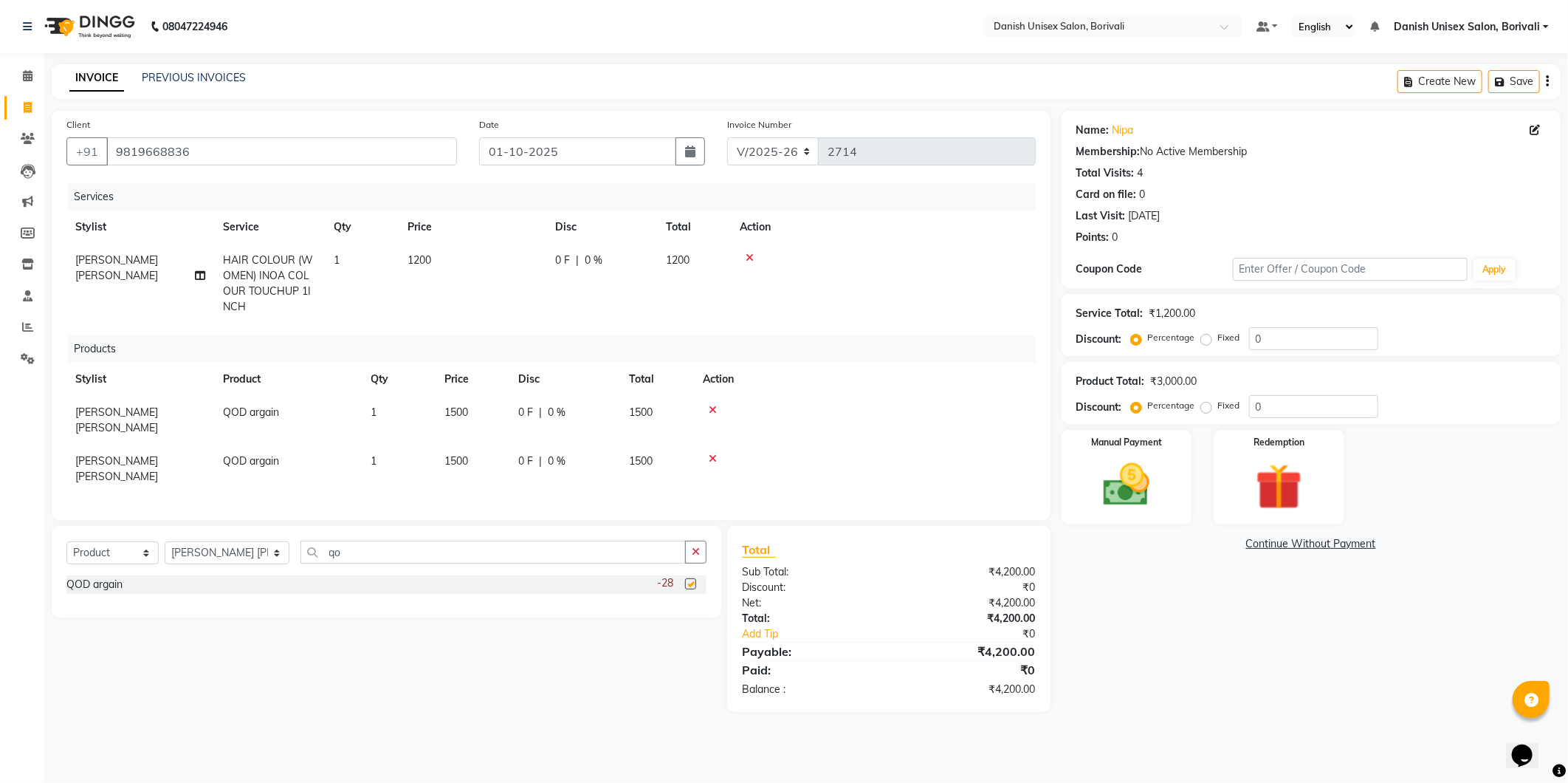
checkbox input "false"
click at [466, 417] on span "1500" at bounding box center [457, 412] width 24 height 13
select select "59611"
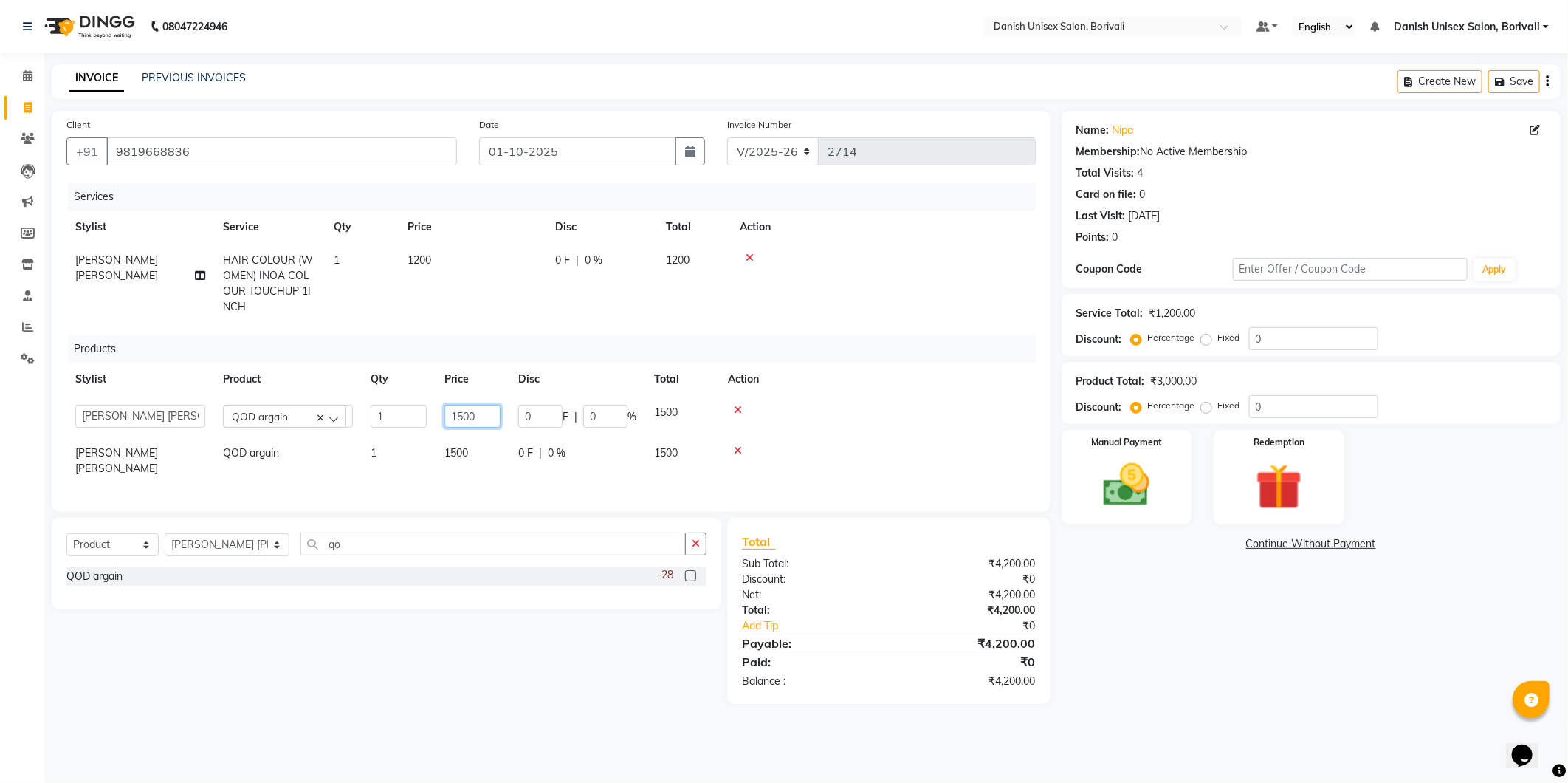
click at [463, 412] on input "1500" at bounding box center [473, 416] width 56 height 23
click at [469, 417] on input "1500" at bounding box center [473, 416] width 56 height 23
type input "1650"
click at [466, 460] on td "1500" at bounding box center [473, 461] width 74 height 49
select select "59611"
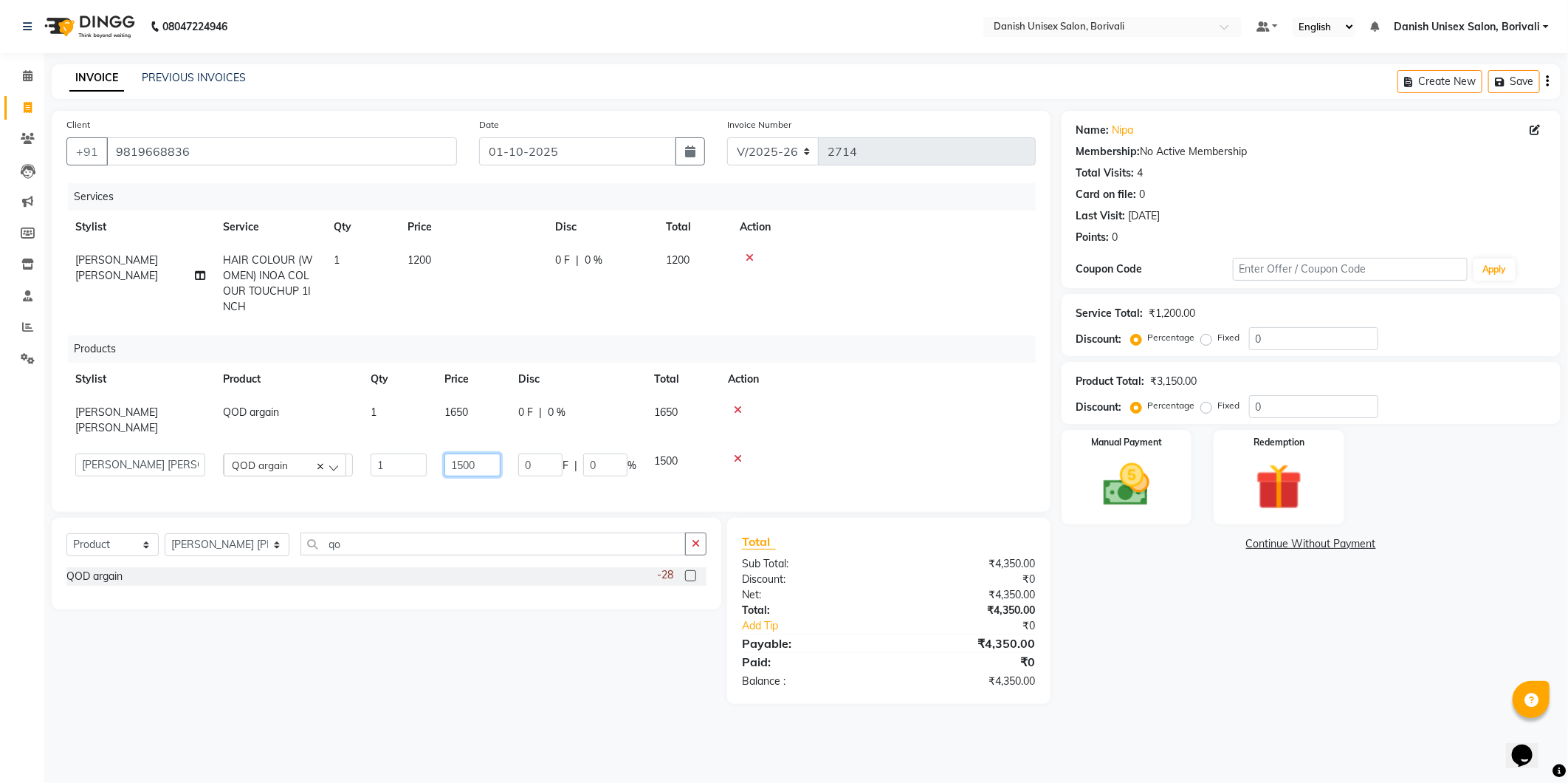
click at [468, 454] on input "1500" at bounding box center [473, 465] width 56 height 23
type input "1650"
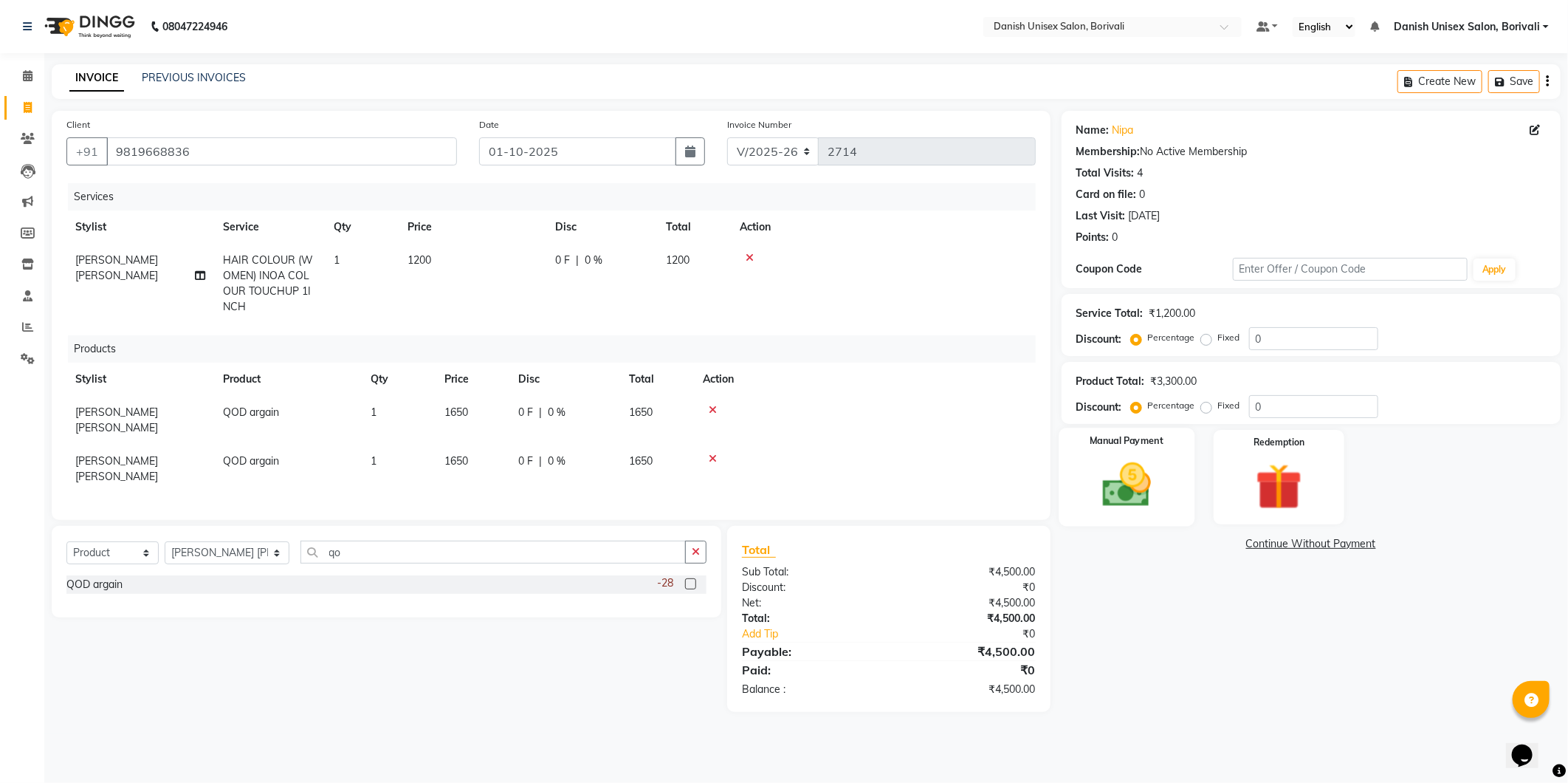
click at [1177, 523] on div "Manual Payment" at bounding box center [1126, 477] width 136 height 98
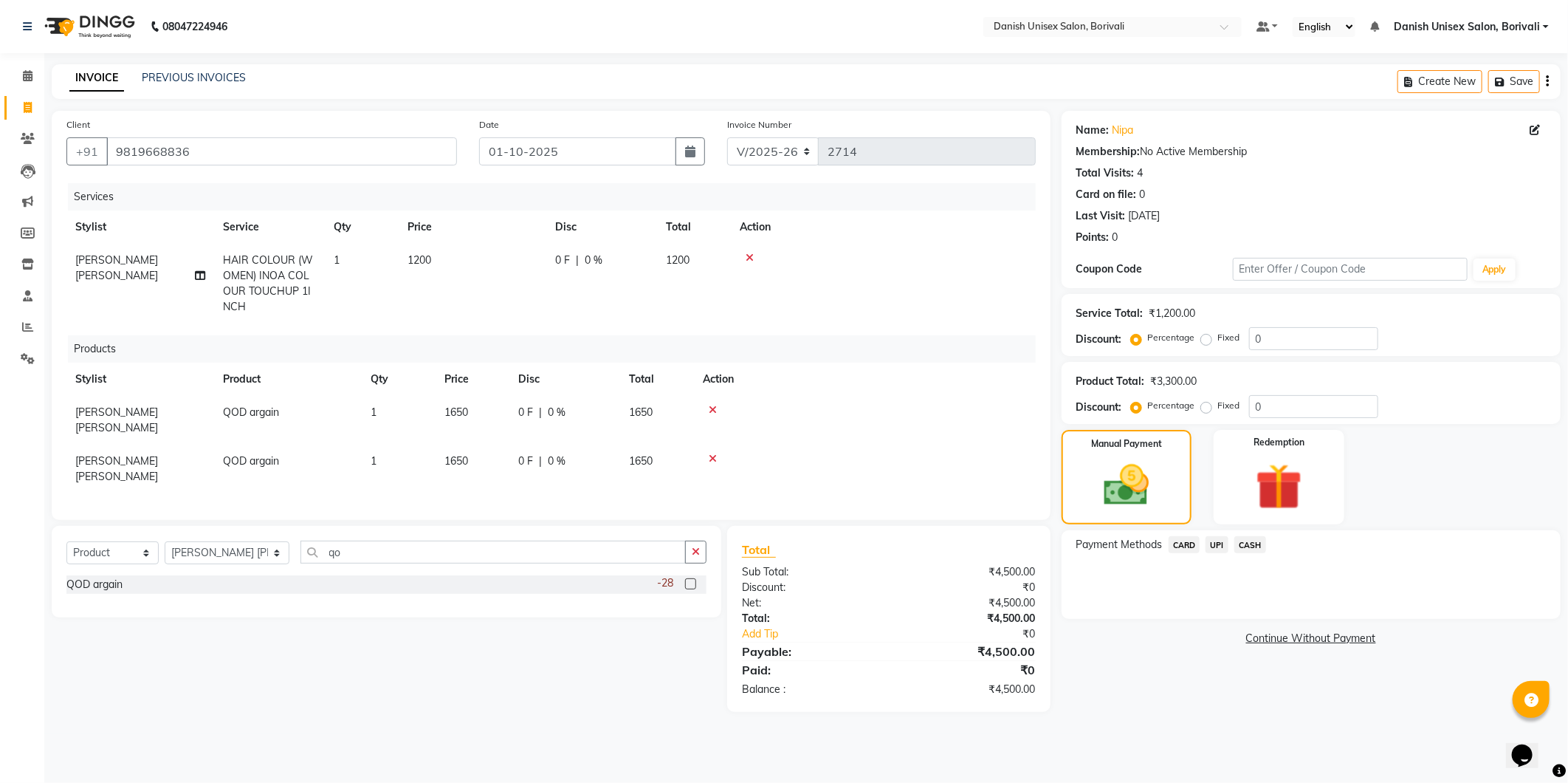
click at [1245, 544] on span "CASH" at bounding box center [1250, 544] width 32 height 17
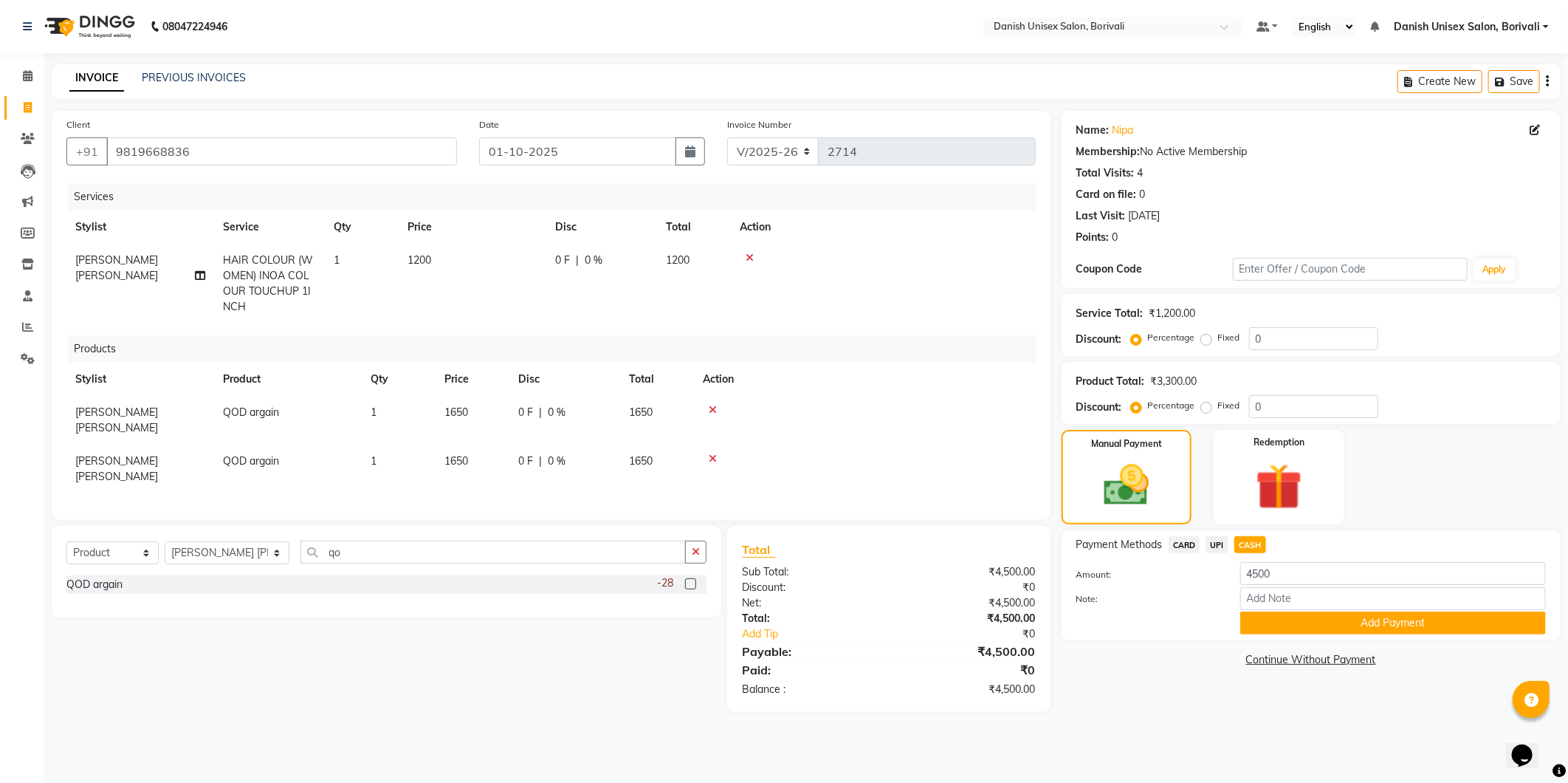
click at [1211, 542] on span "UPI" at bounding box center [1217, 544] width 23 height 17
click at [1293, 572] on input "4500" at bounding box center [1393, 573] width 305 height 23
type input "4"
type input "4200"
click at [1356, 624] on button "Add Payment" at bounding box center [1393, 623] width 305 height 23
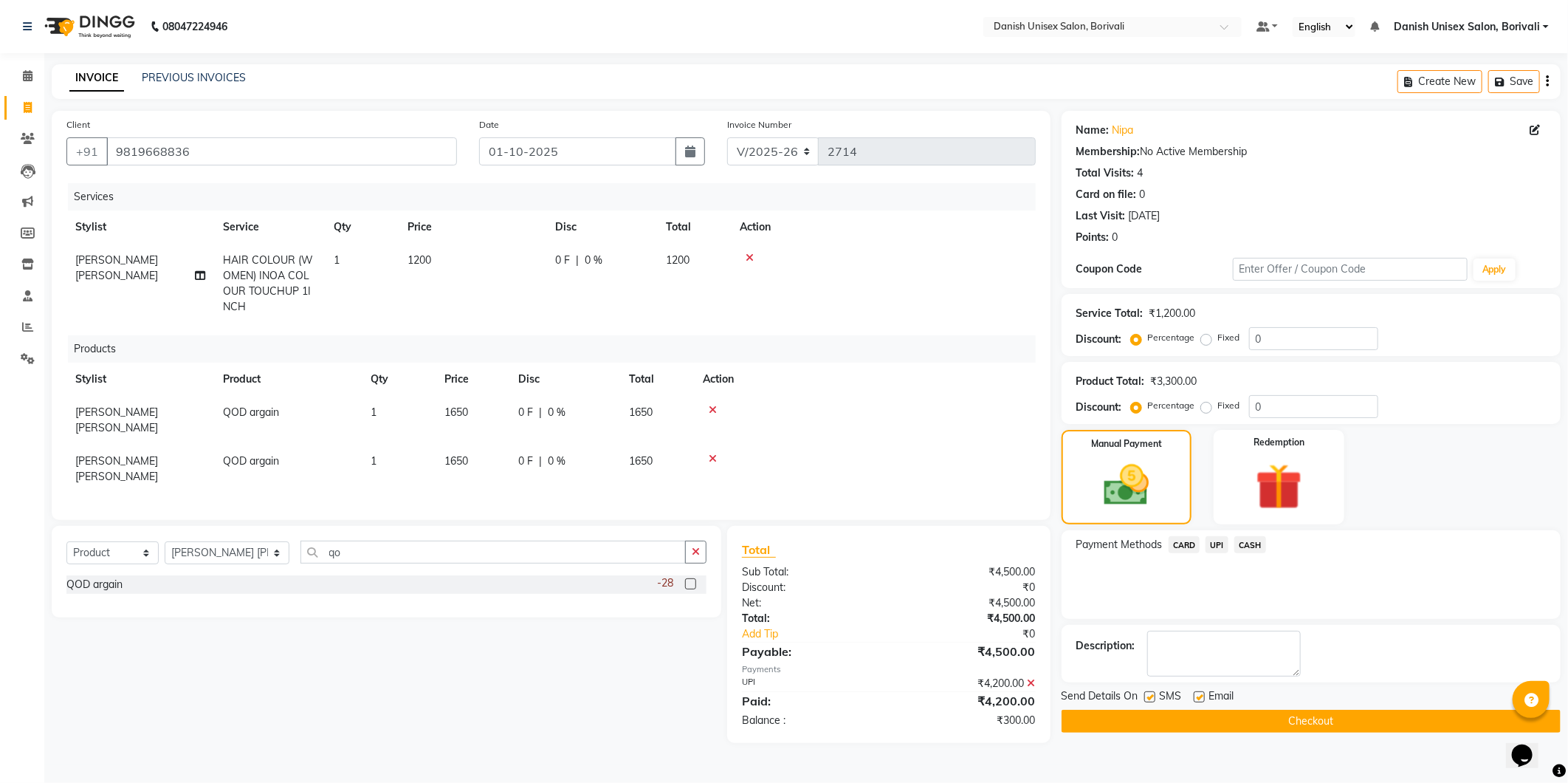
click at [1251, 543] on span "CASH" at bounding box center [1250, 544] width 32 height 17
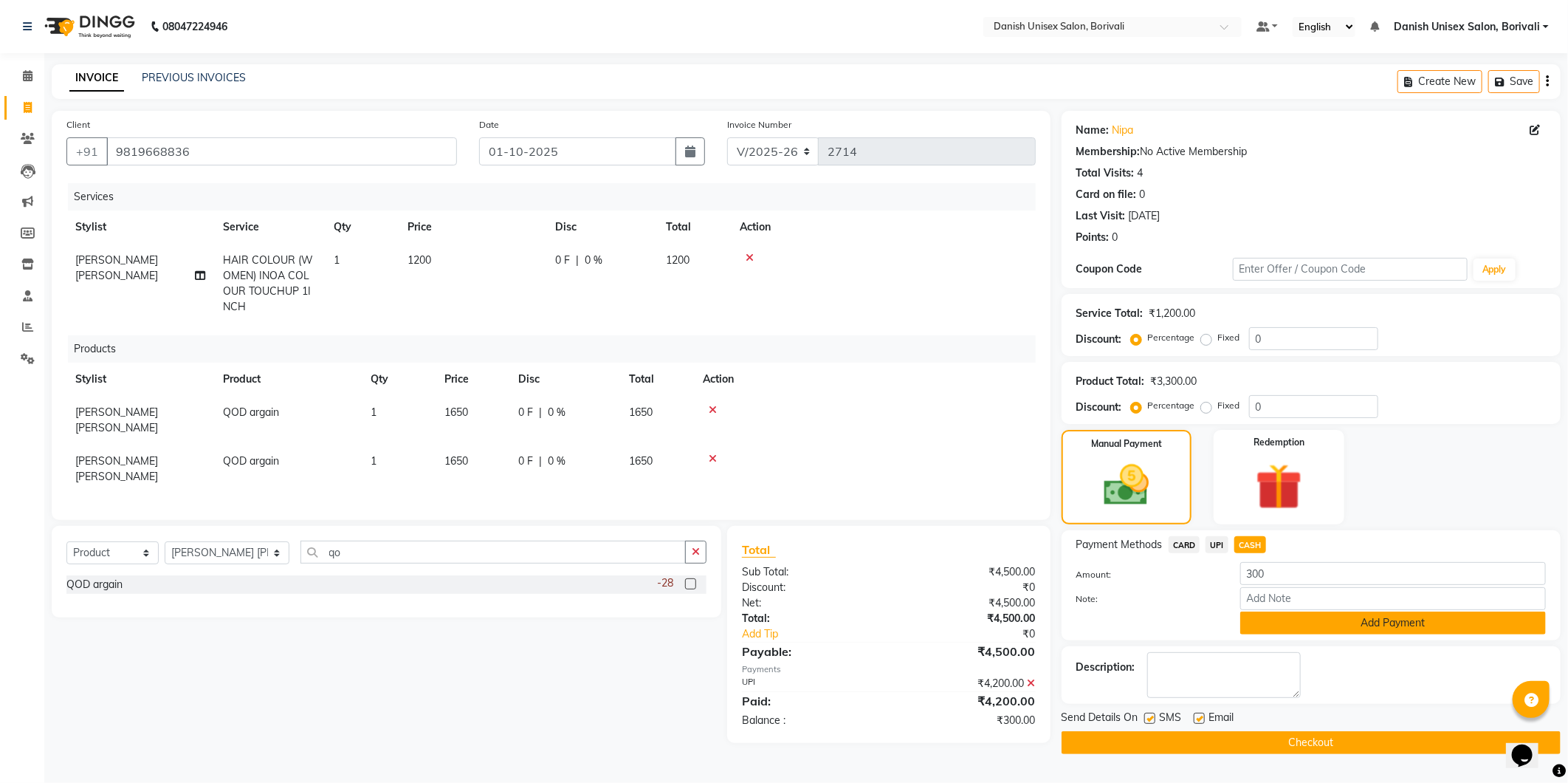
click at [1357, 623] on button "Add Payment" at bounding box center [1393, 623] width 305 height 23
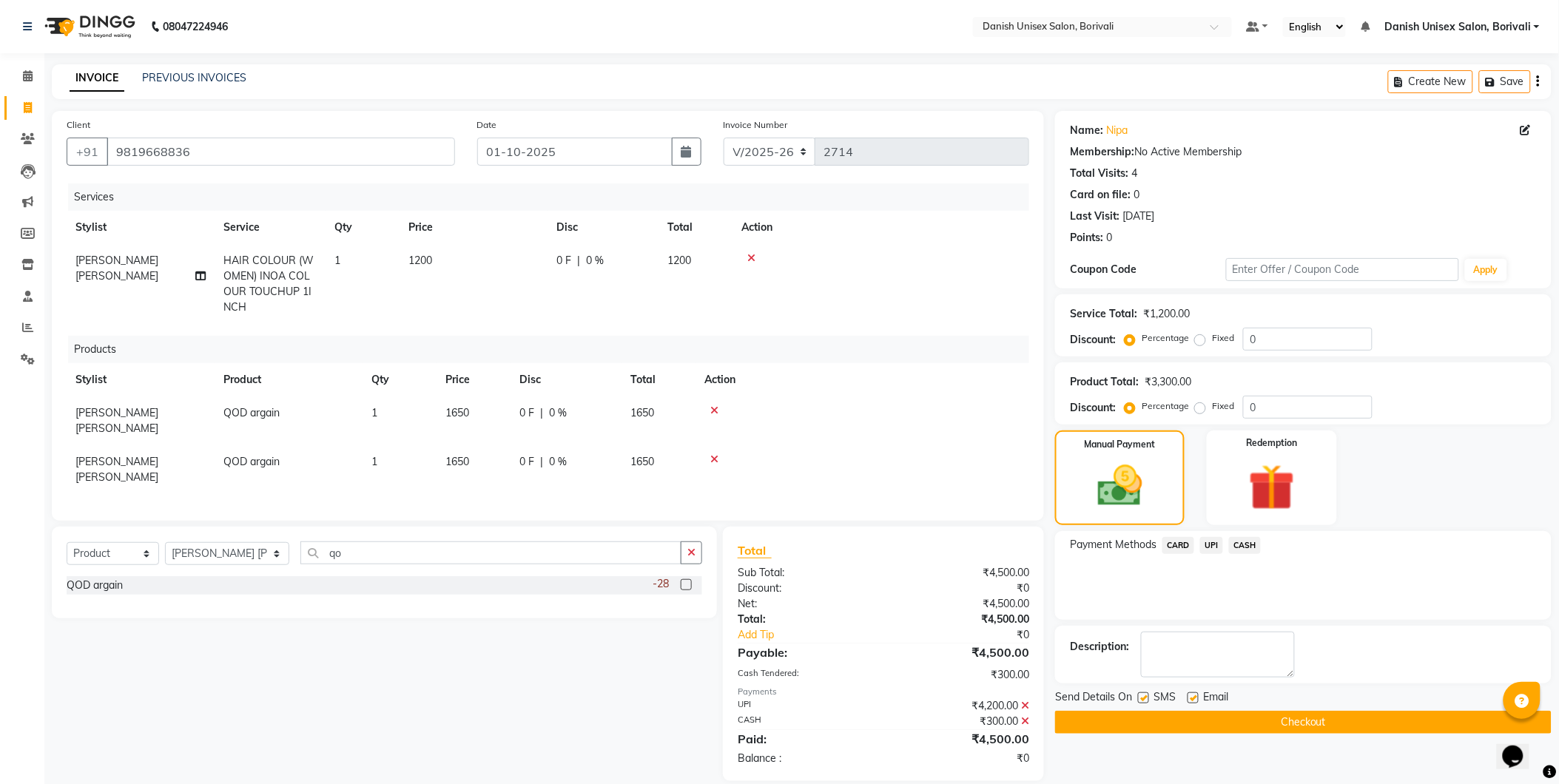
click at [1282, 725] on button "Checkout" at bounding box center [1303, 722] width 496 height 23
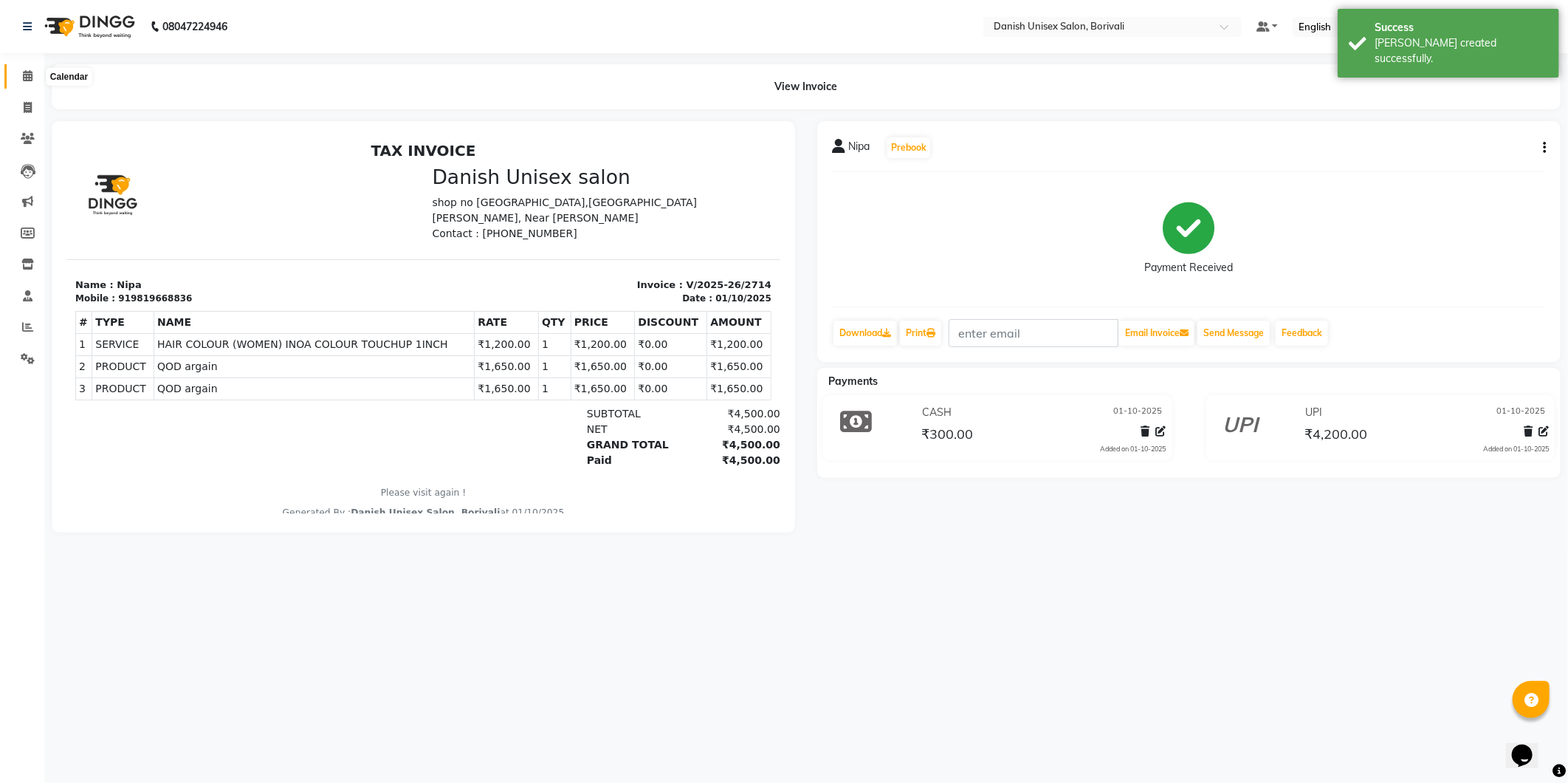
click at [24, 82] on icon at bounding box center [27, 76] width 10 height 11
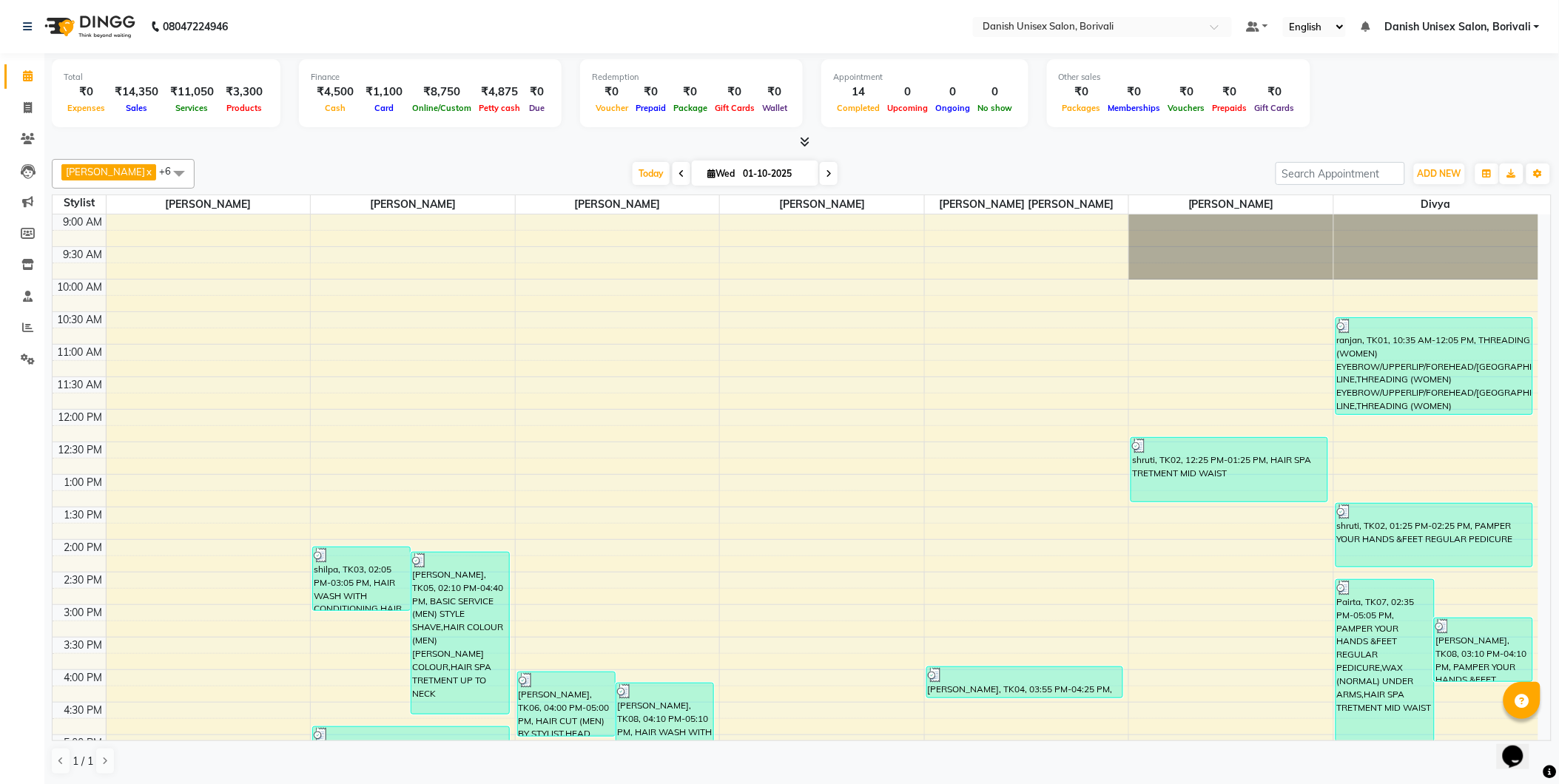
click at [1536, 28] on link "Danish Unisex Salon, Borivali" at bounding box center [1461, 27] width 155 height 16
click at [1496, 98] on link "Sign out" at bounding box center [1463, 102] width 135 height 23
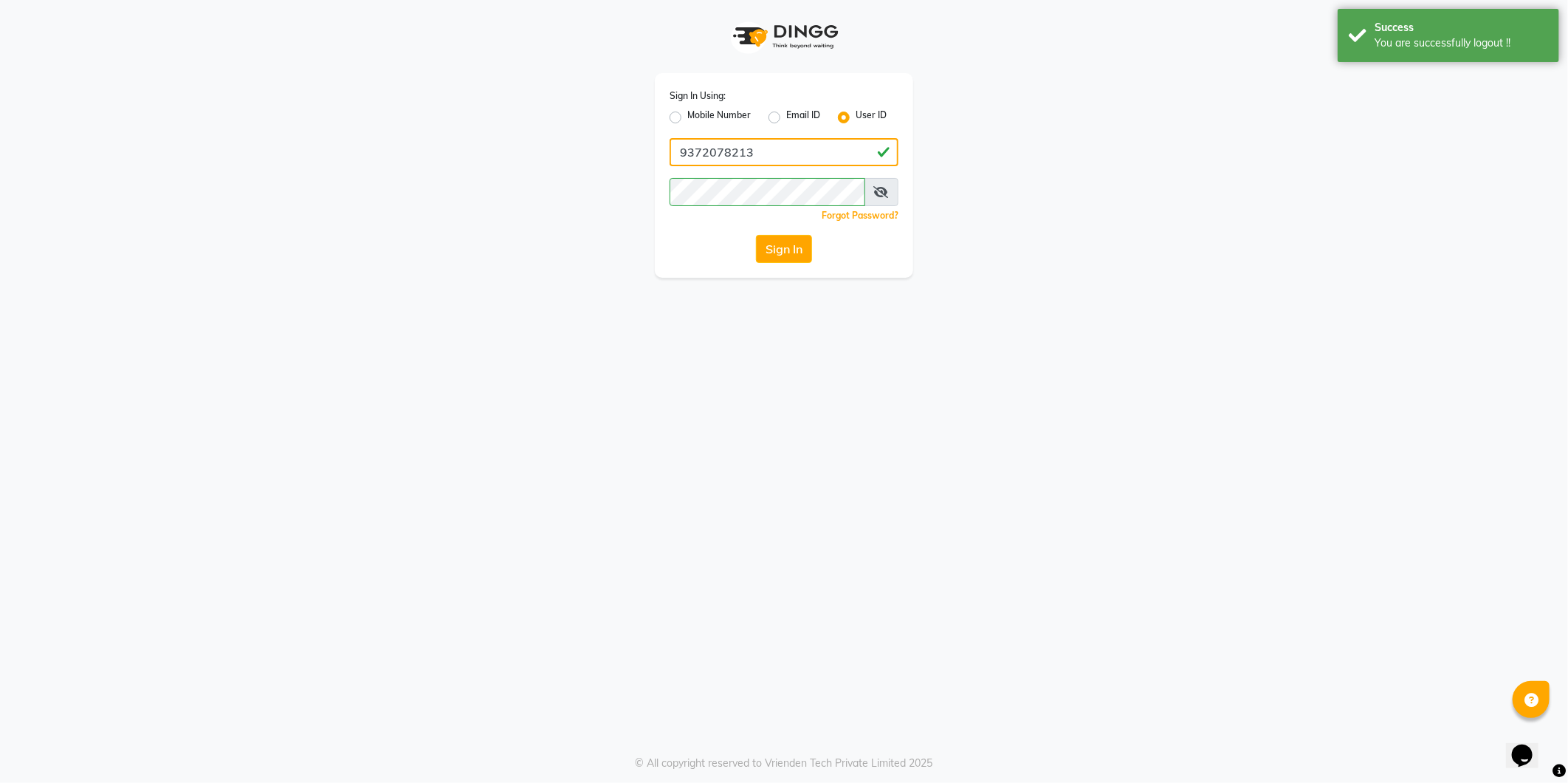
click at [824, 157] on input "9372078213" at bounding box center [784, 152] width 229 height 28
type input "[PERSON_NAME]"
click at [780, 242] on button "Sign In" at bounding box center [784, 249] width 56 height 28
